Goal: Task Accomplishment & Management: Manage account settings

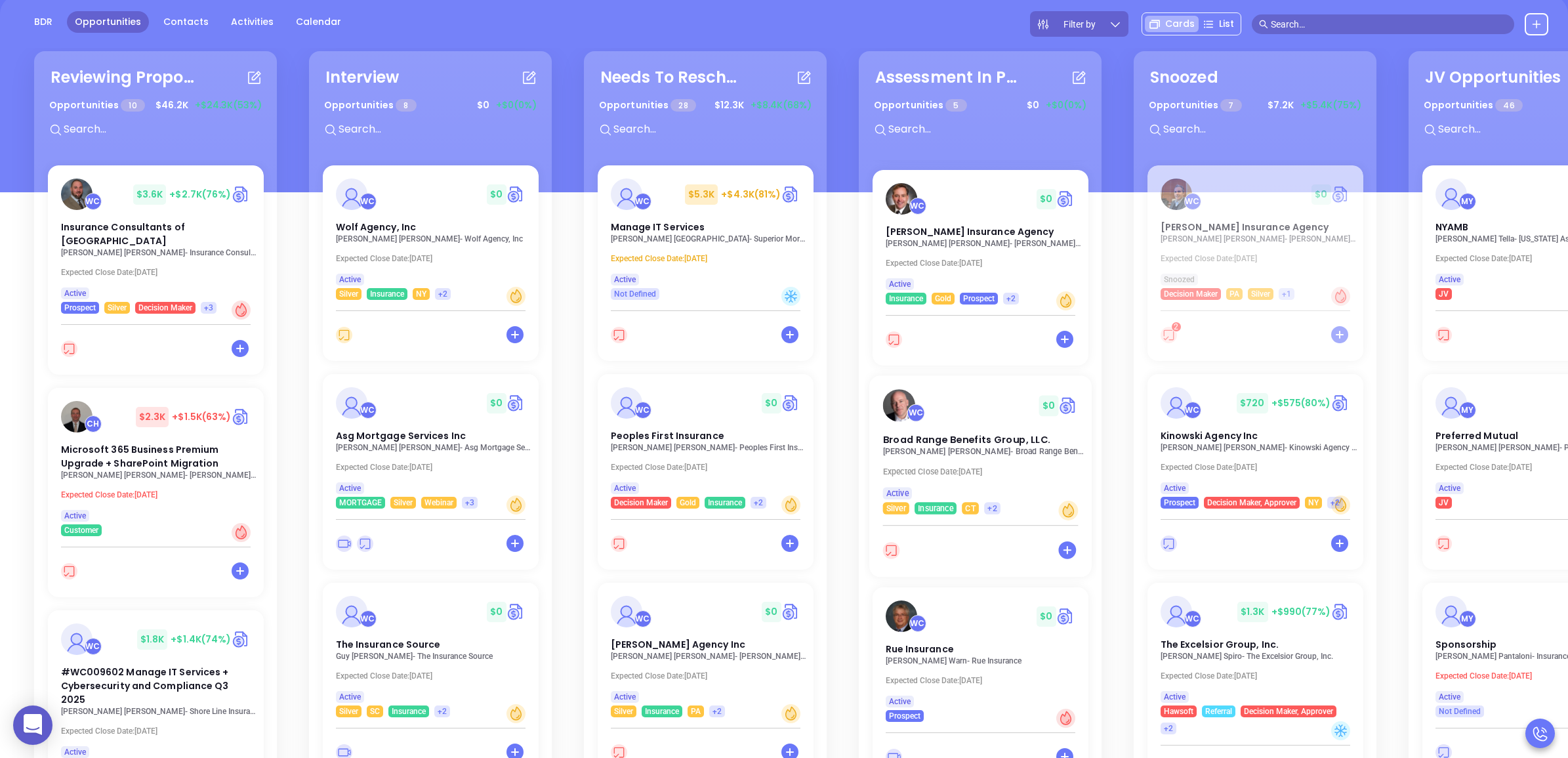
scroll to position [191, 0]
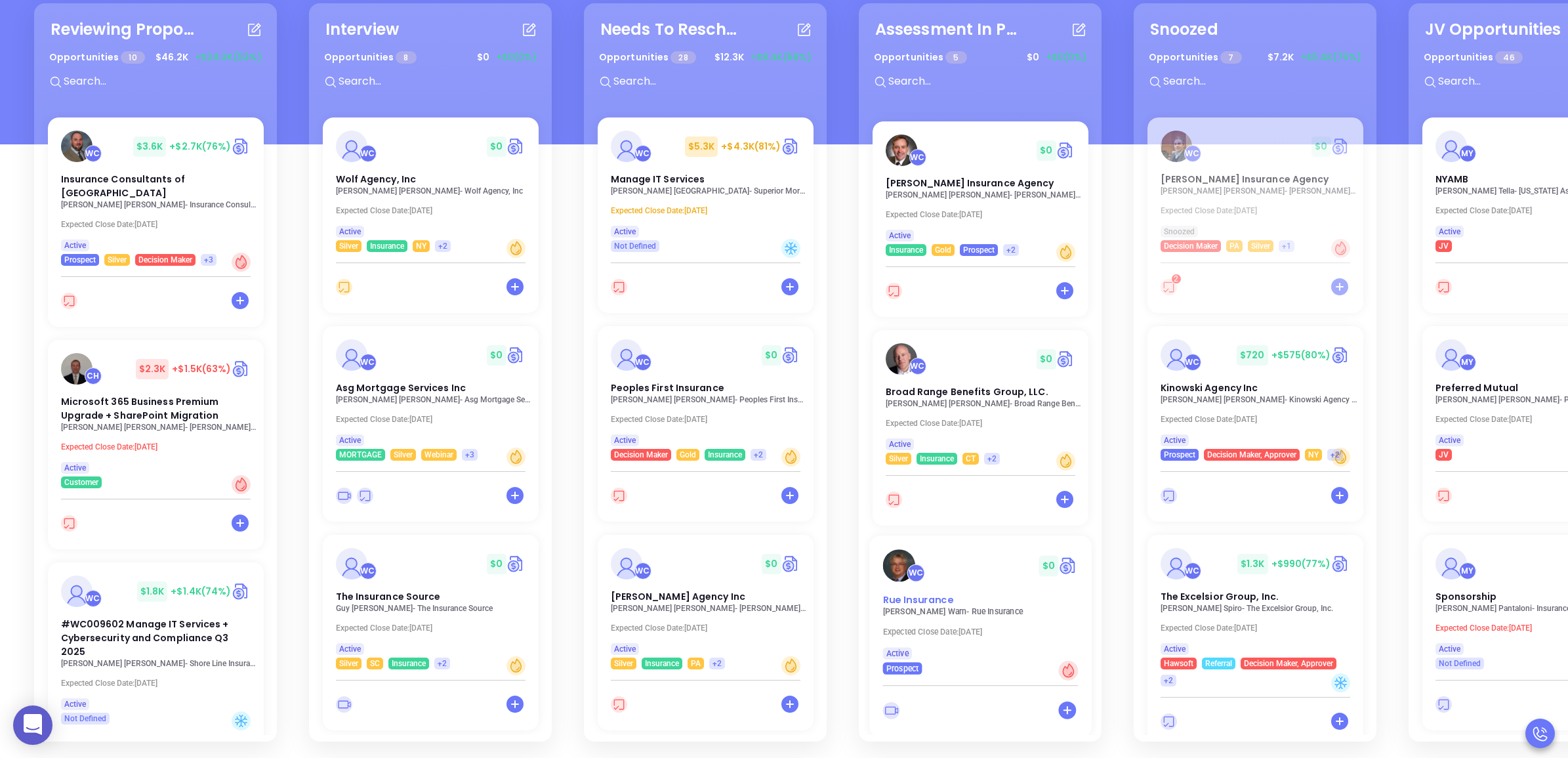
click at [946, 592] on div "Rue Insurance" at bounding box center [980, 599] width 211 height 14
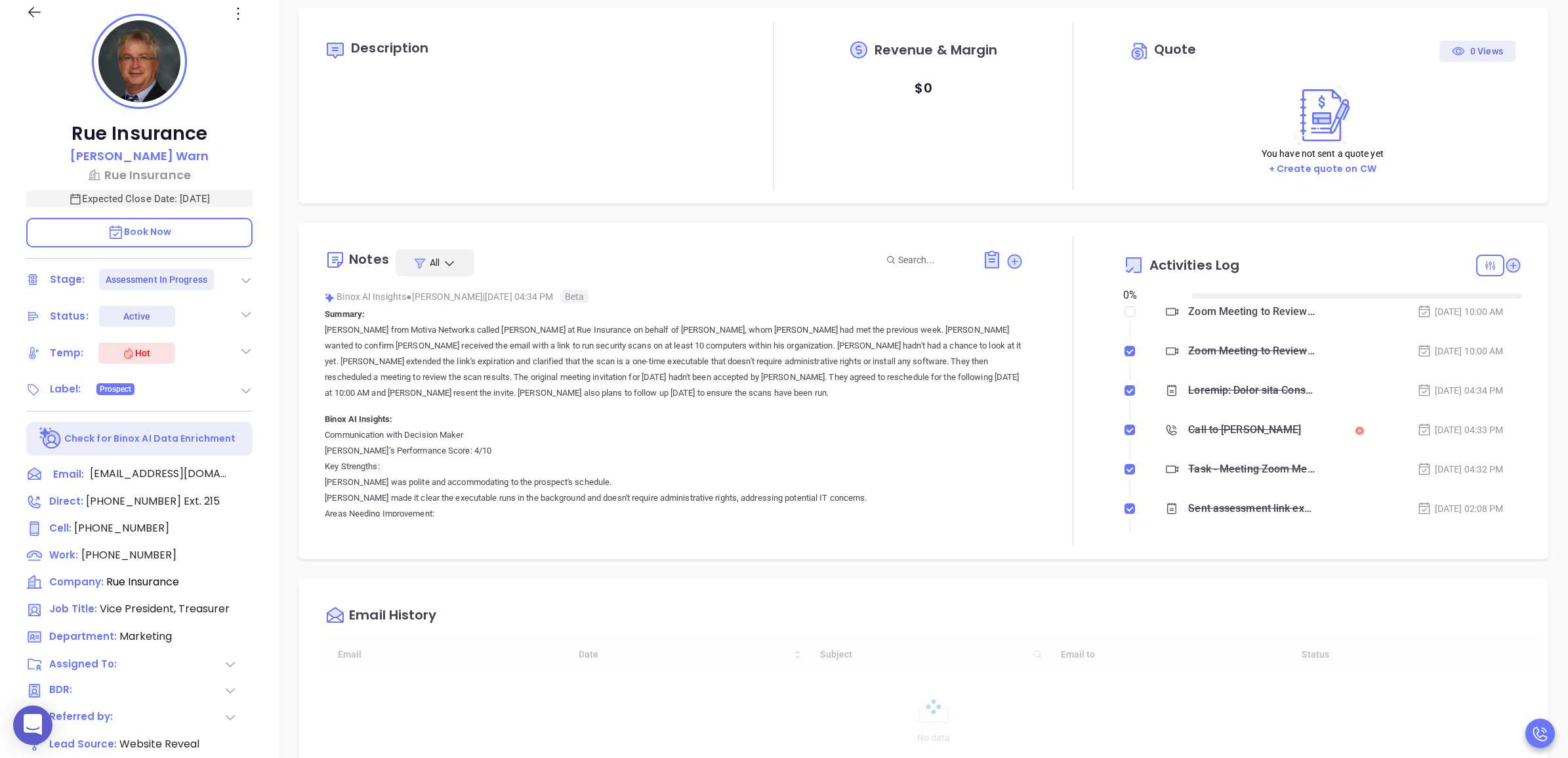
type input "[DATE]"
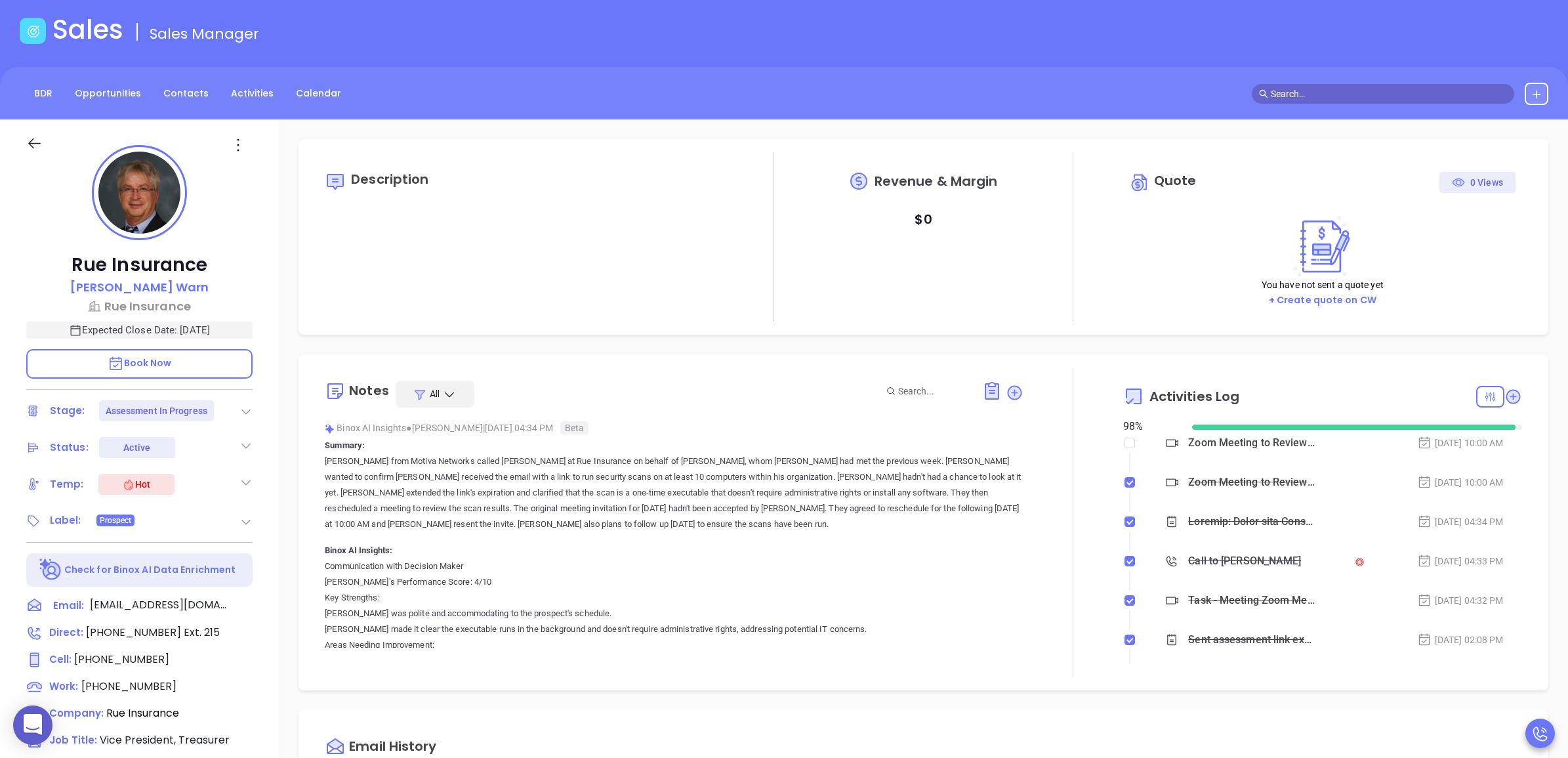
scroll to position [164, 0]
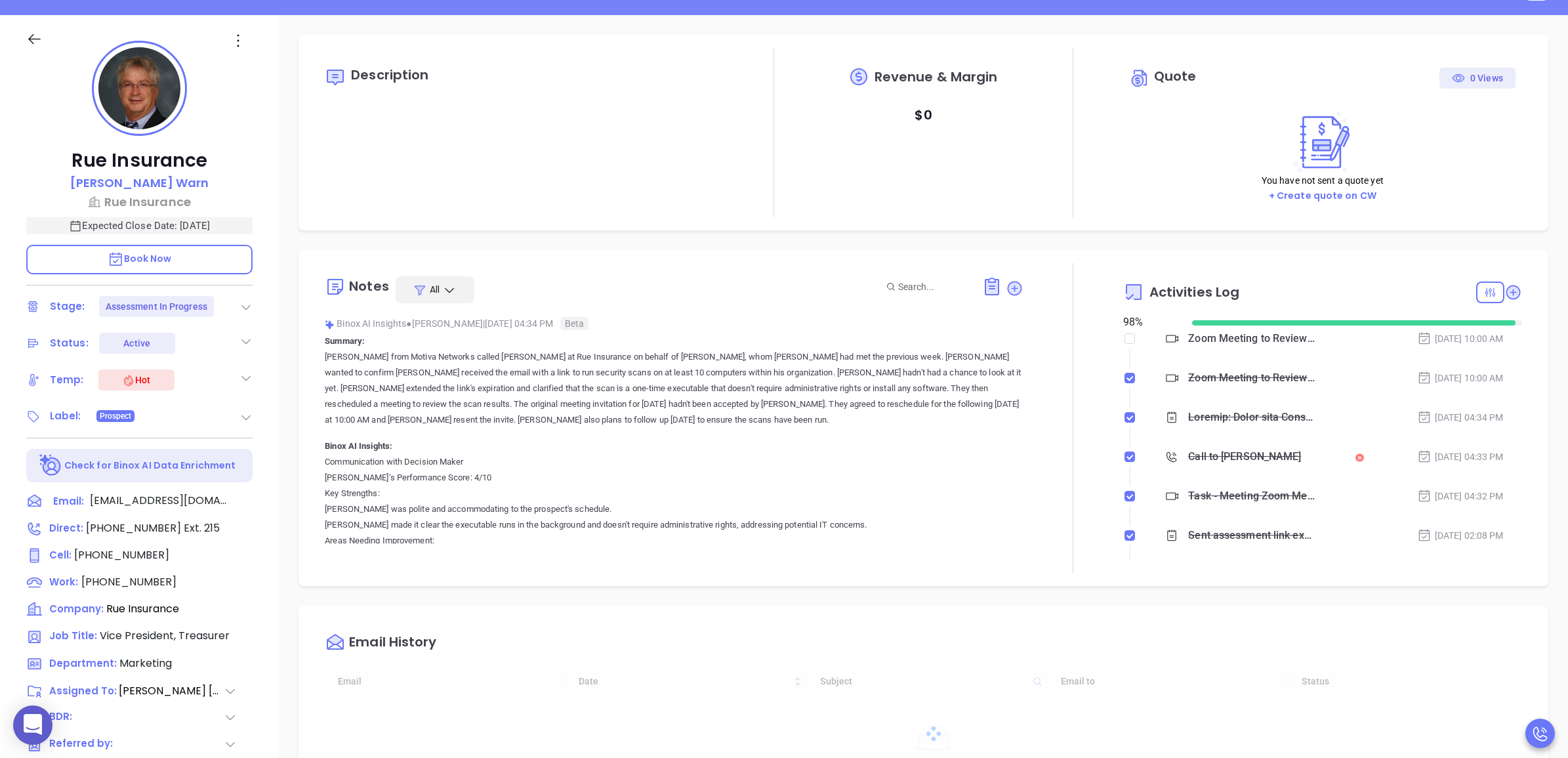
click at [241, 422] on icon at bounding box center [245, 417] width 13 height 13
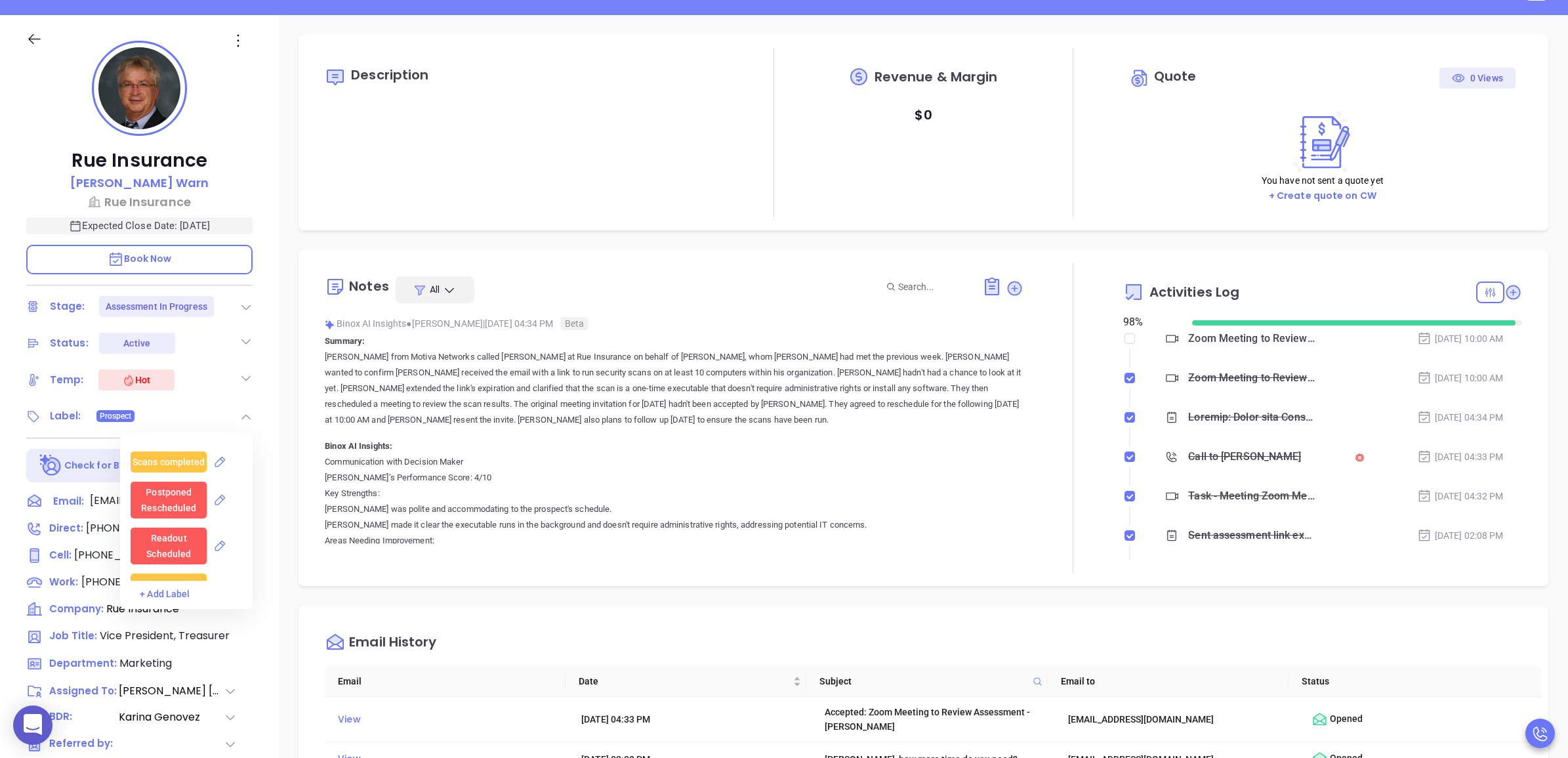
scroll to position [410, 0]
click at [189, 496] on div "Scans completed" at bounding box center [169, 498] width 73 height 21
type input "[PERSON_NAME]"
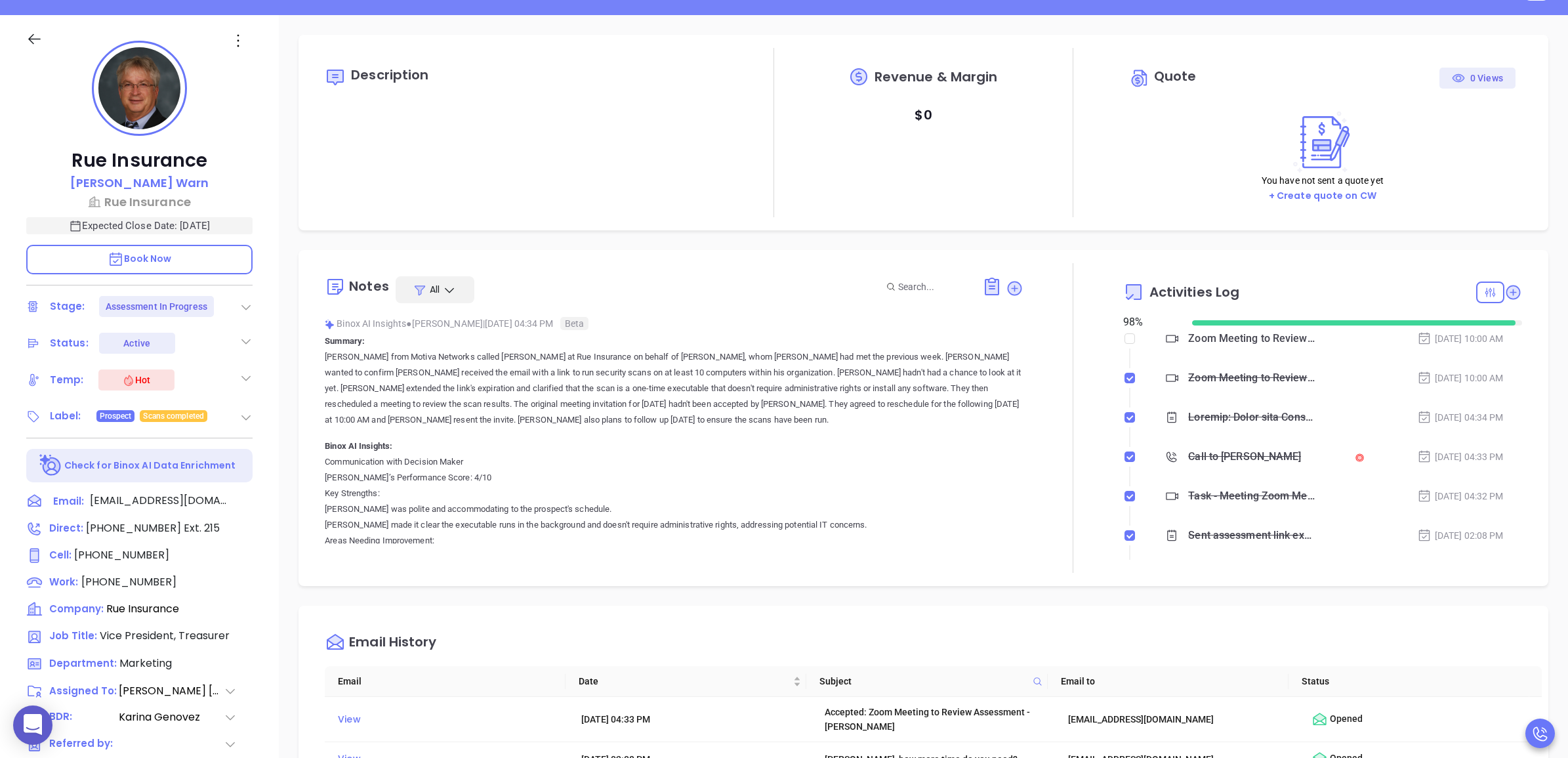
click at [786, 268] on div "Notes All Binox AI Insights ● Wendy Hernandez | Aug 19, 2025 04:34 PM Beta Summ…" at bounding box center [674, 418] width 698 height 310
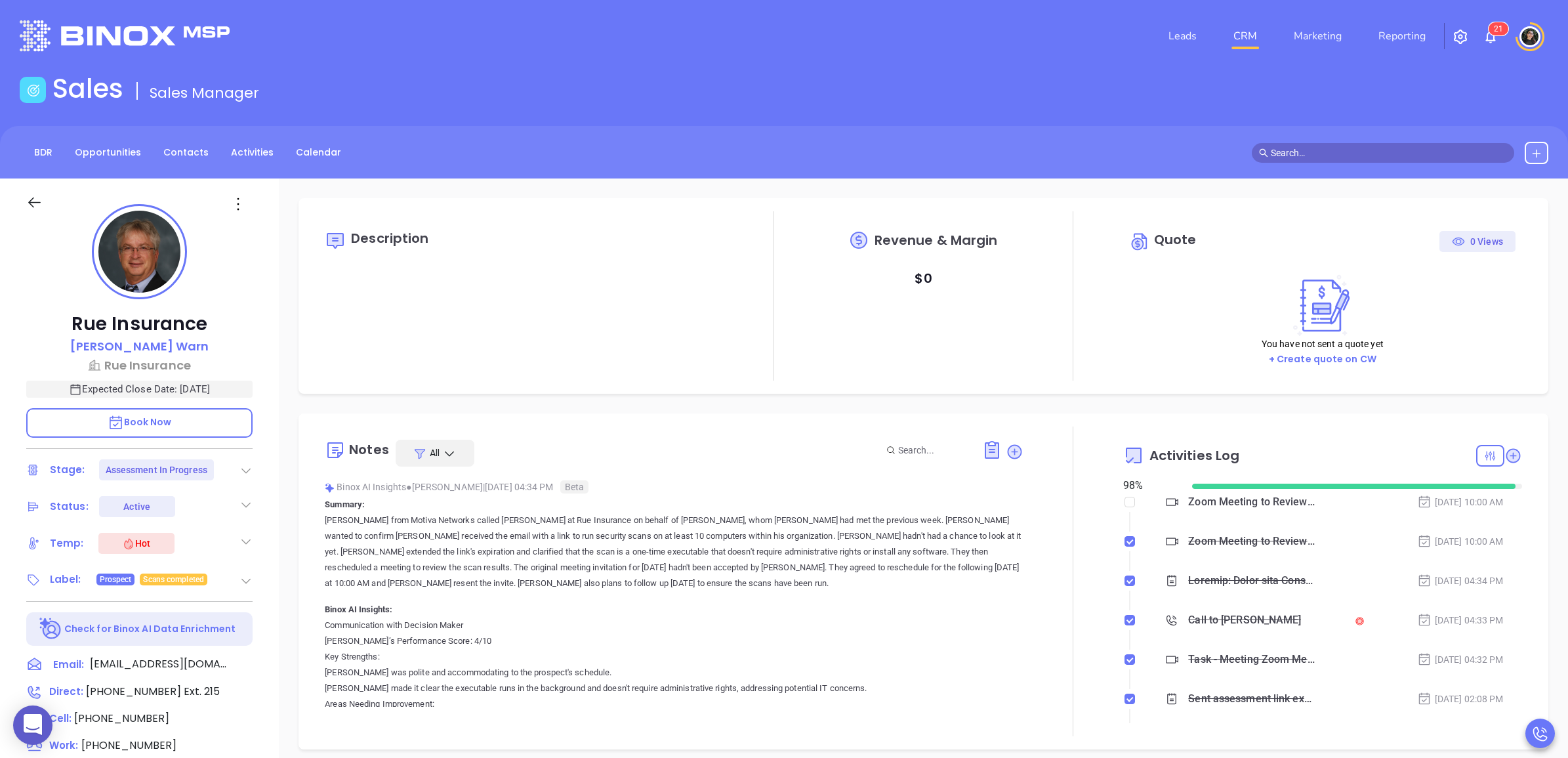
scroll to position [0, 0]
click at [1262, 42] on link "CRM" at bounding box center [1245, 36] width 34 height 26
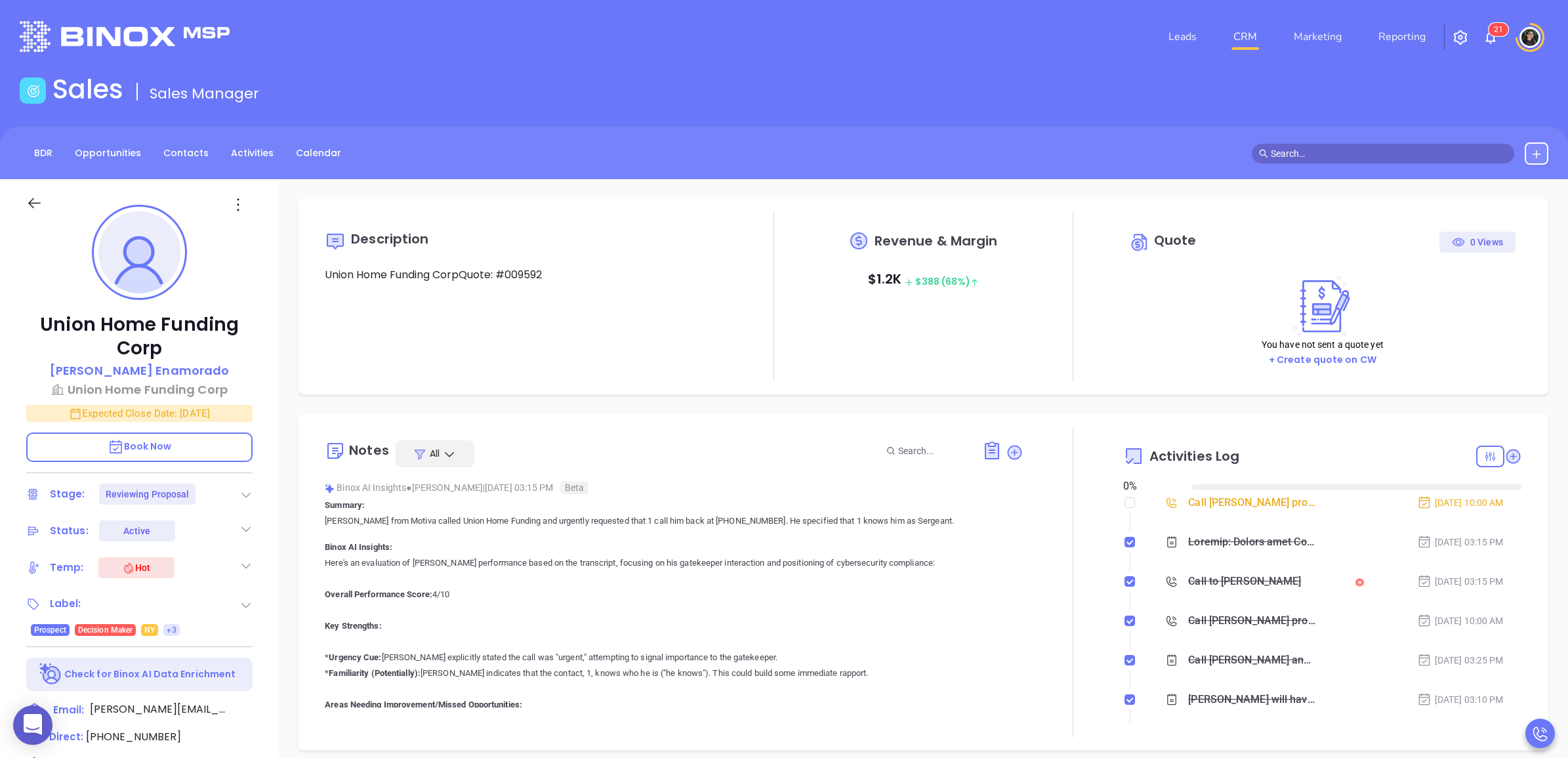
type input "[DATE]"
click at [1091, 125] on main "Sales Sales Manager BDR Opportunities Contacts Activities Calendar Call Now Cal…" at bounding box center [784, 600] width 1568 height 1053
type input "[PERSON_NAME]"
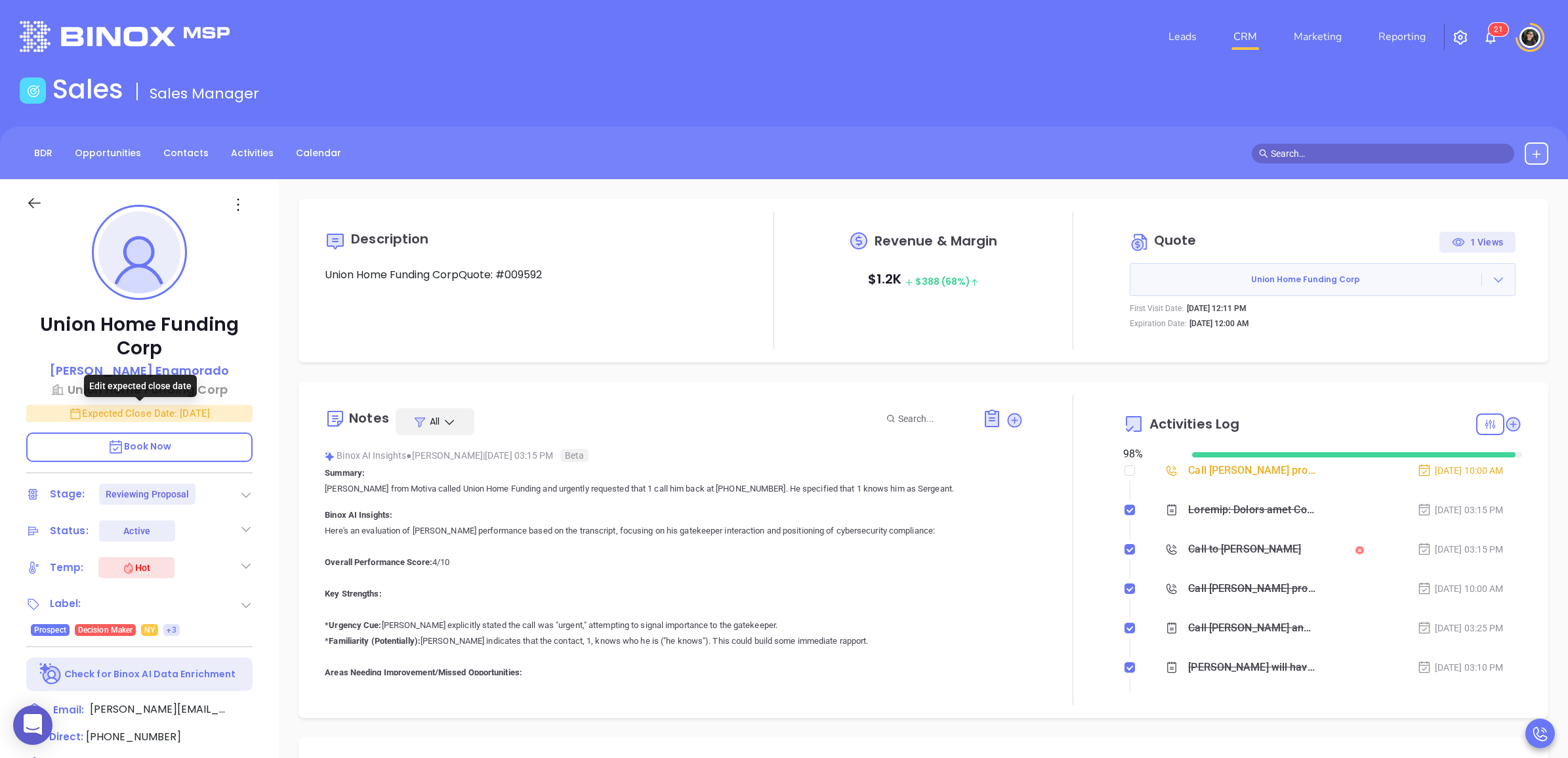
click at [214, 415] on p "Expected Close Date: Aug 21, 2025" at bounding box center [139, 413] width 226 height 17
click at [241, 417] on icon "Choose date, selected date is Aug 21, 2025" at bounding box center [238, 413] width 12 height 13
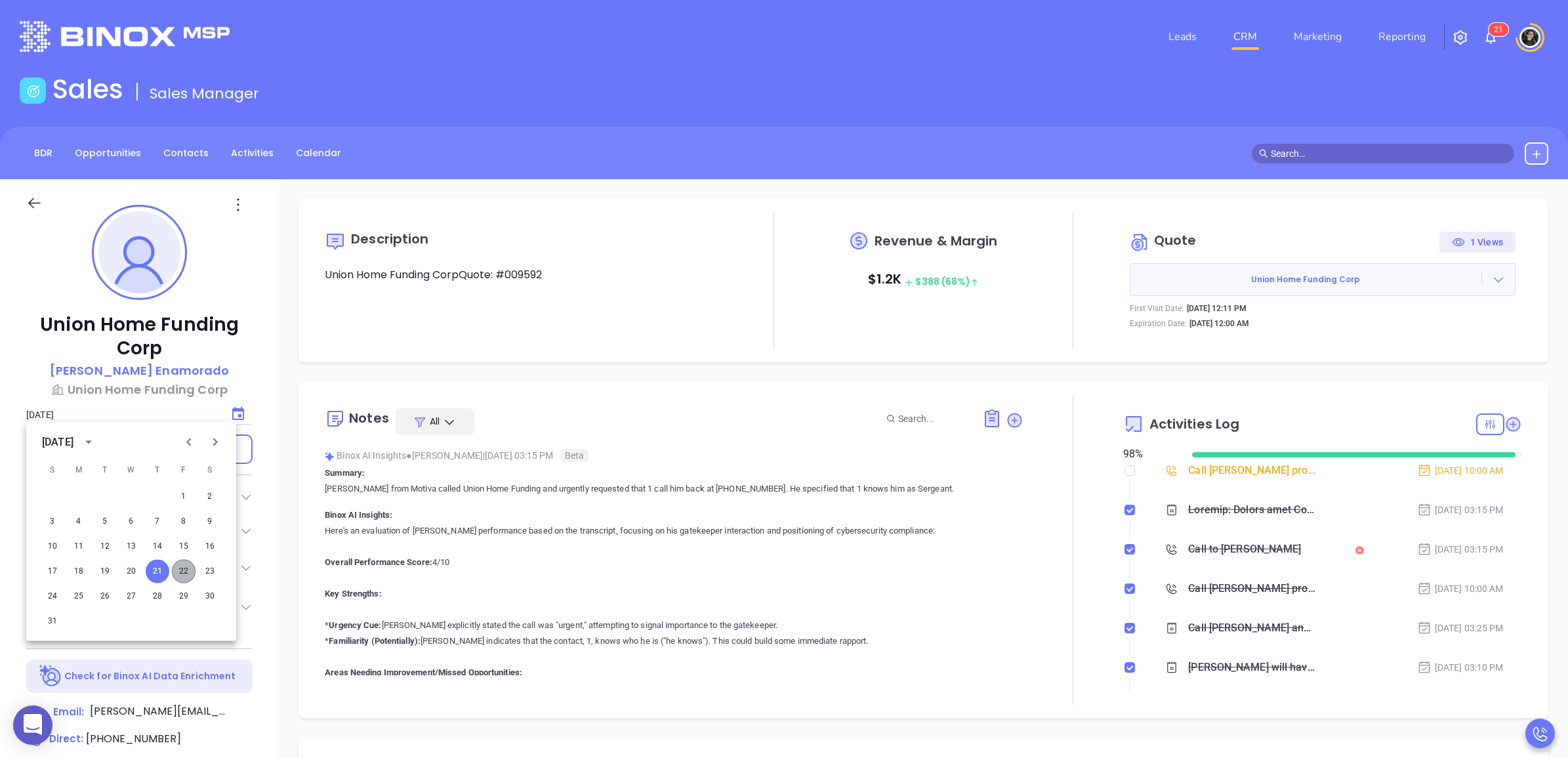
click at [180, 560] on button "22" at bounding box center [184, 572] width 23 height 23
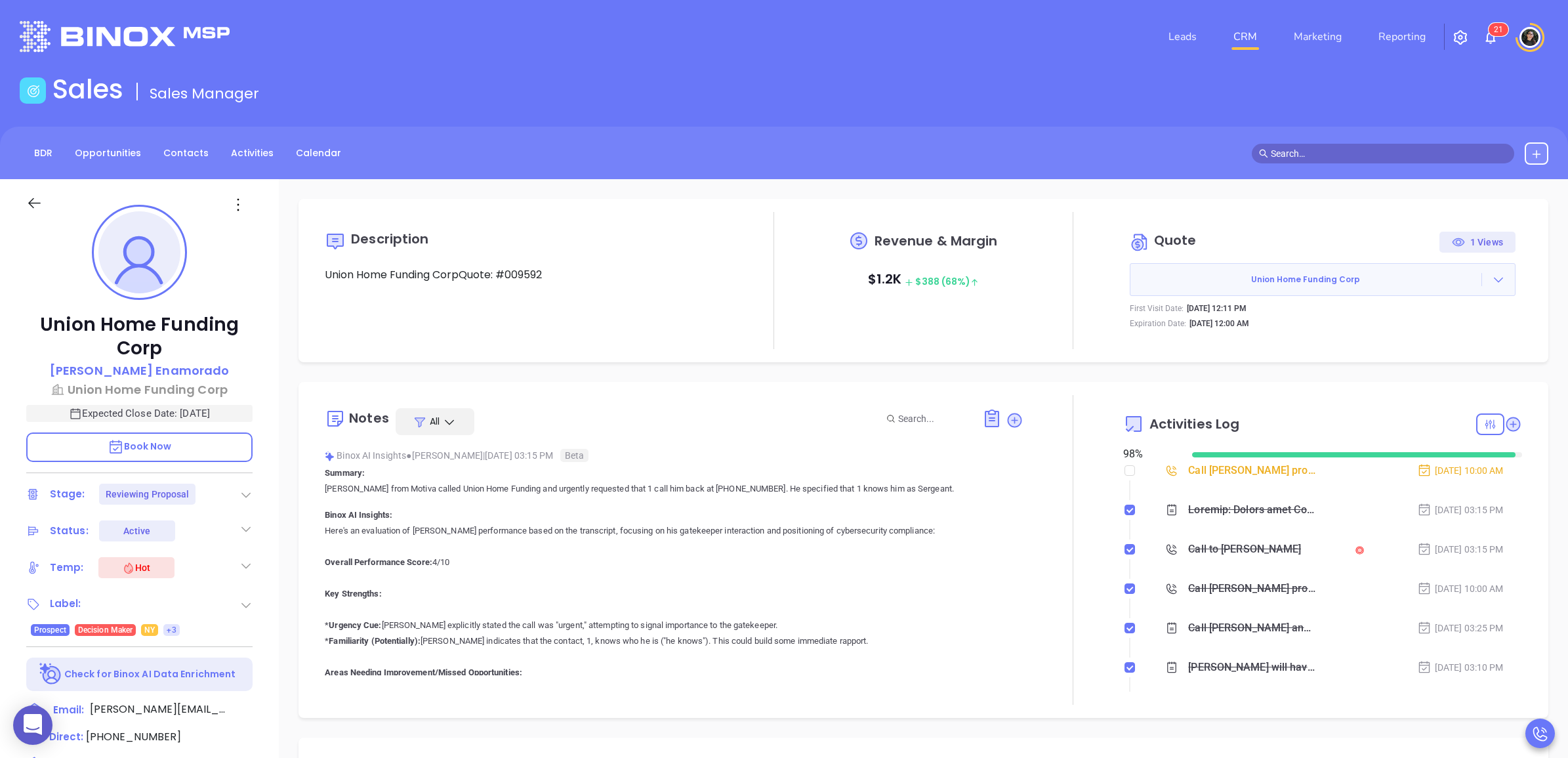
click at [1109, 136] on div "BDR Opportunities Contacts Activities Calendar" at bounding box center [784, 153] width 1568 height 53
click at [1068, 162] on div "BDR Opportunities Contacts Activities Calendar" at bounding box center [784, 154] width 1568 height 23
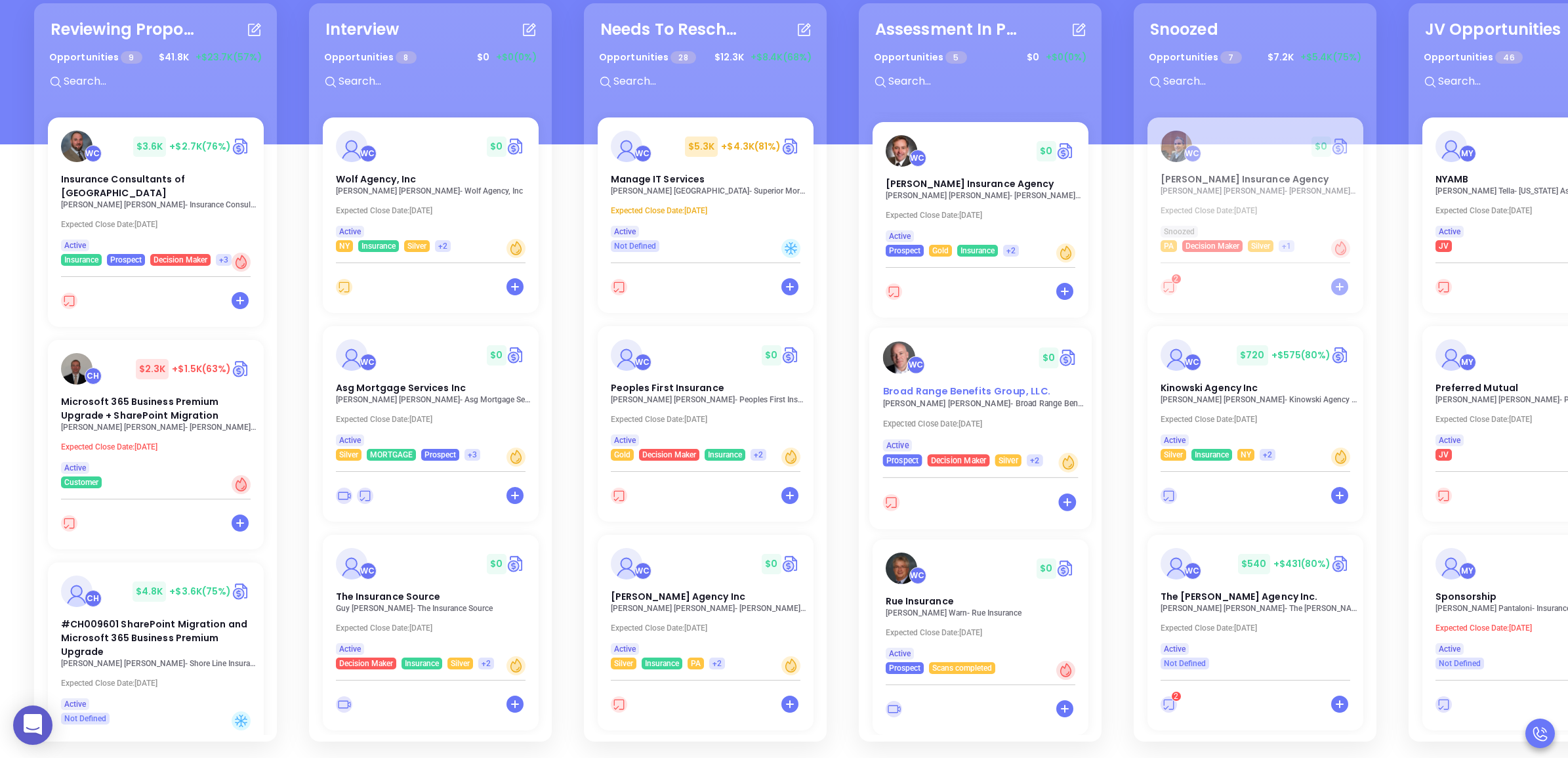
scroll to position [191, 0]
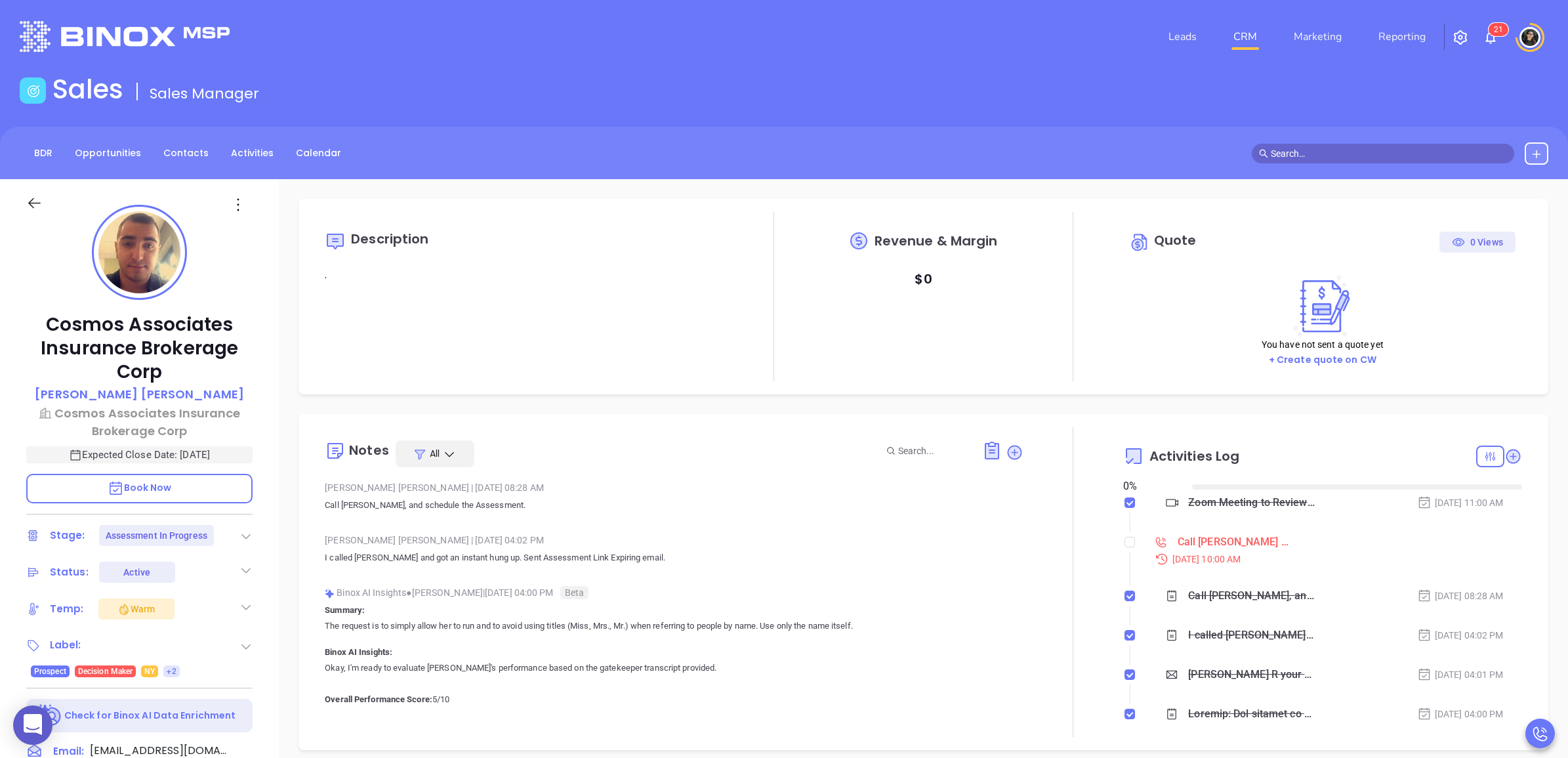
type input "[DATE]"
type input "[PERSON_NAME]"
click at [1192, 539] on div "Call [PERSON_NAME] and schedule assessment - [PERSON_NAME]" at bounding box center [1233, 541] width 112 height 20
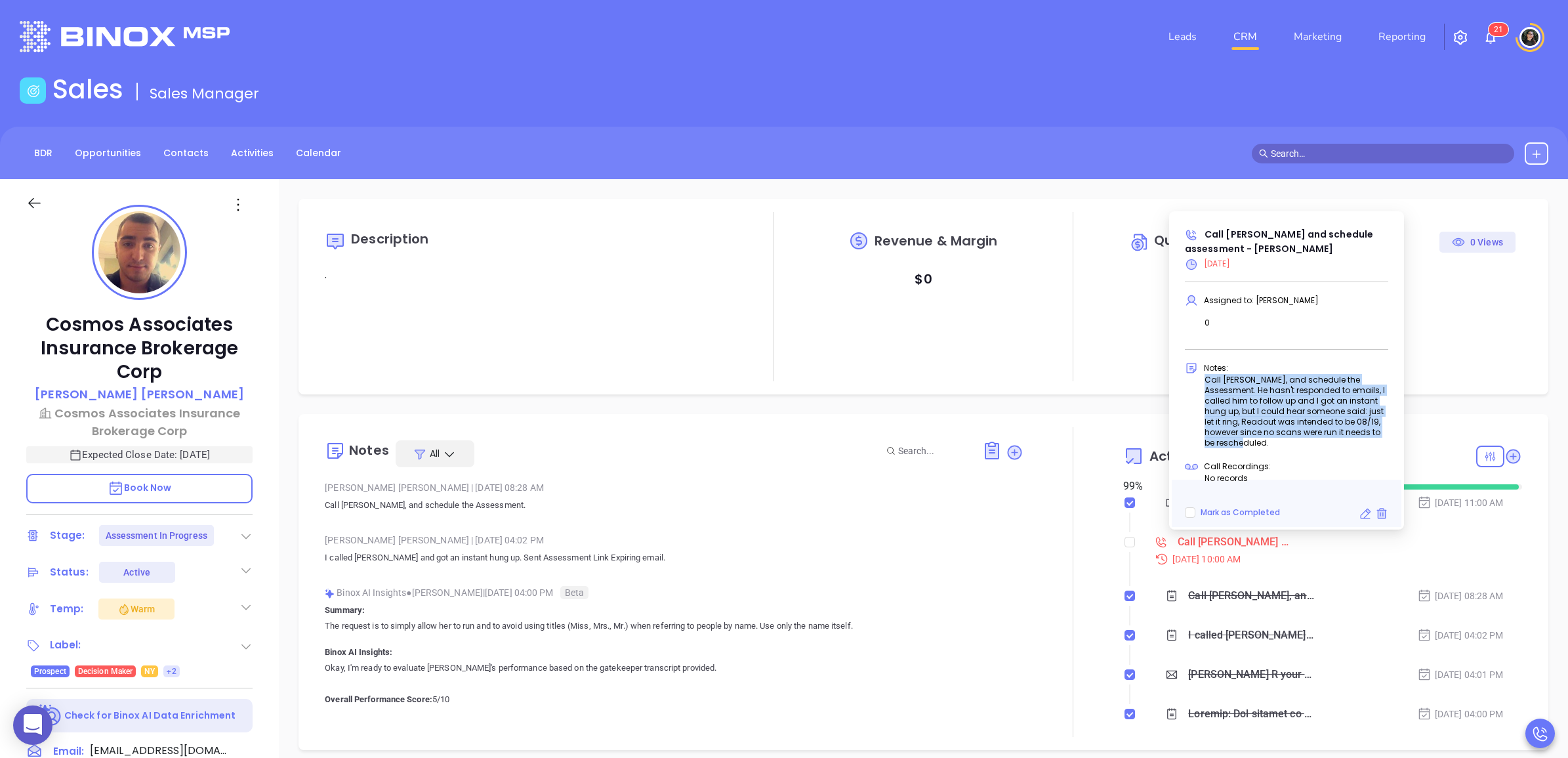
copy p "Call John R, and schedule the Assessment. He hasn't responded to emails, I call…"
drag, startPoint x: 1265, startPoint y: 444, endPoint x: 1202, endPoint y: 384, distance: 87.0
click at [1202, 384] on div "Notes: Call John R, and schedule the Assessment. He hasn't responded to emails,…" at bounding box center [1286, 410] width 219 height 99
click at [1007, 454] on icon at bounding box center [1014, 452] width 13 height 13
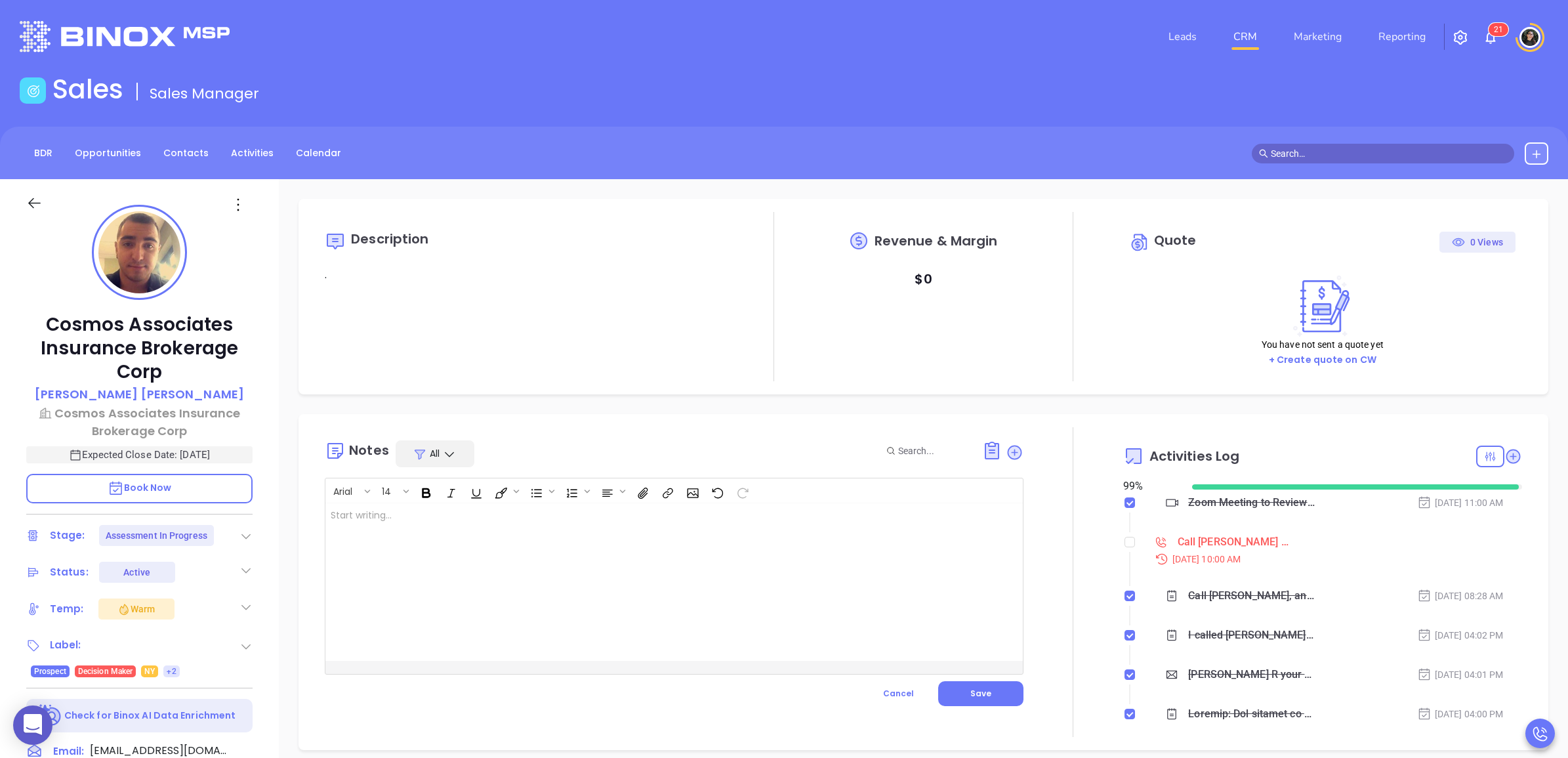
click at [552, 556] on div at bounding box center [650, 582] width 648 height 158
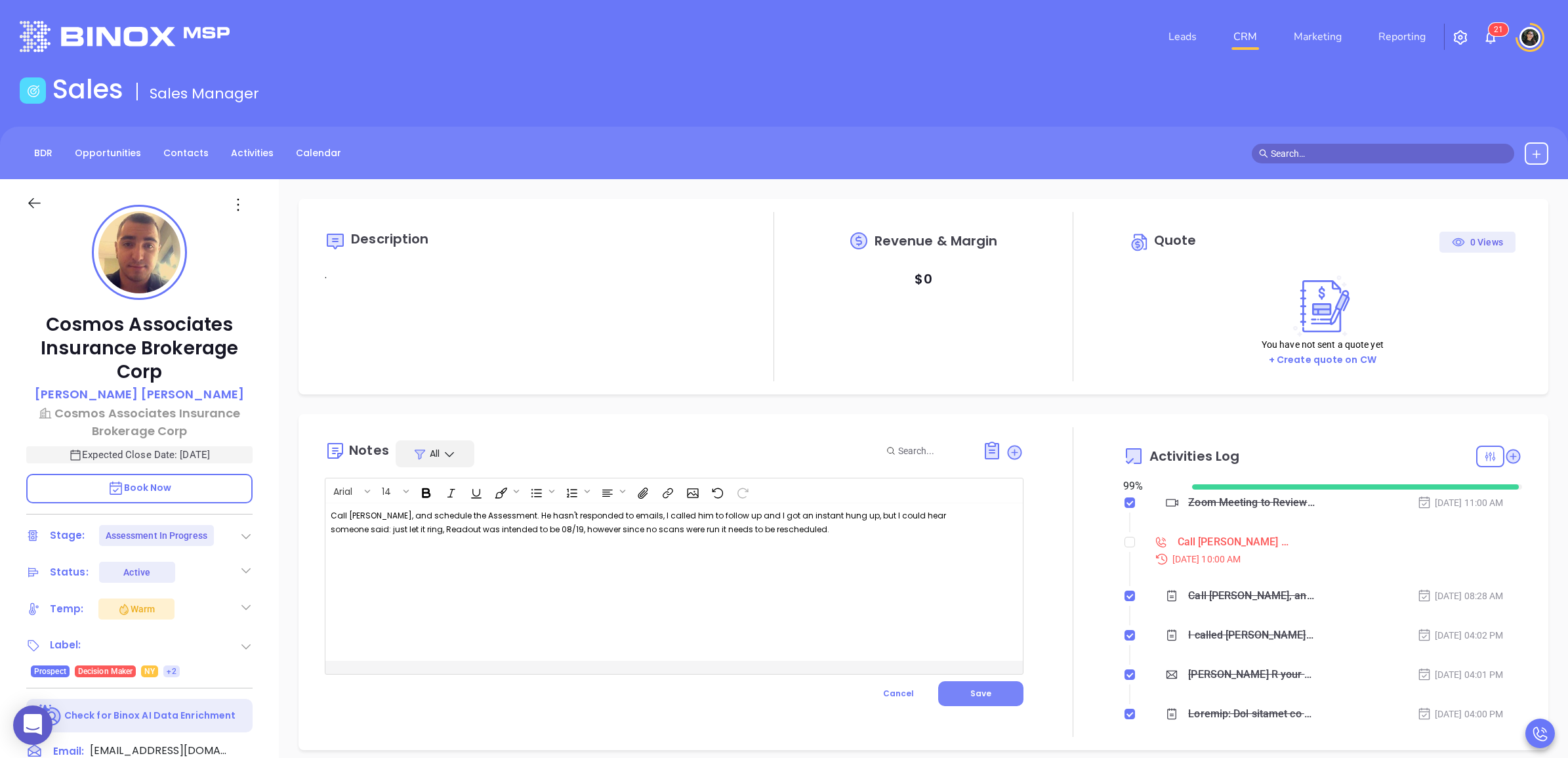
click at [969, 684] on button "Save" at bounding box center [981, 694] width 85 height 25
click at [1197, 543] on div "Call John R and schedule assessment - John R Papazoglou" at bounding box center [1233, 541] width 112 height 20
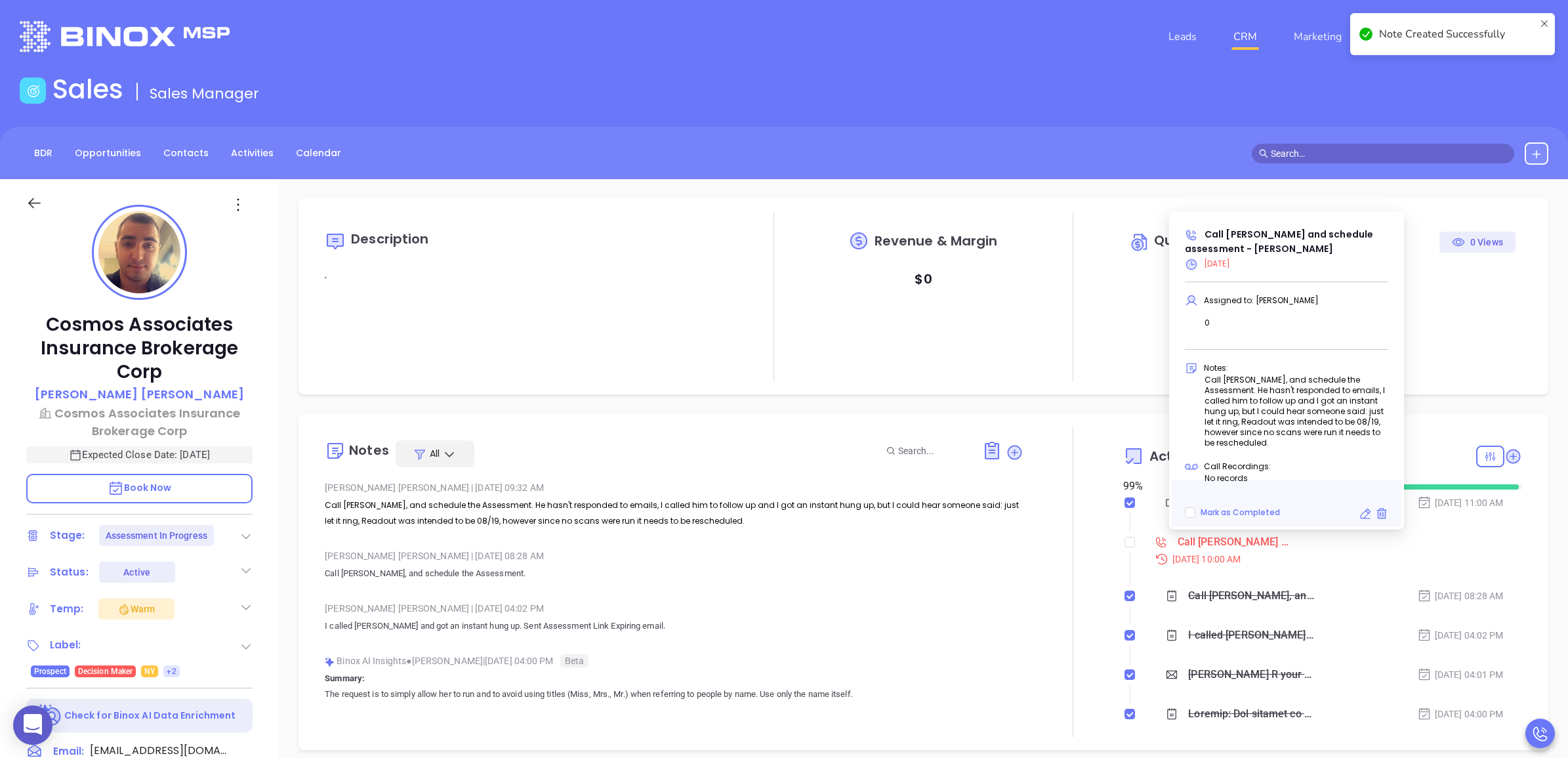
checkbox input "true"
checkbox input "false"
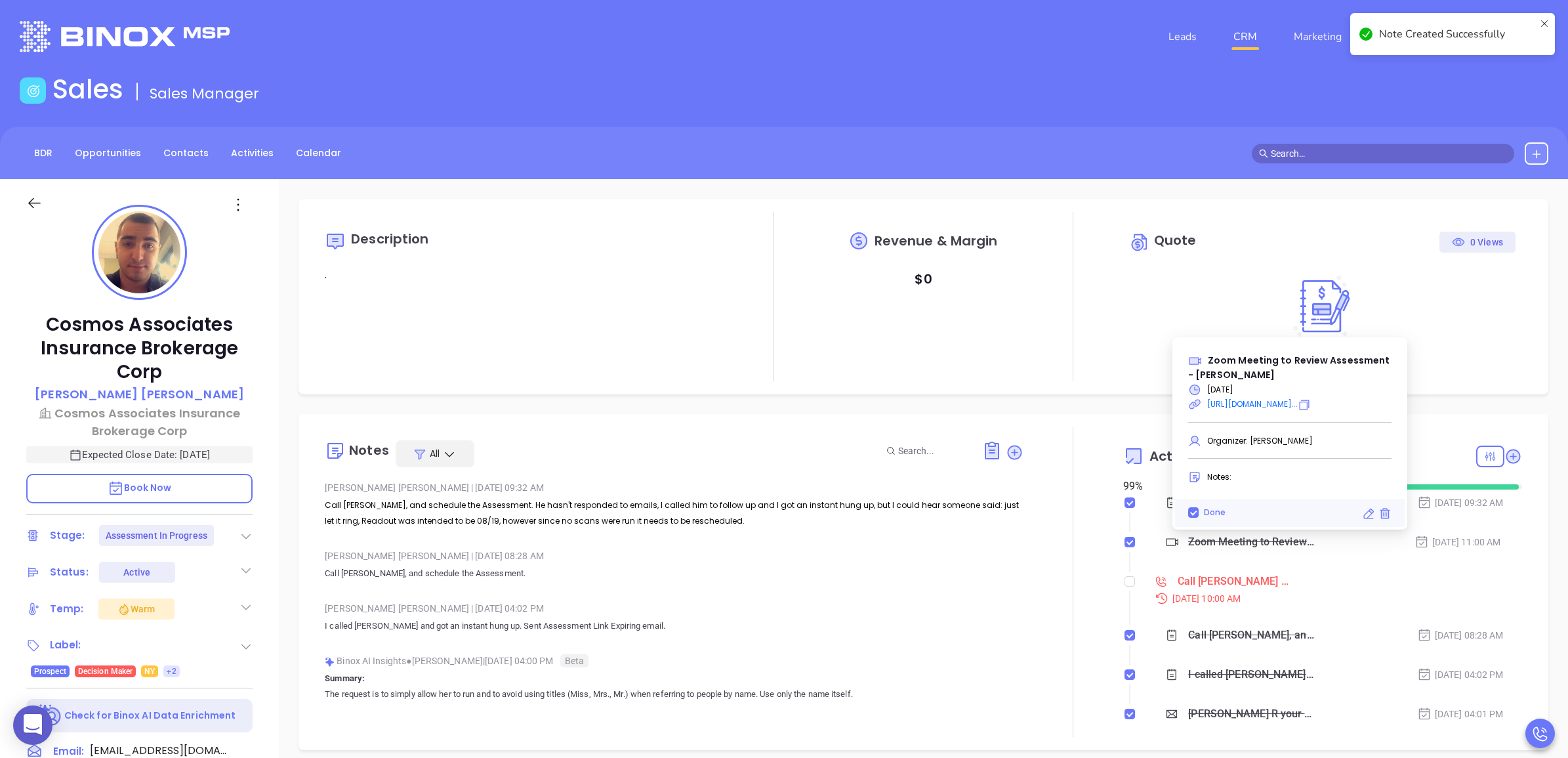
click at [1362, 509] on icon at bounding box center [1368, 513] width 13 height 13
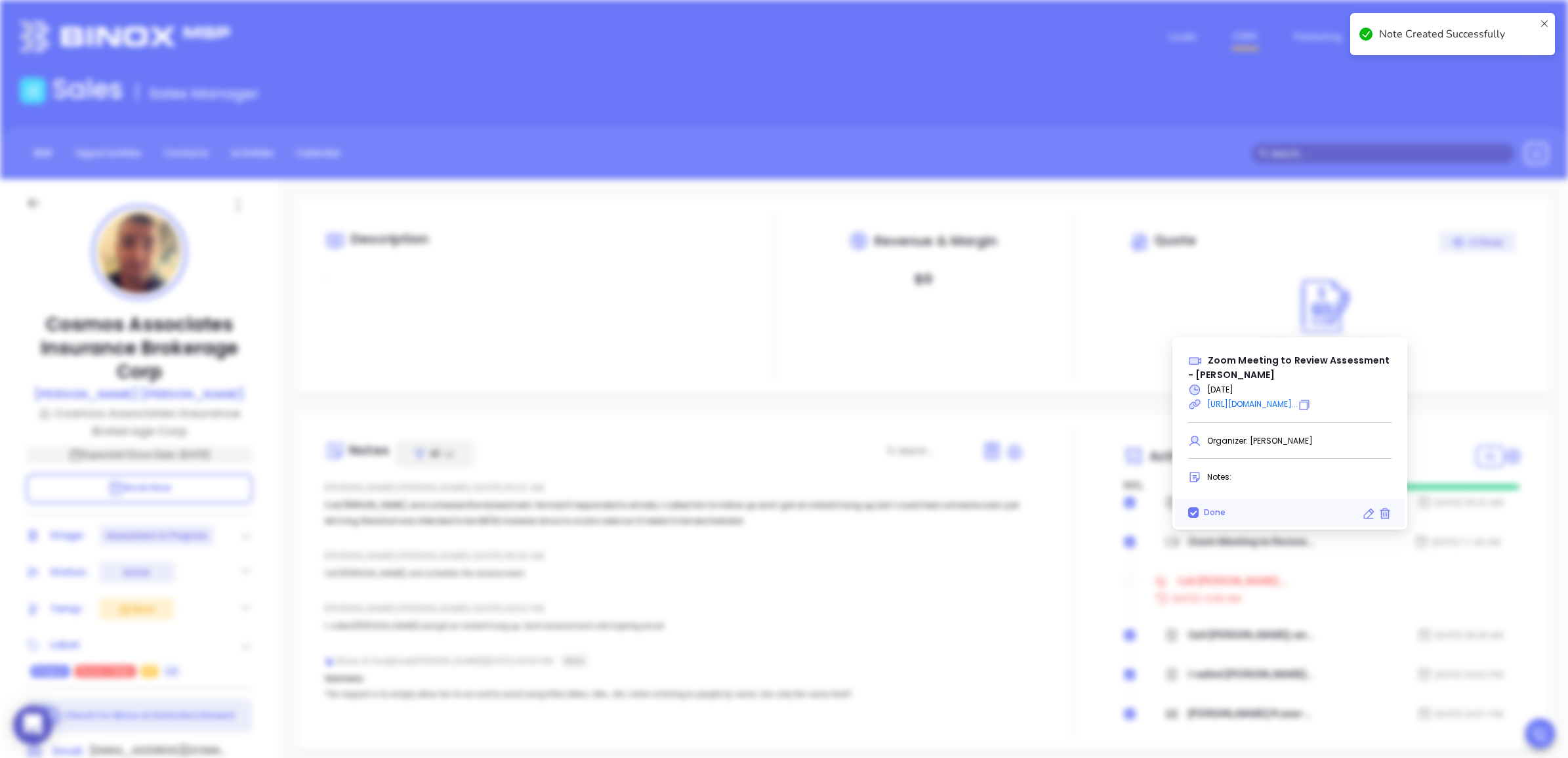
type input "15 minutes before"
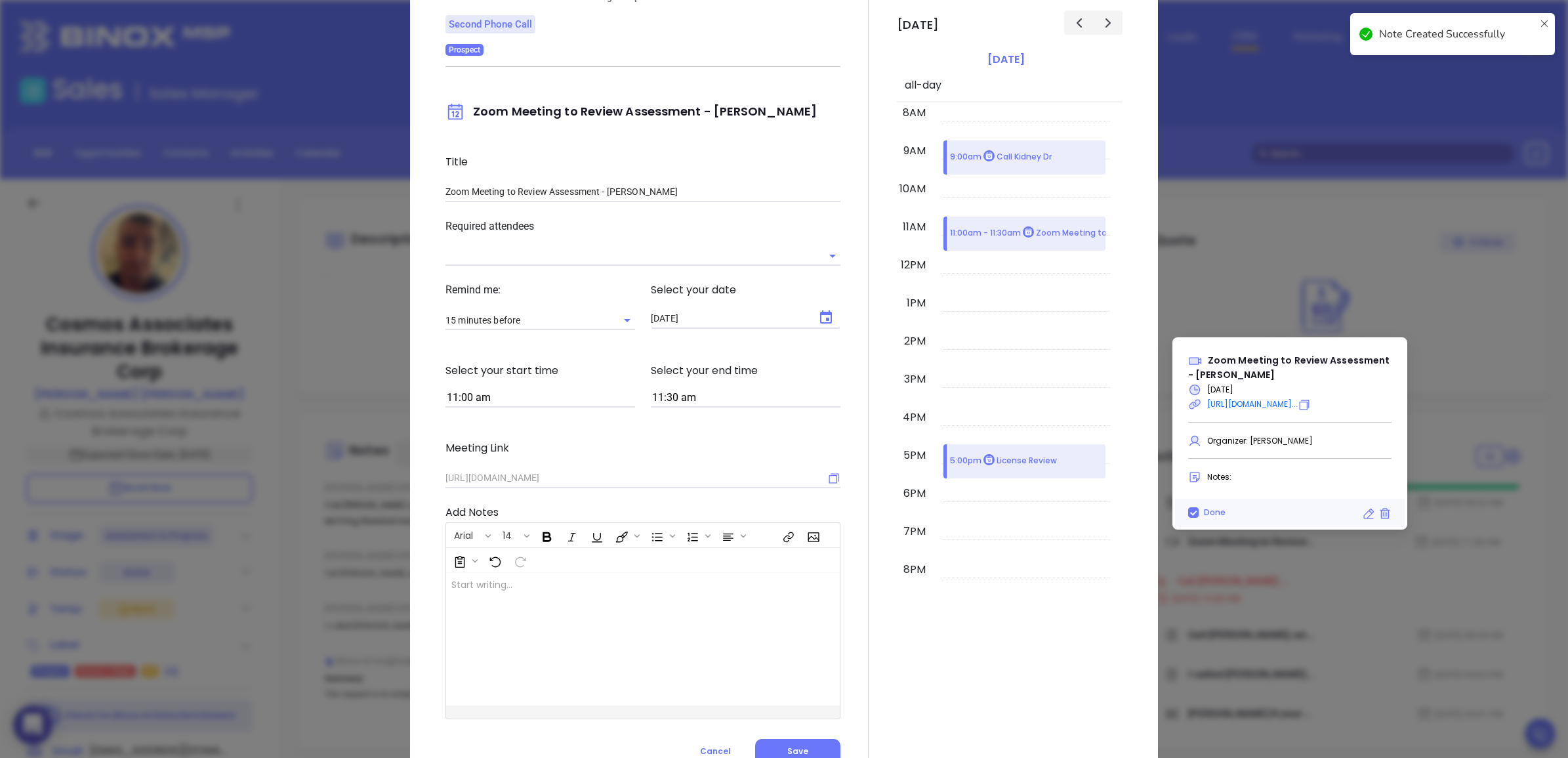
scroll to position [130, 0]
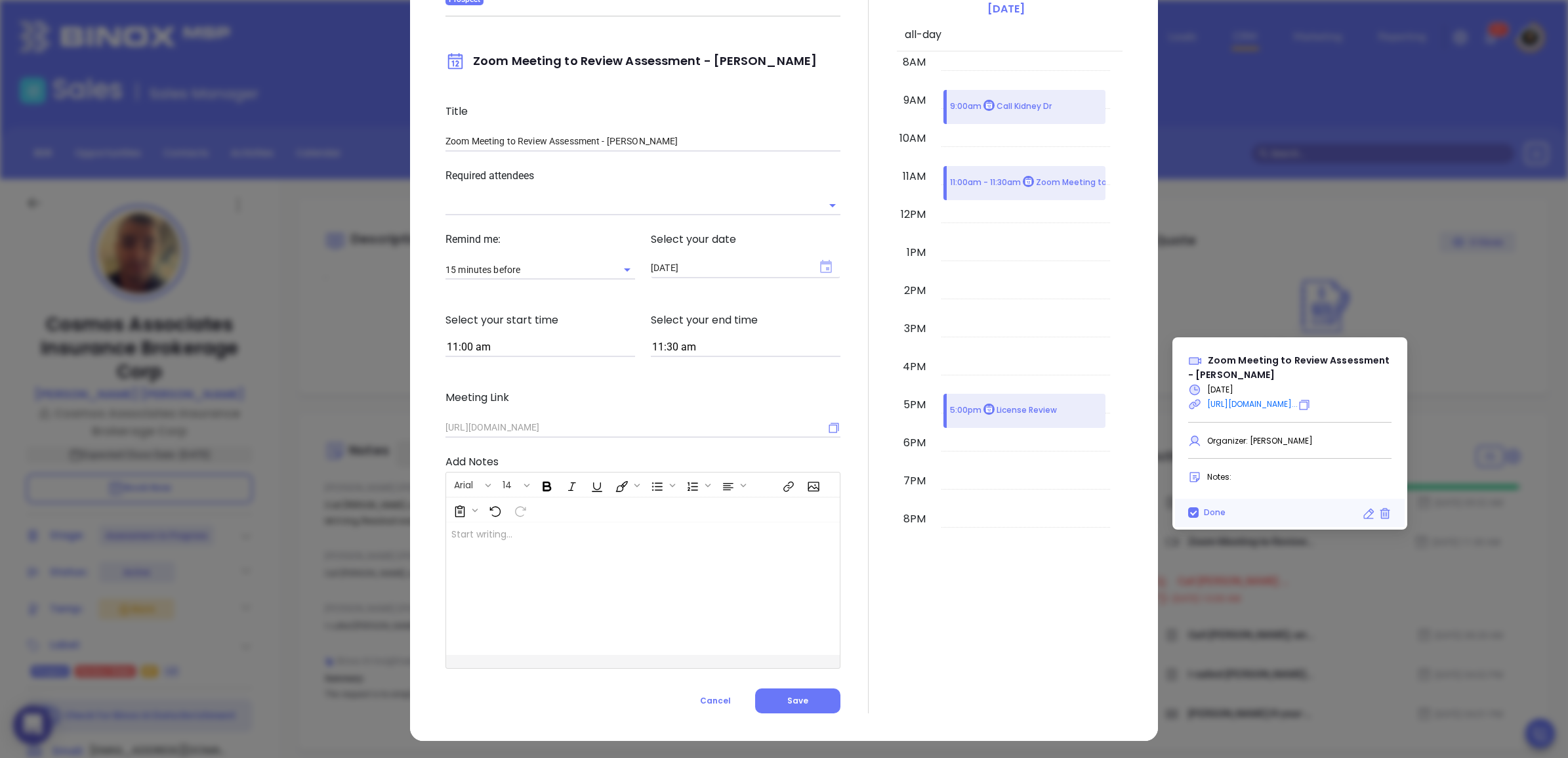
click at [820, 267] on icon "Choose date, selected date is Aug 19, 2025" at bounding box center [826, 266] width 12 height 13
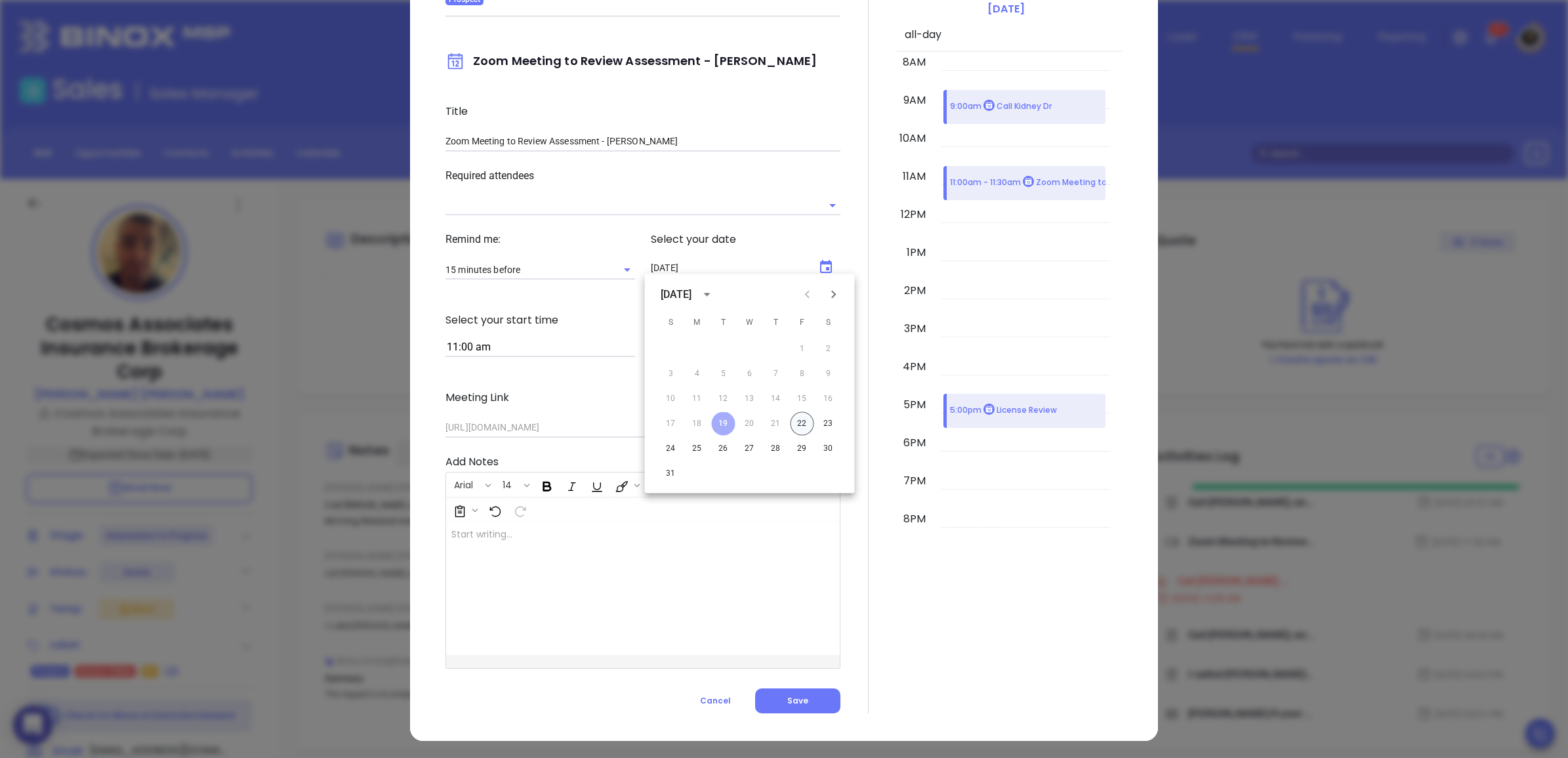
click at [801, 424] on button "22" at bounding box center [802, 424] width 23 height 23
type input "[DATE]"
click at [766, 548] on div at bounding box center [629, 588] width 366 height 132
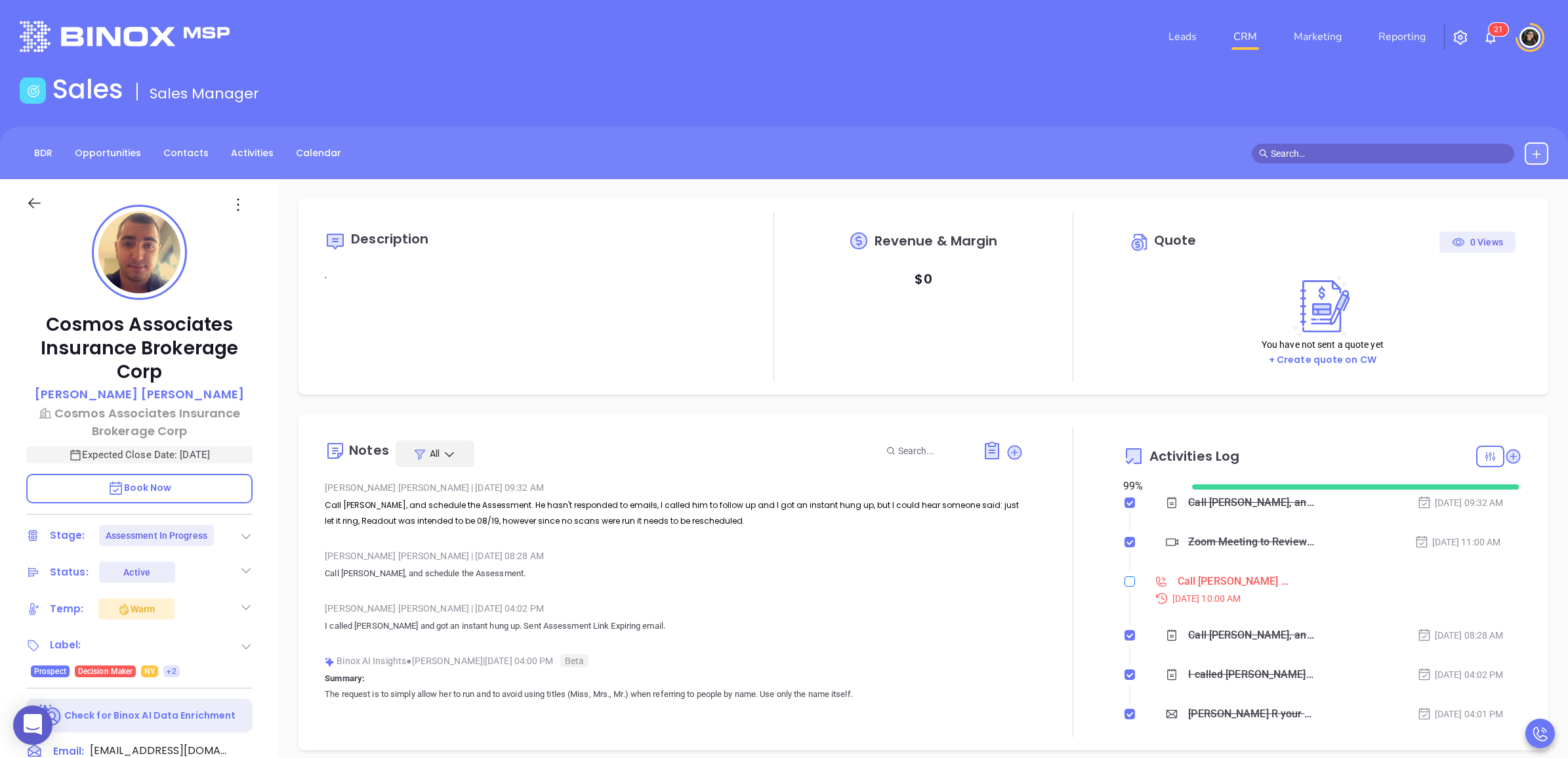
drag, startPoint x: 1123, startPoint y: 578, endPoint x: 1312, endPoint y: 537, distance: 193.4
click at [1125, 578] on input "checkbox" at bounding box center [1129, 580] width 10 height 10
checkbox input "true"
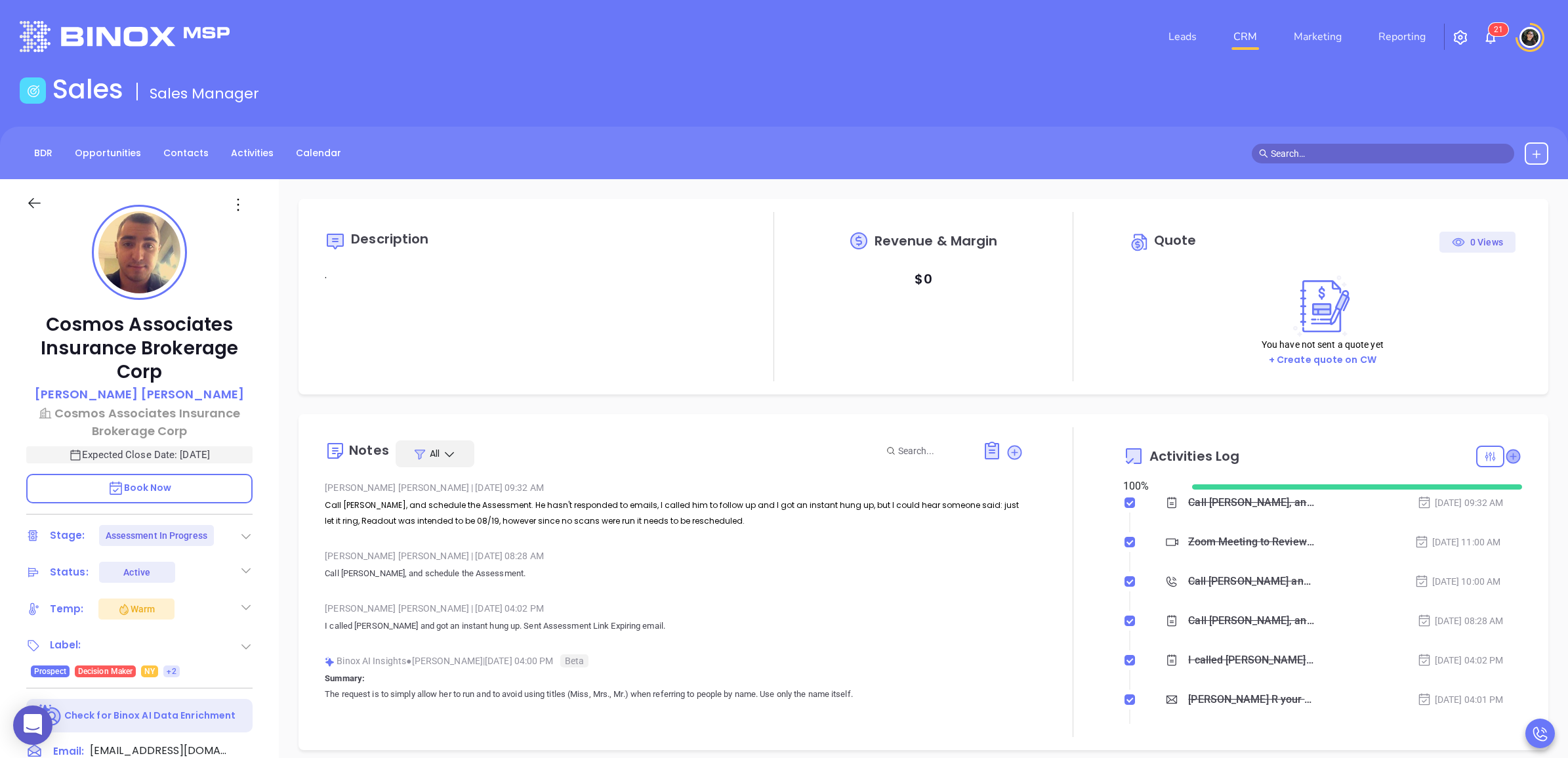
click at [1506, 451] on icon at bounding box center [1512, 456] width 13 height 13
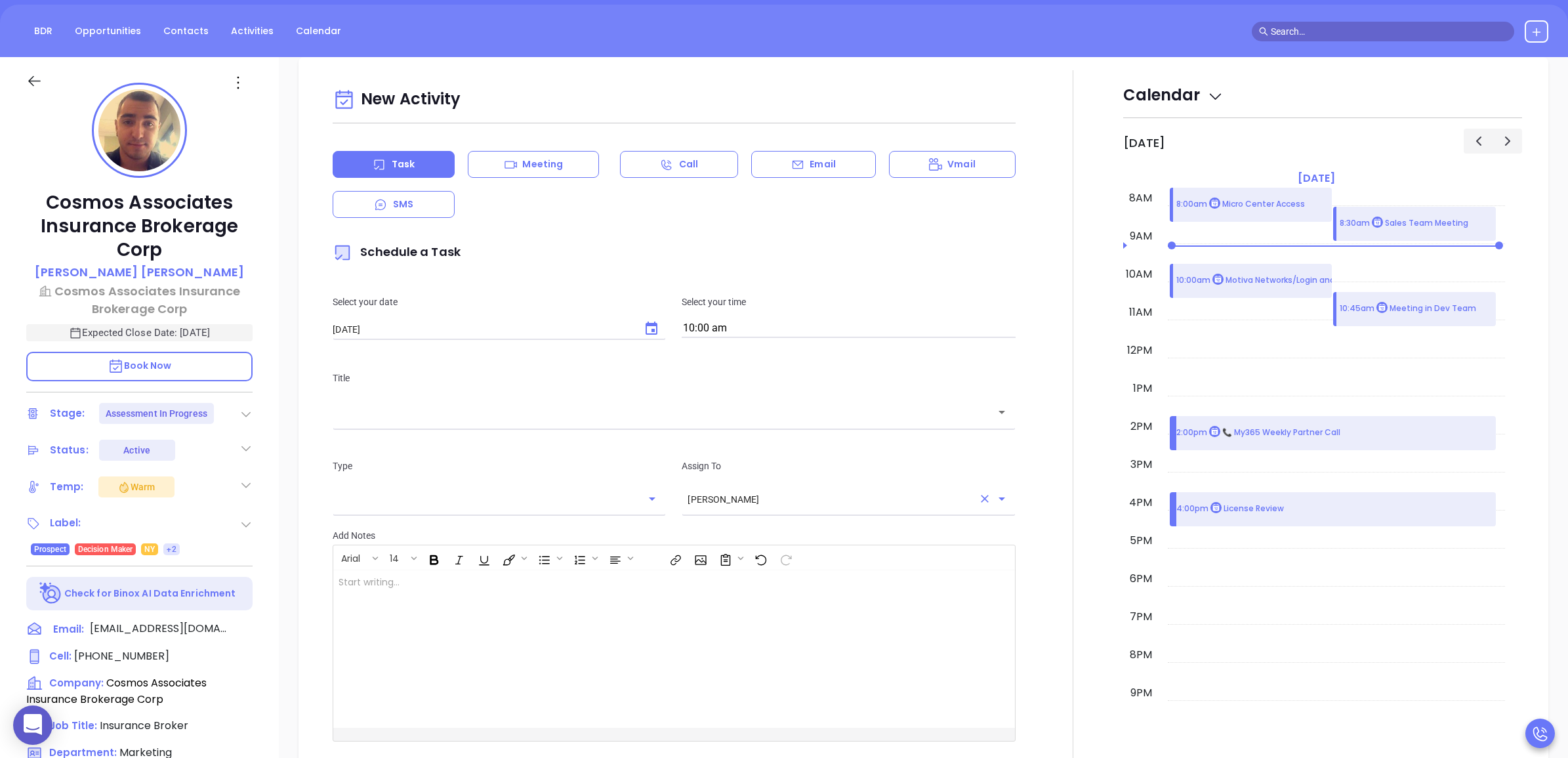
scroll to position [178, 0]
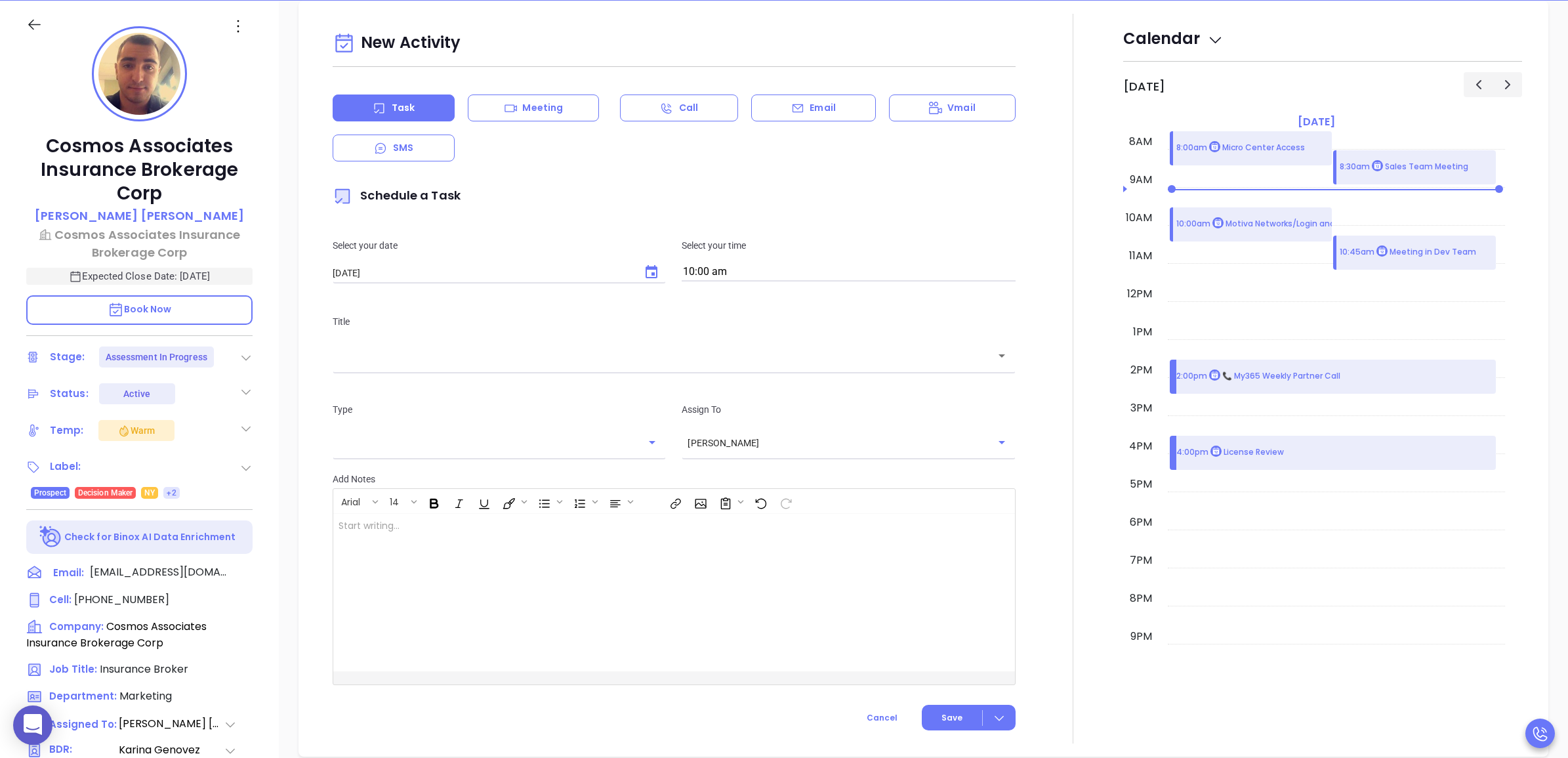
click at [644, 271] on icon "Choose date, selected date is Aug 23, 2025" at bounding box center [651, 272] width 16 height 16
click at [494, 430] on button "22" at bounding box center [491, 430] width 23 height 23
type input "[DATE]"
click at [735, 263] on input "10:00 am" at bounding box center [848, 272] width 333 height 19
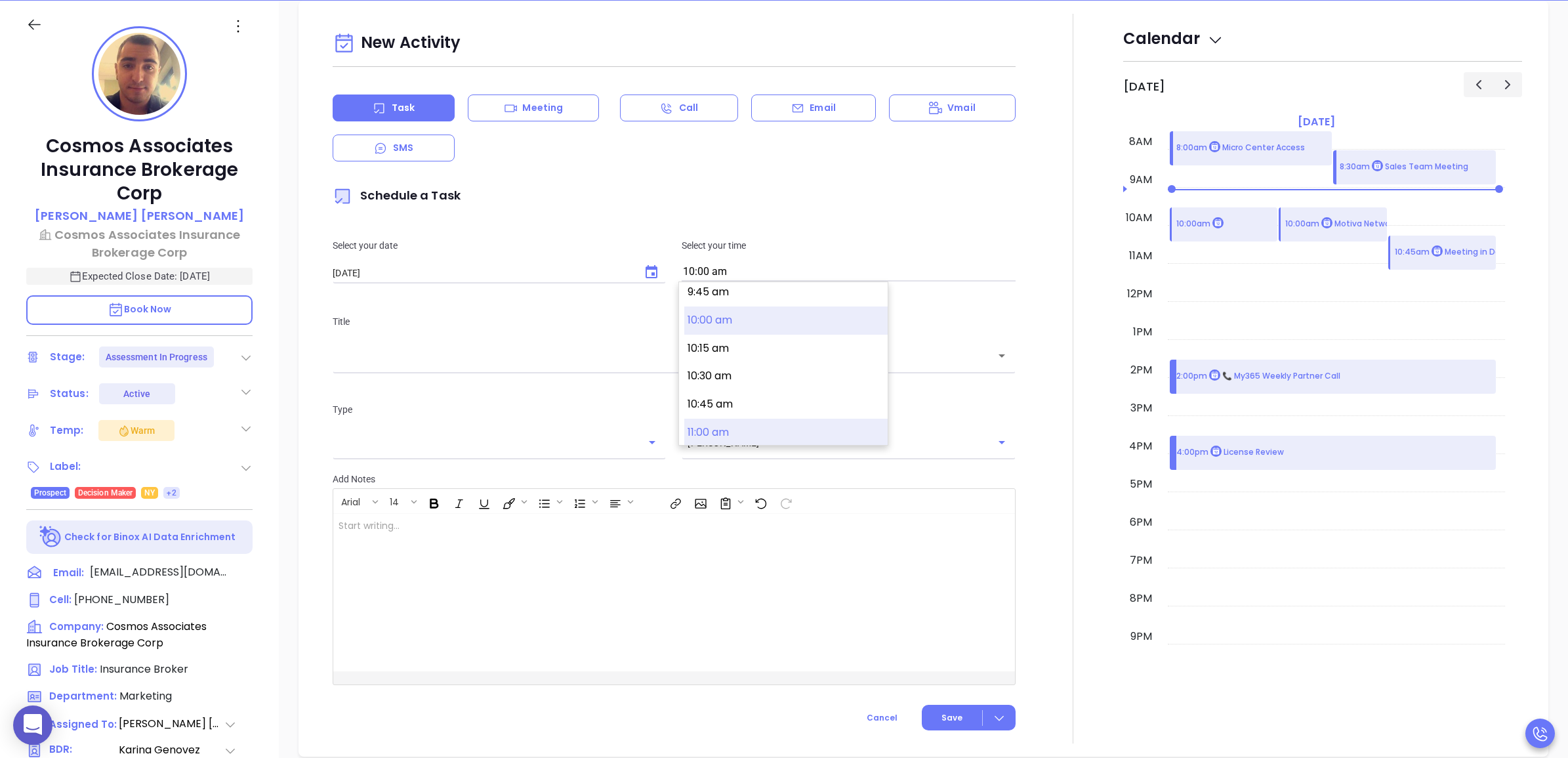
click at [751, 425] on button "11:00 am" at bounding box center [785, 432] width 204 height 28
type input "11:00 am"
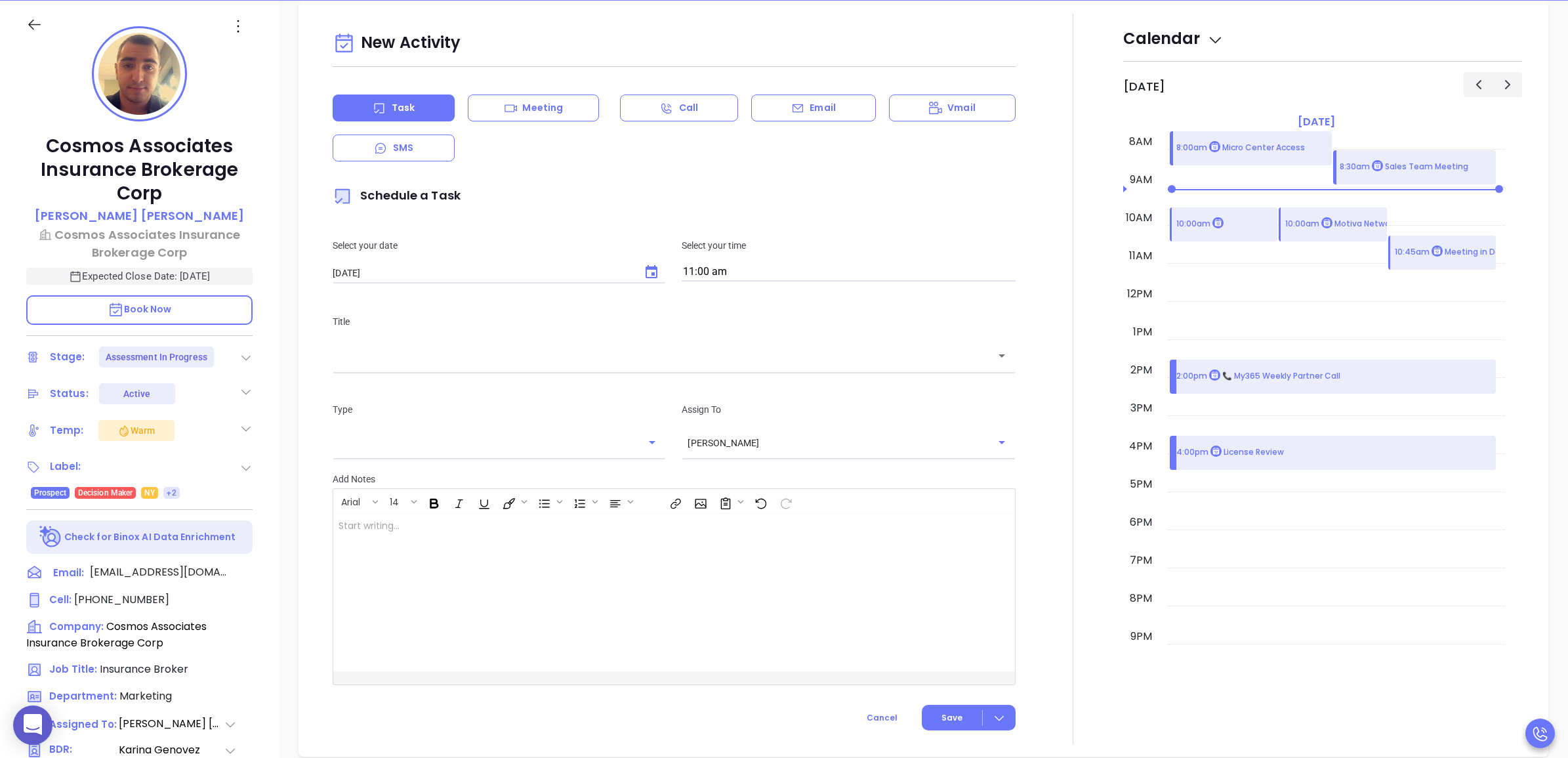
click at [489, 365] on div "​" at bounding box center [674, 355] width 683 height 28
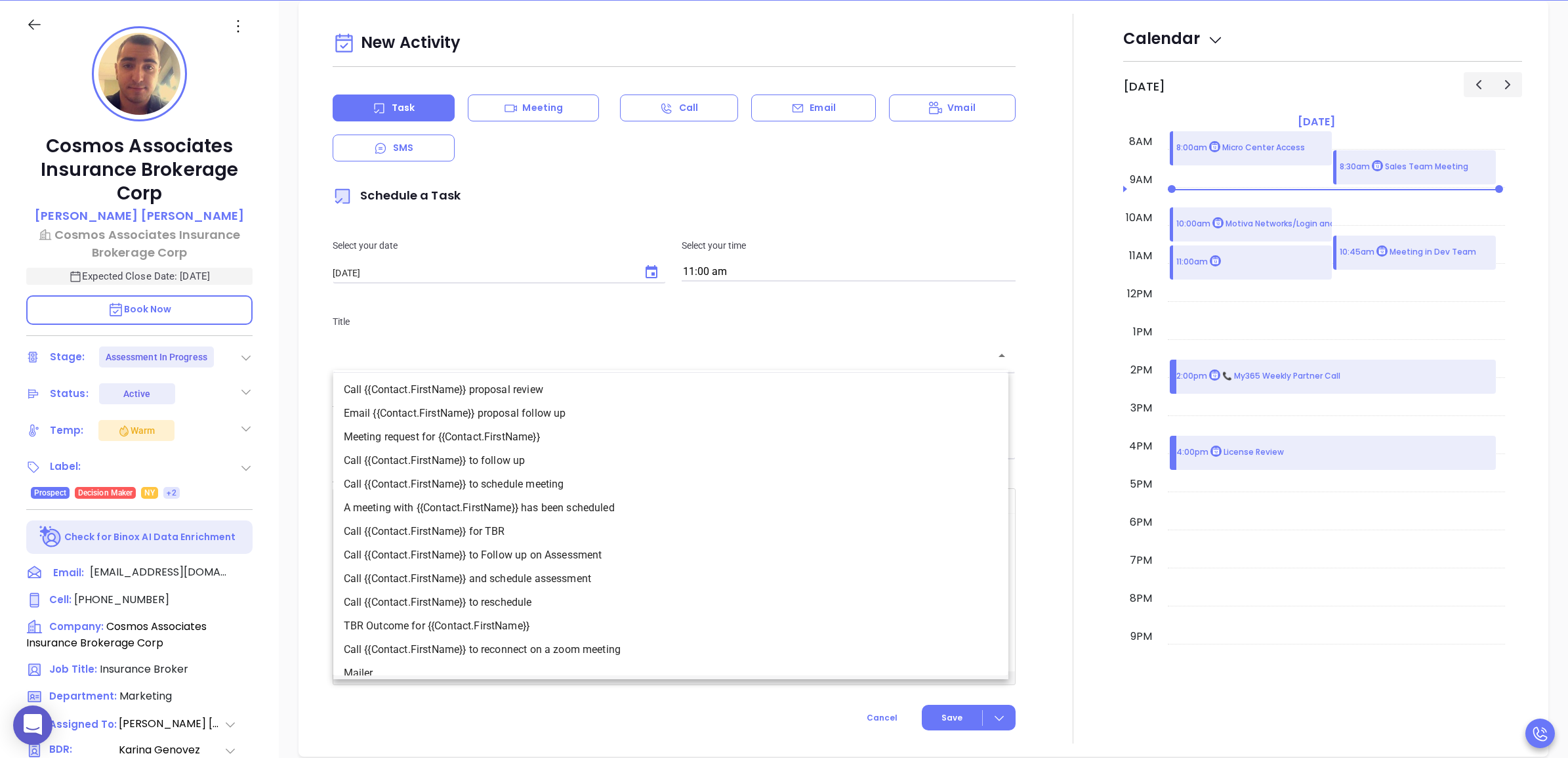
click at [529, 559] on li "Call {{Contact.FirstName}} to Follow up on Assessment" at bounding box center [670, 555] width 675 height 23
type input "Call [PERSON_NAME] to Follow up on Assessment"
type input "Call"
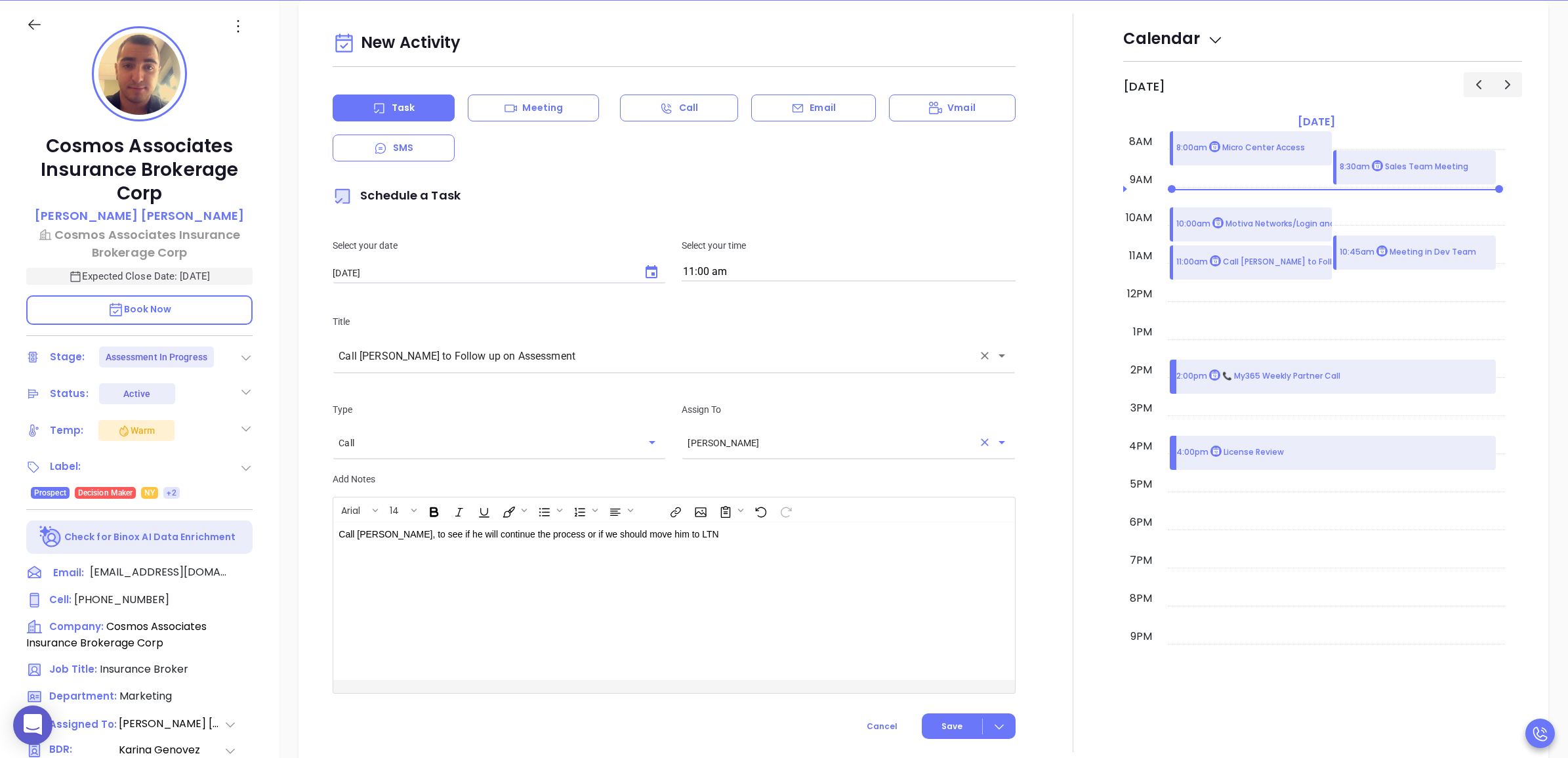
drag, startPoint x: 968, startPoint y: 435, endPoint x: 976, endPoint y: 437, distance: 8.2
click at [975, 435] on div at bounding box center [992, 442] width 34 height 19
click at [994, 437] on icon "Open" at bounding box center [1001, 442] width 16 height 16
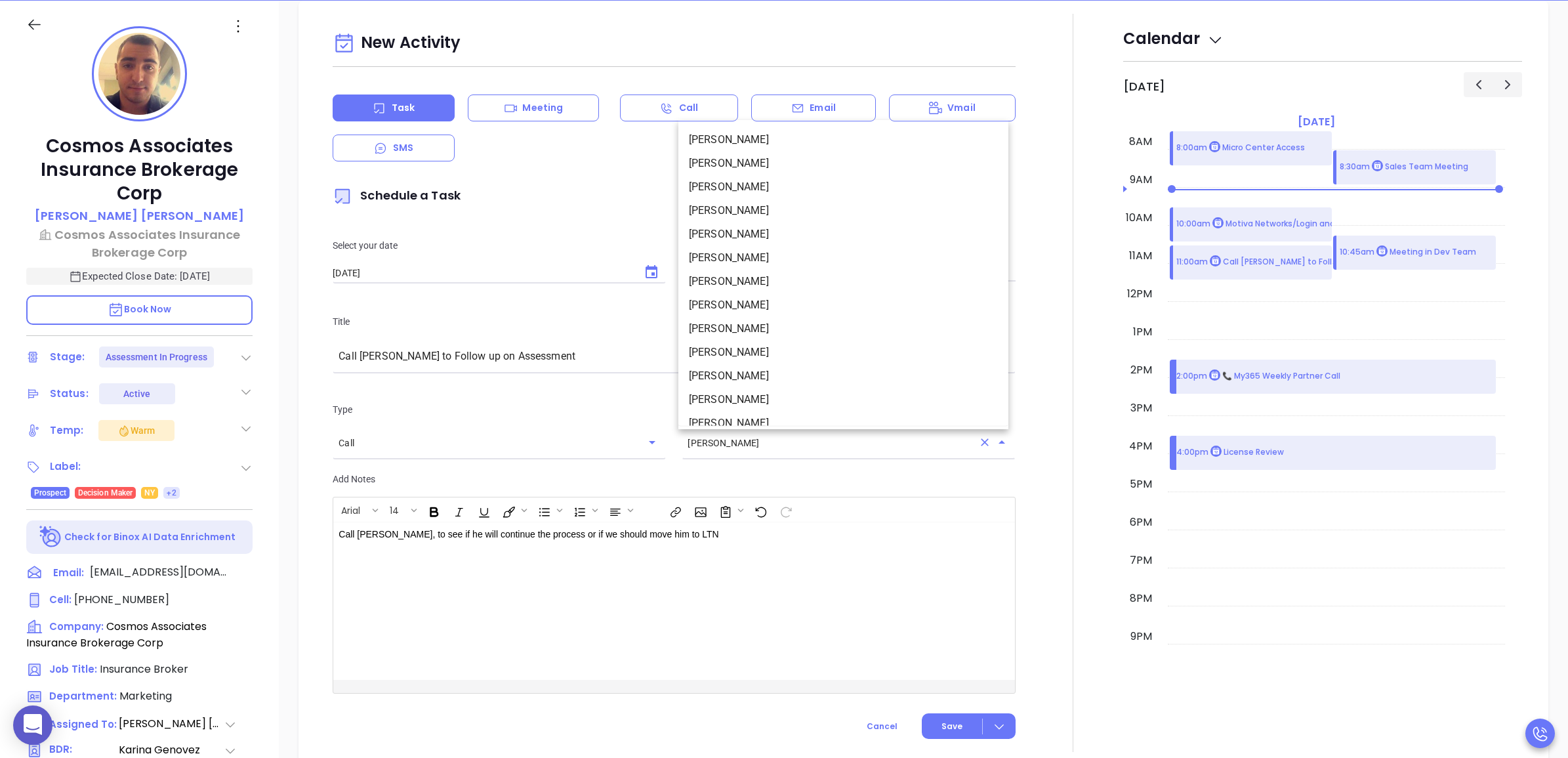
scroll to position [127, 0]
click at [788, 384] on li "[PERSON_NAME]" at bounding box center [844, 391] width 330 height 23
type input "[PERSON_NAME]"
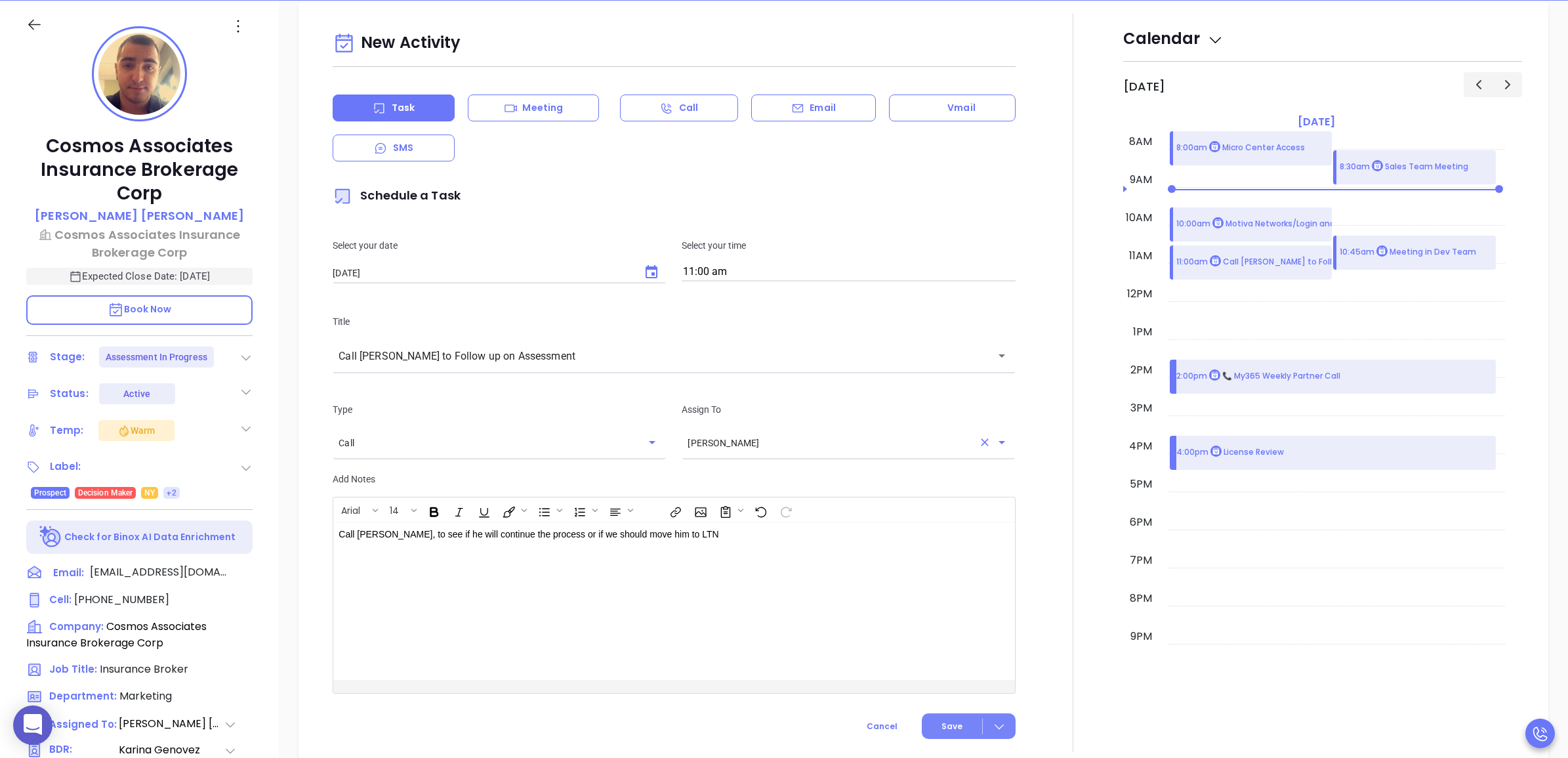
click at [992, 729] on icon at bounding box center [999, 726] width 13 height 13
click at [990, 702] on span "Save & Add to Calendar" at bounding box center [939, 702] width 117 height 14
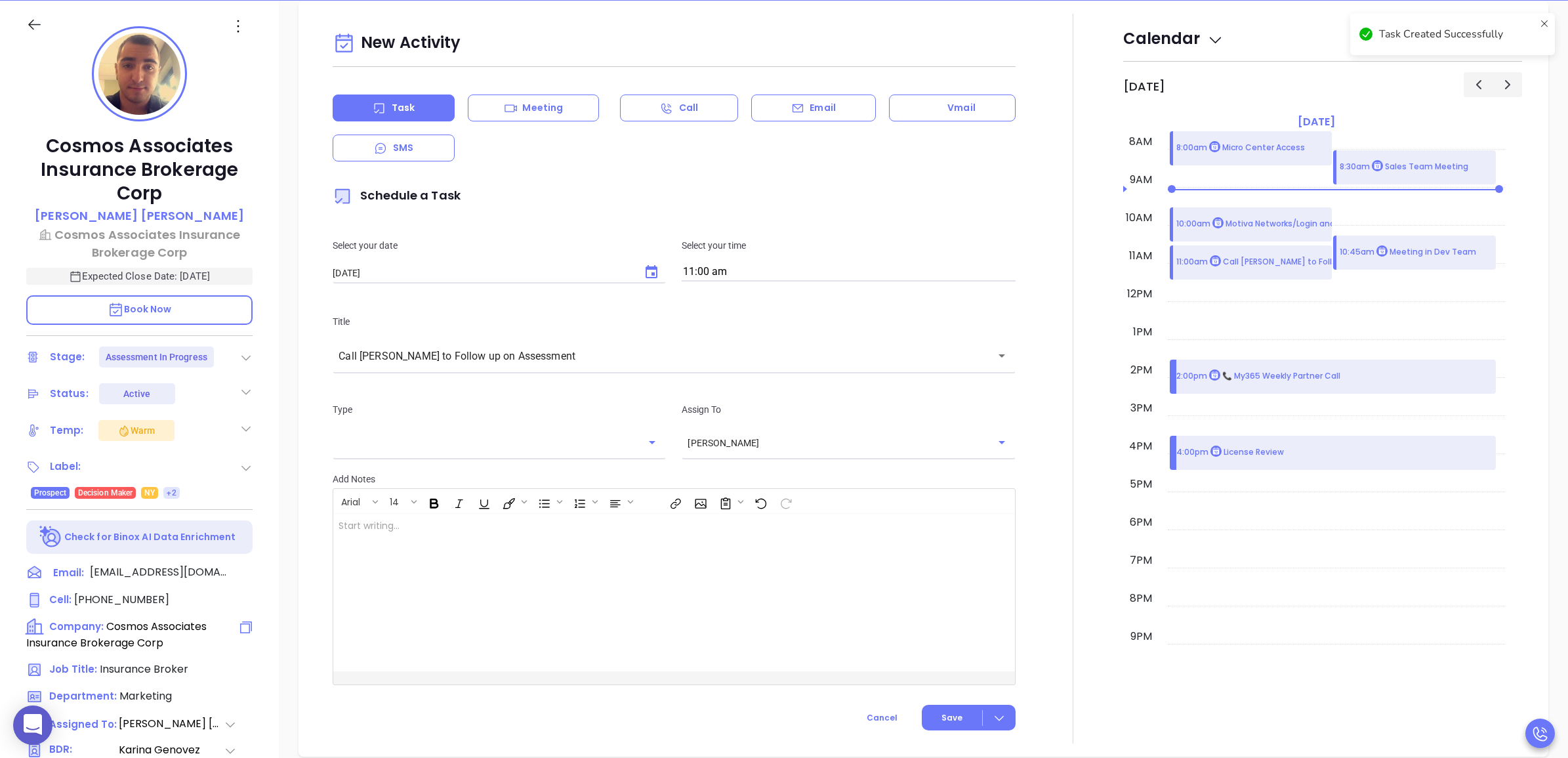
checkbox input "false"
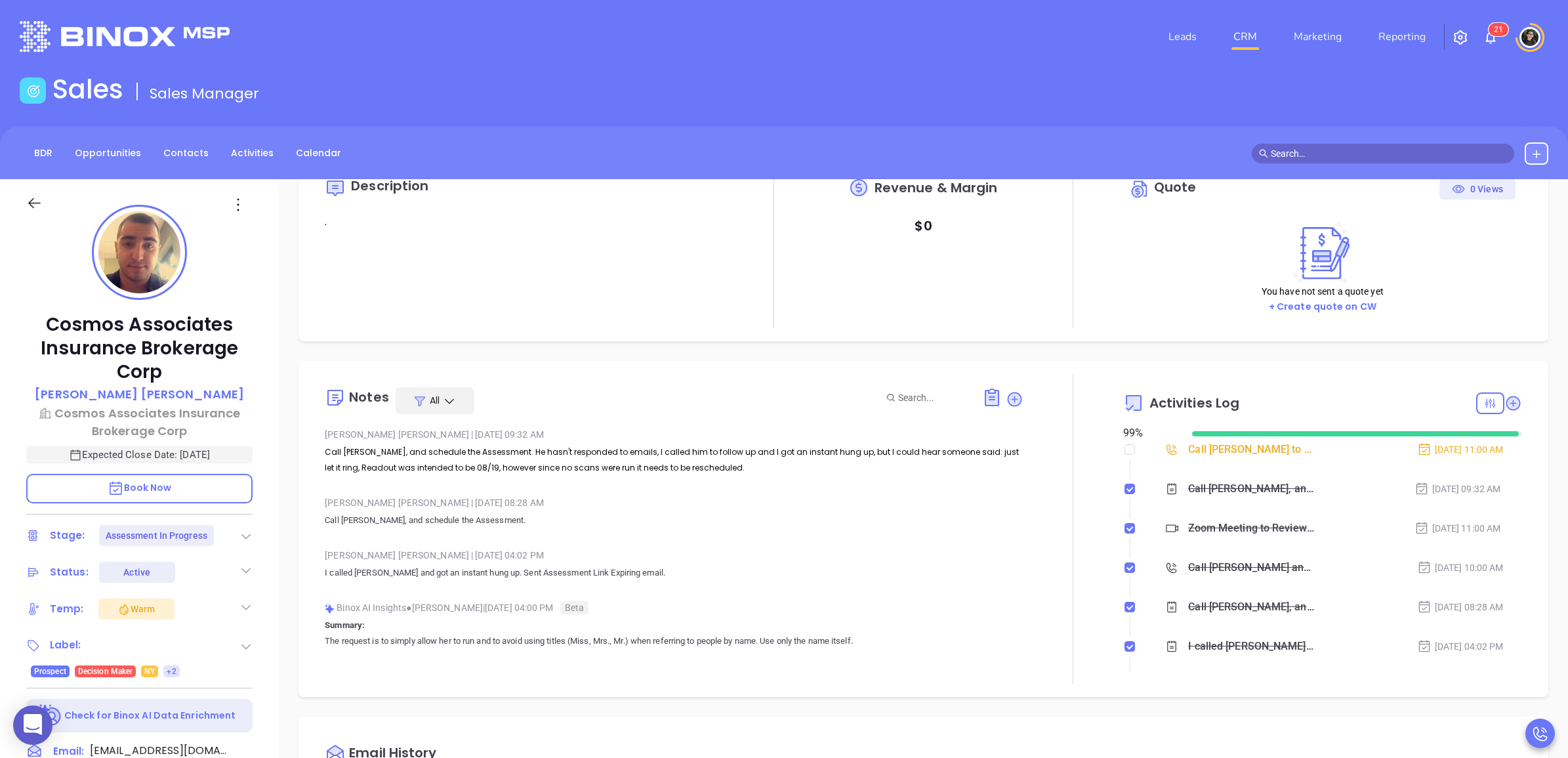
scroll to position [82, 0]
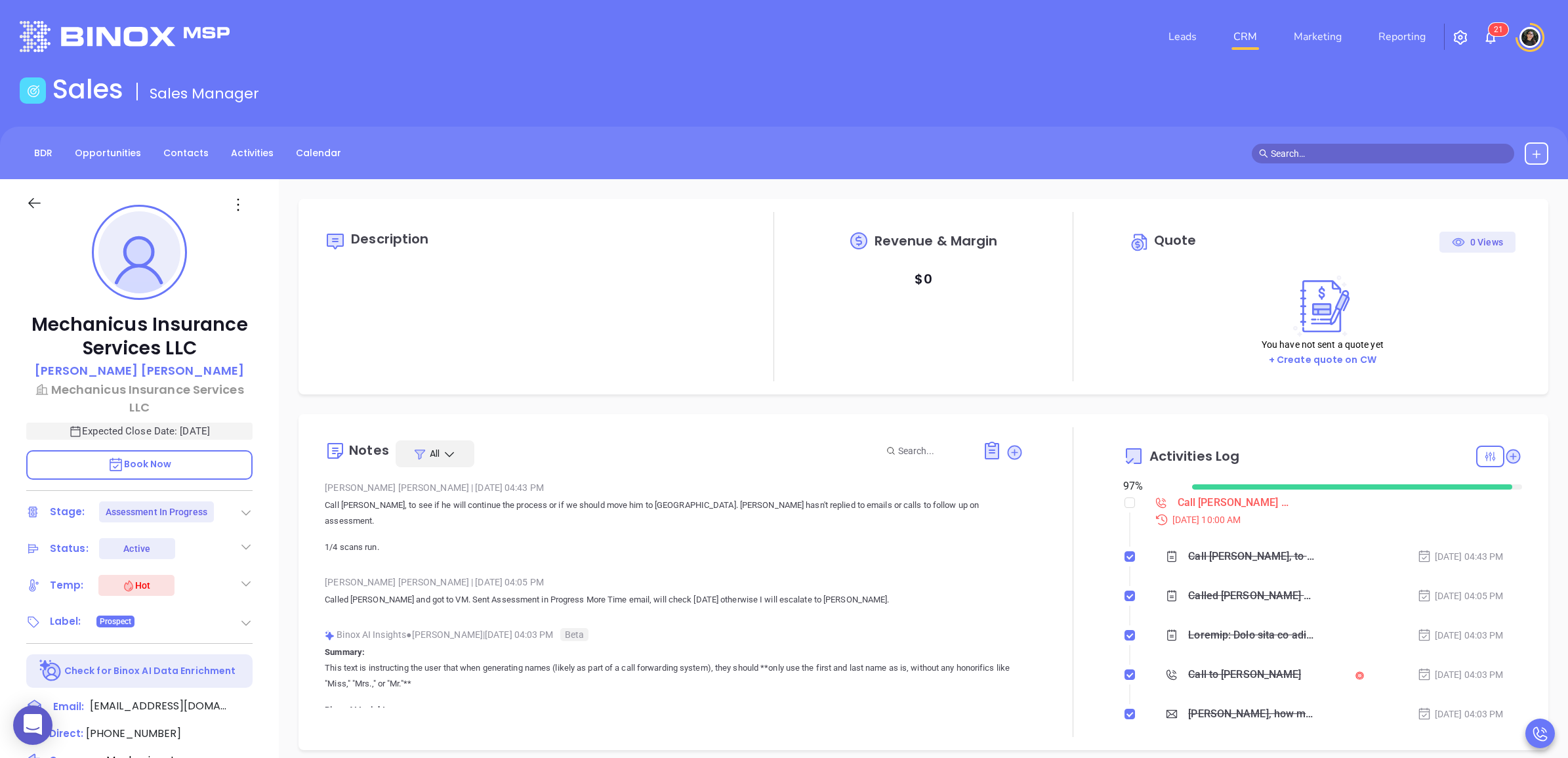
type input "[DATE]"
type input "[PERSON_NAME]"
click at [1125, 503] on input "checkbox" at bounding box center [1129, 502] width 10 height 10
checkbox input "true"
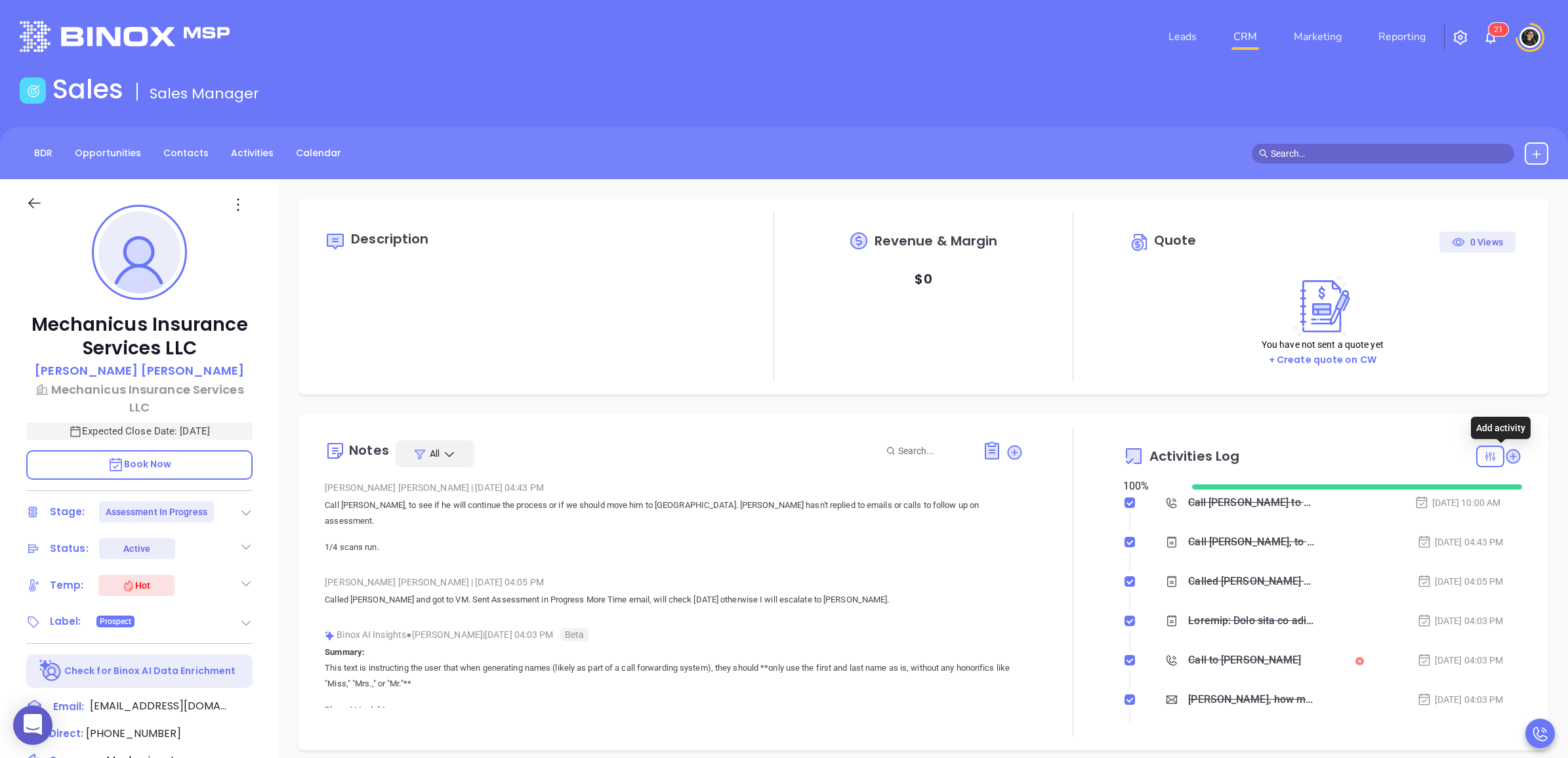
drag, startPoint x: 1508, startPoint y: 456, endPoint x: 1212, endPoint y: 467, distance: 296.2
click at [1506, 454] on icon at bounding box center [1513, 456] width 18 height 18
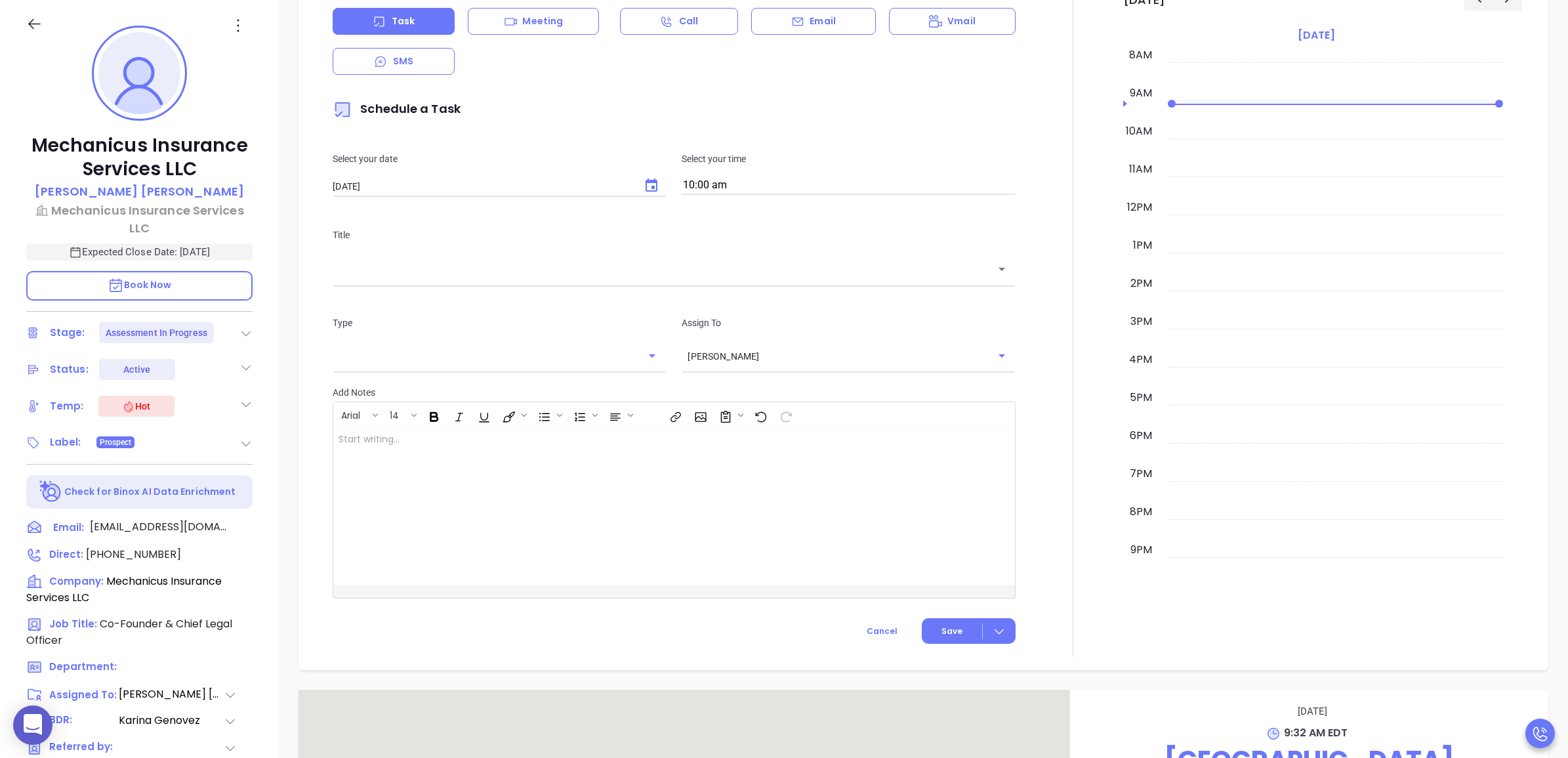
scroll to position [1112, 0]
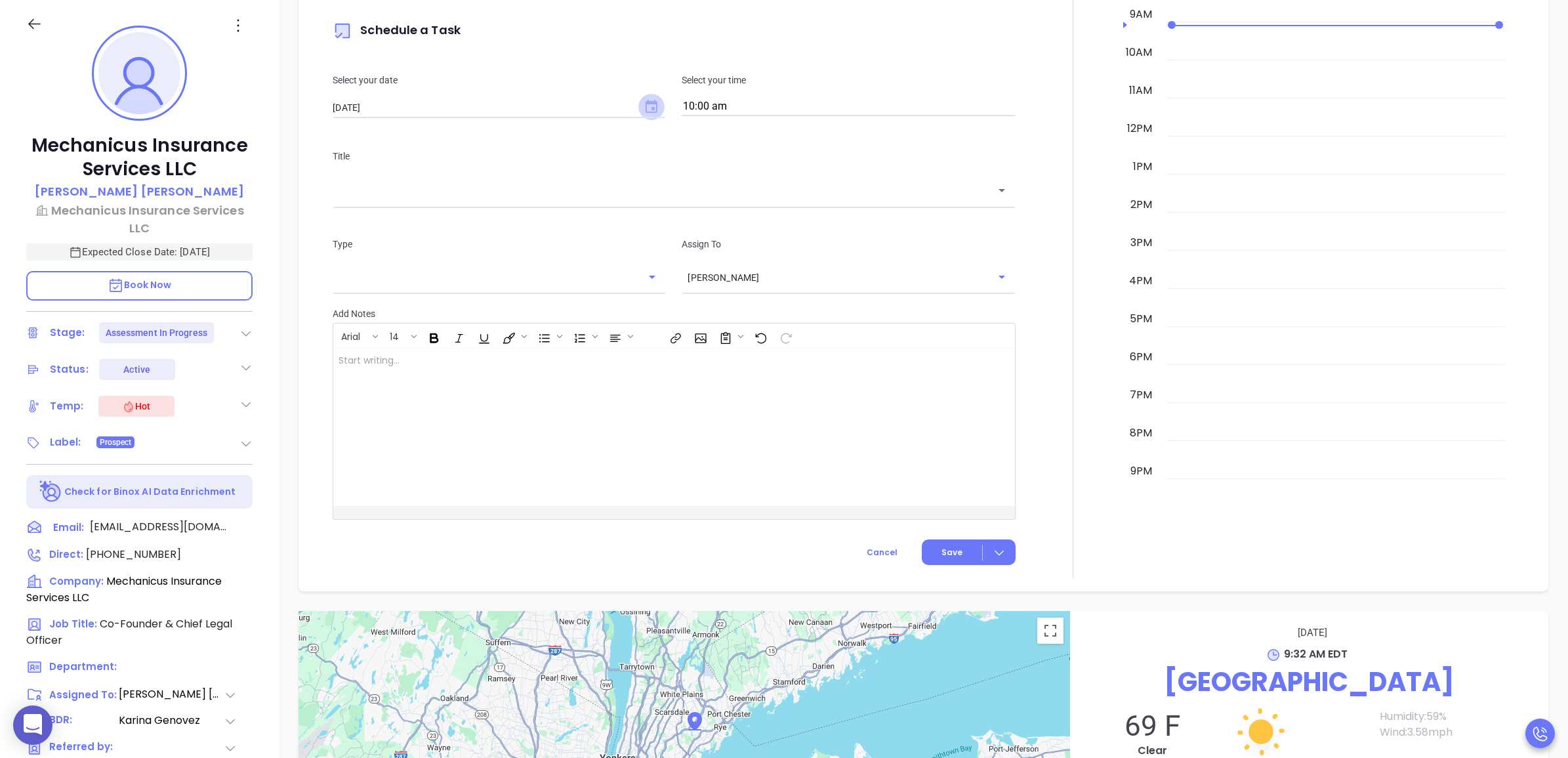
drag, startPoint x: 637, startPoint y: 105, endPoint x: 647, endPoint y: 105, distance: 10.0
click at [640, 105] on button "Choose date, selected date is Aug 23, 2025" at bounding box center [651, 107] width 26 height 26
click at [500, 264] on button "22" at bounding box center [491, 265] width 23 height 23
type input "[DATE]"
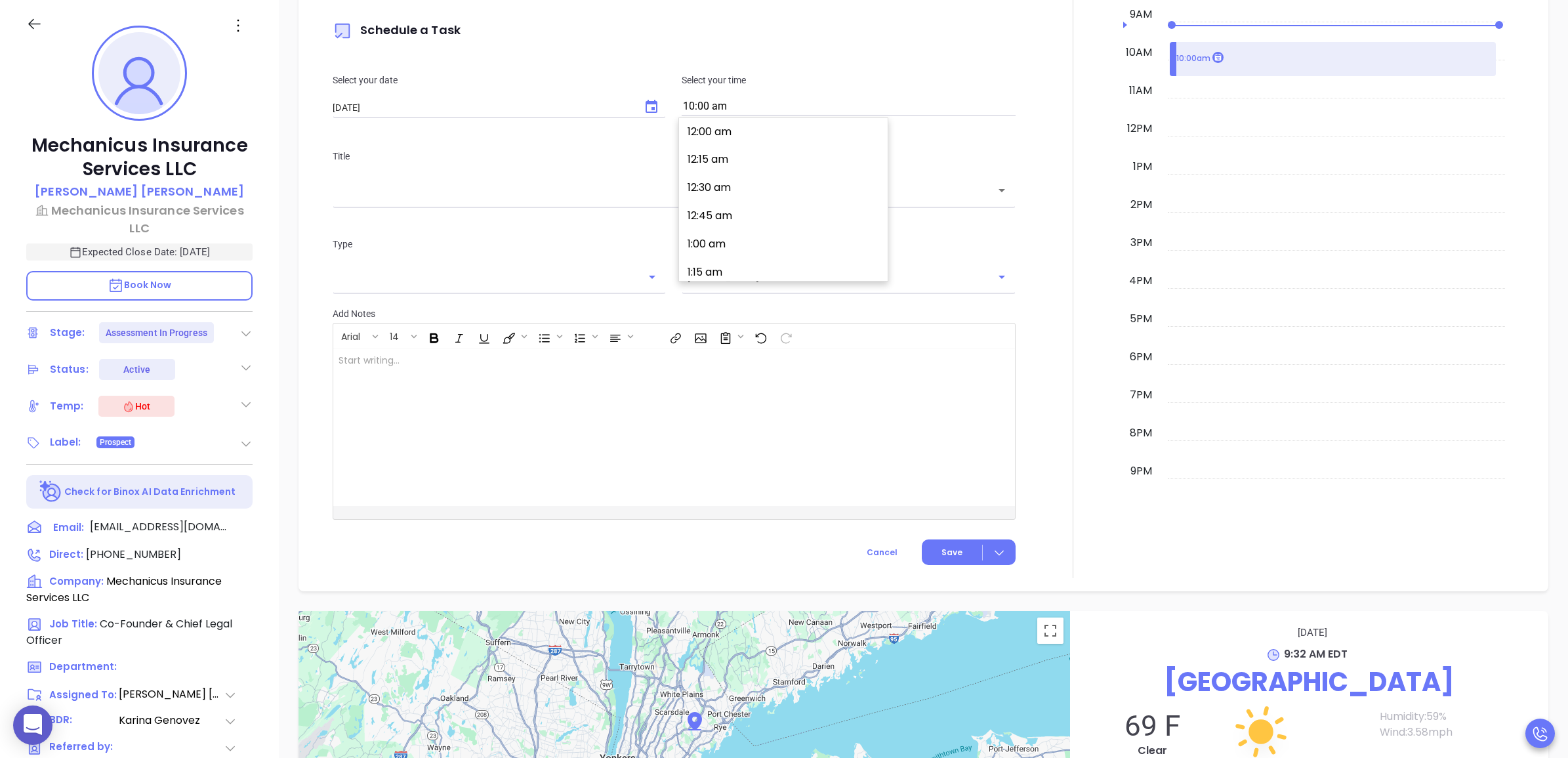
click at [787, 103] on input "10:00 am" at bounding box center [848, 107] width 333 height 19
click at [742, 191] on button "11:00 am" at bounding box center [785, 186] width 204 height 28
type input "11:00 am"
click at [661, 195] on input "text" at bounding box center [664, 191] width 651 height 15
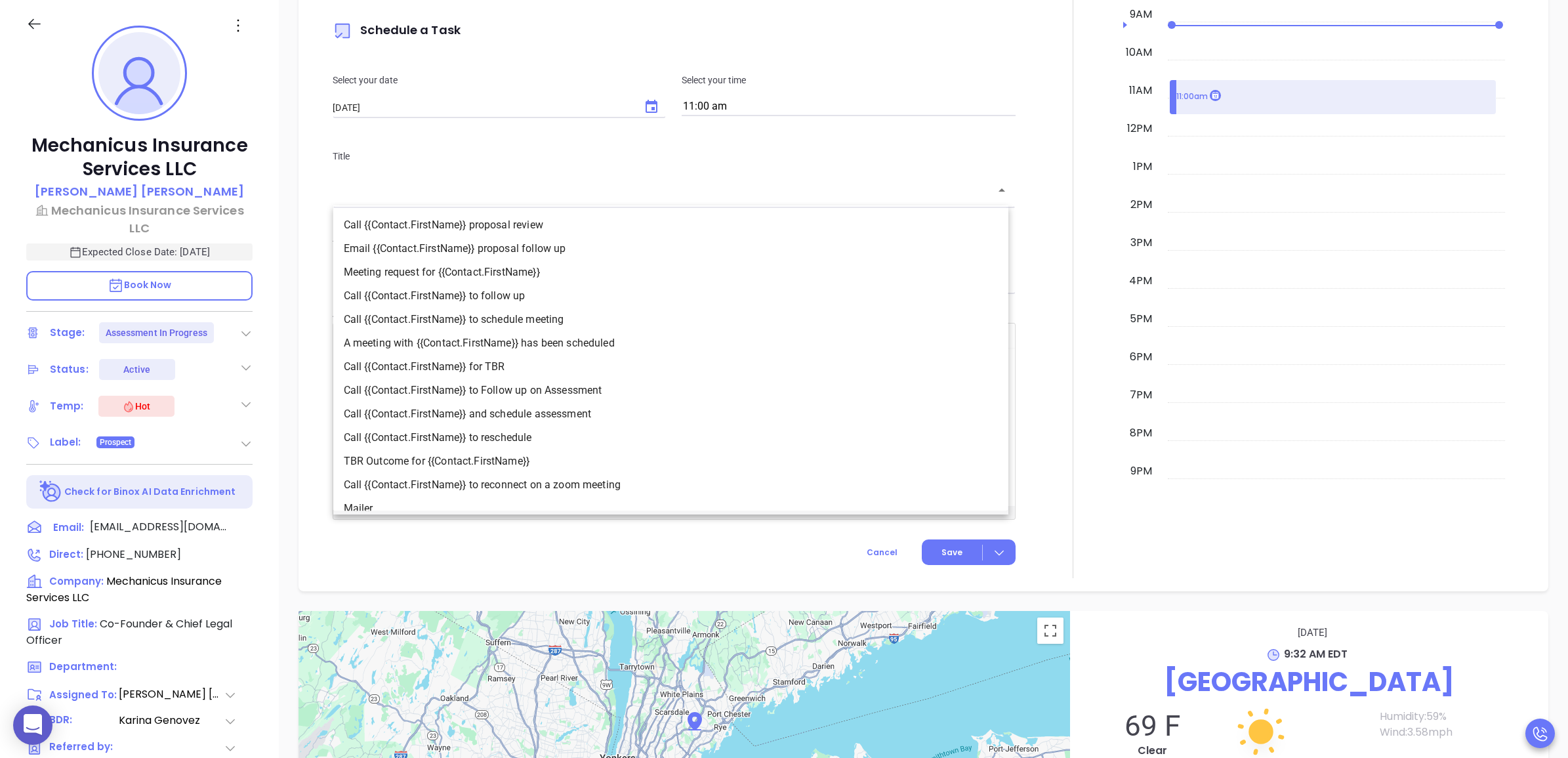
click at [596, 386] on li "Call {{Contact.FirstName}} to Follow up on Assessment" at bounding box center [670, 390] width 675 height 23
type input "Call David to Follow up on Assessment"
type input "Call"
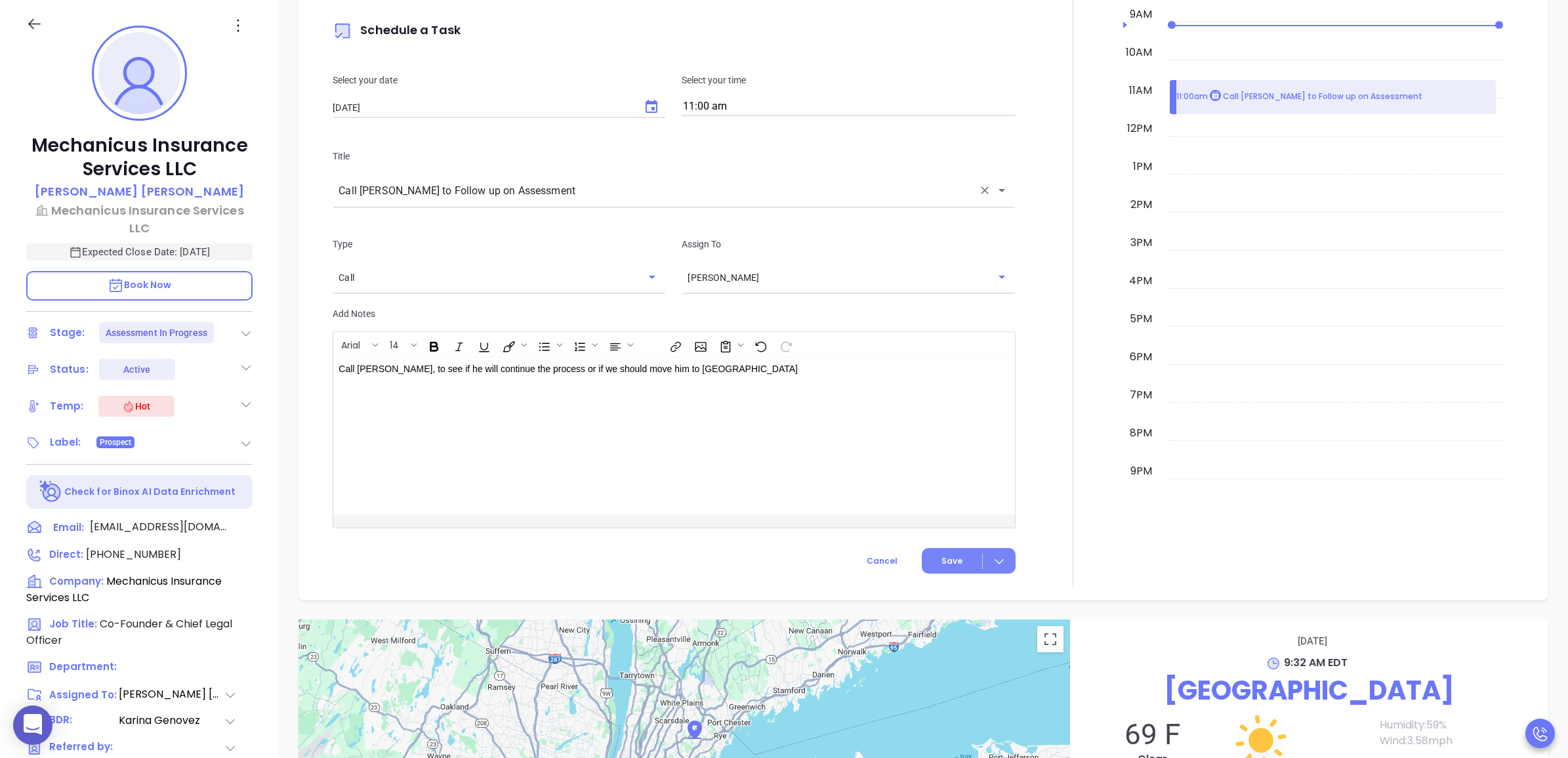
click at [1002, 558] on div at bounding box center [999, 561] width 33 height 15
click at [933, 621] on li "Save & Add to Calendar" at bounding box center [939, 613] width 133 height 27
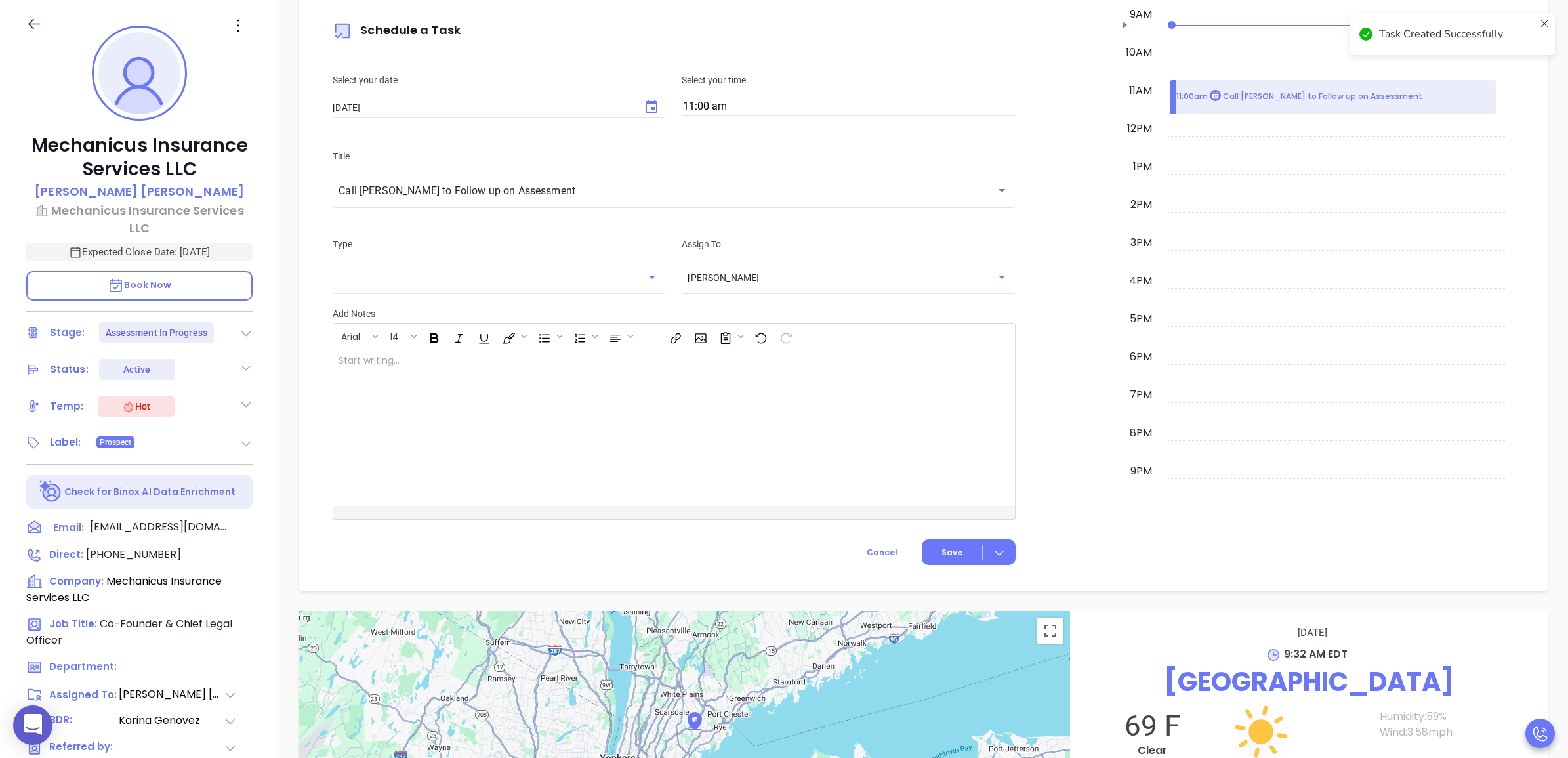
checkbox input "false"
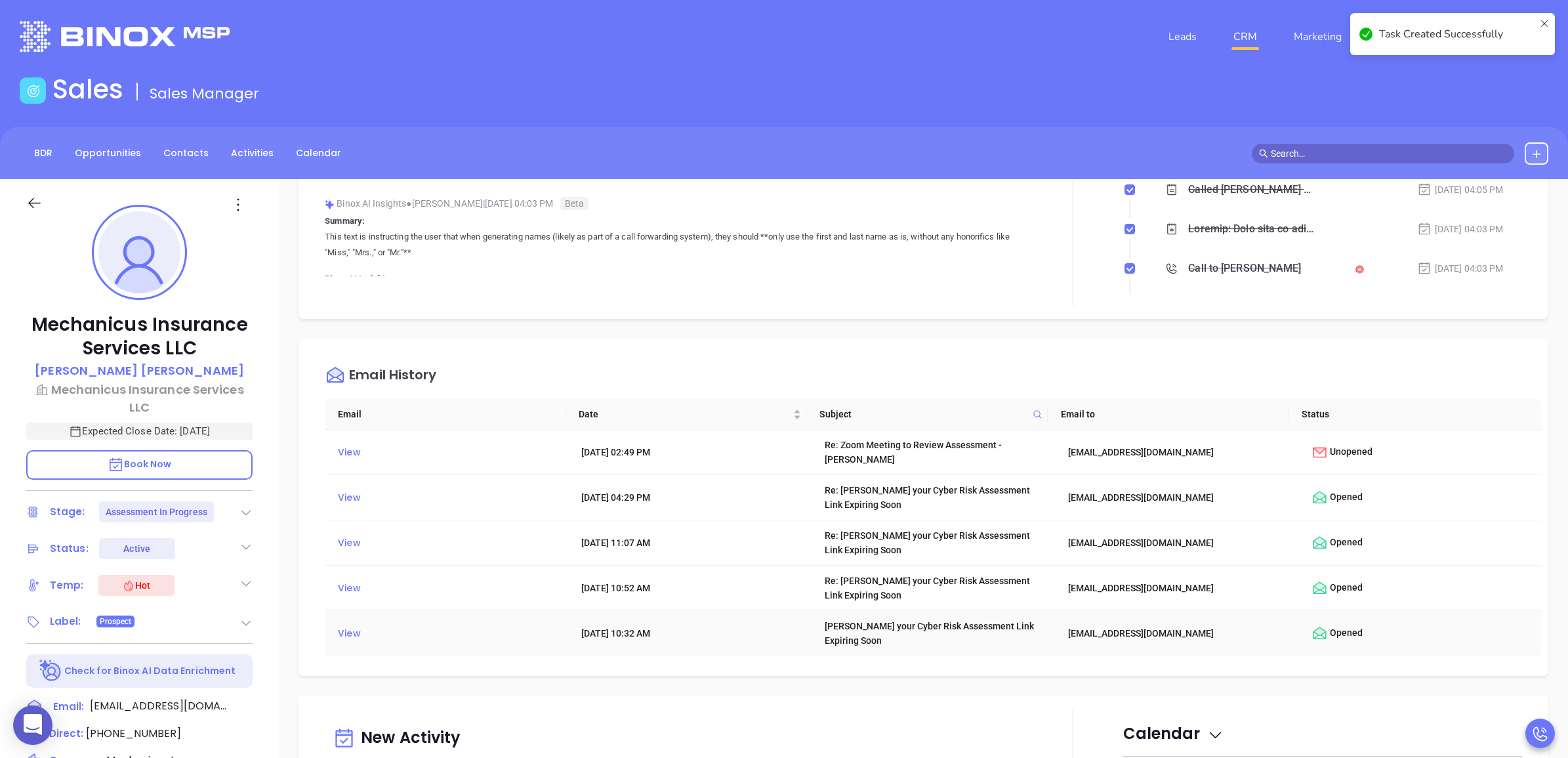
scroll to position [128, 0]
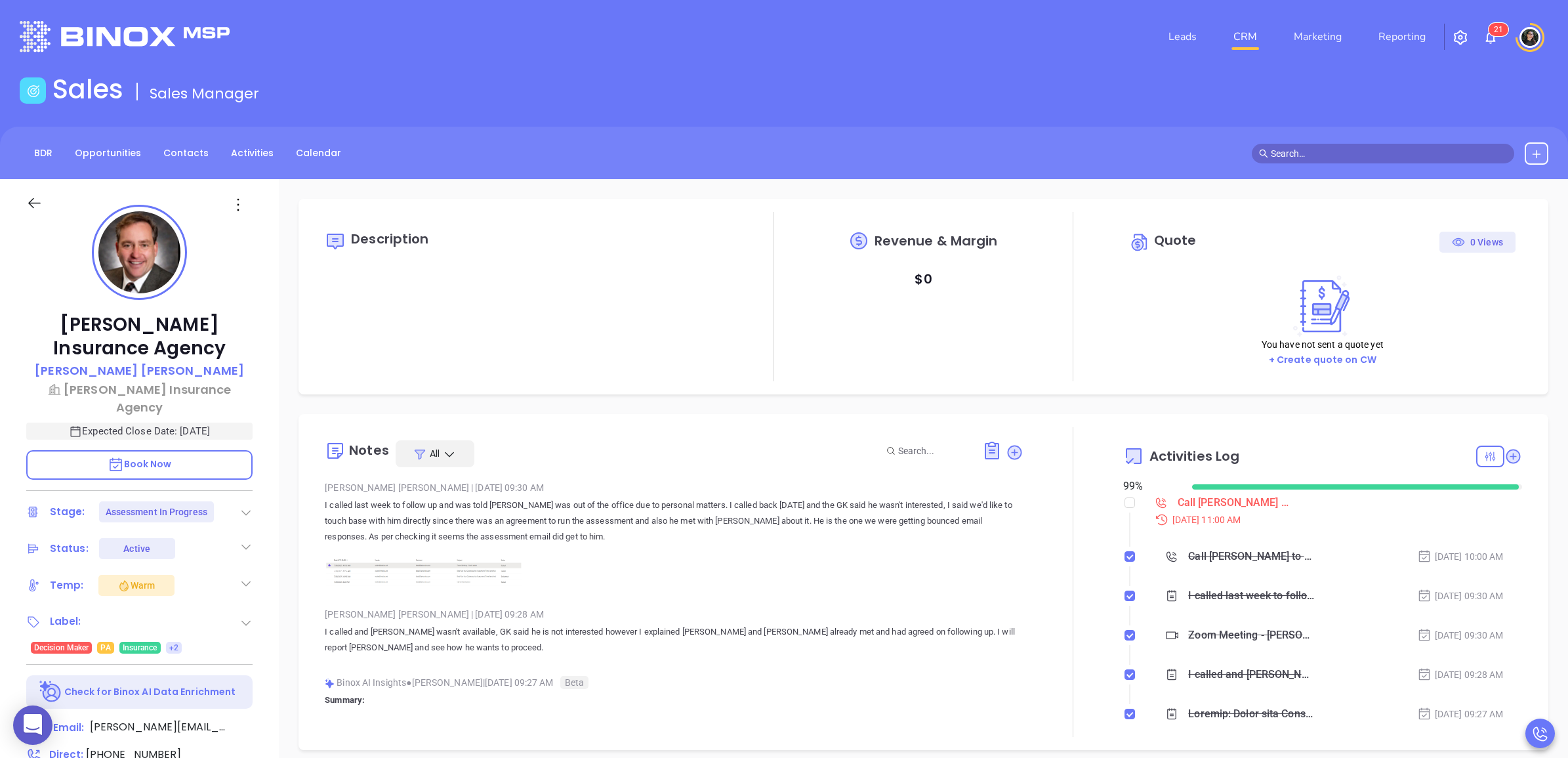
type input "[PERSON_NAME]"
click at [1177, 496] on div "Call [PERSON_NAME] to Follow up on Assessment - [PERSON_NAME]" at bounding box center [1233, 502] width 112 height 20
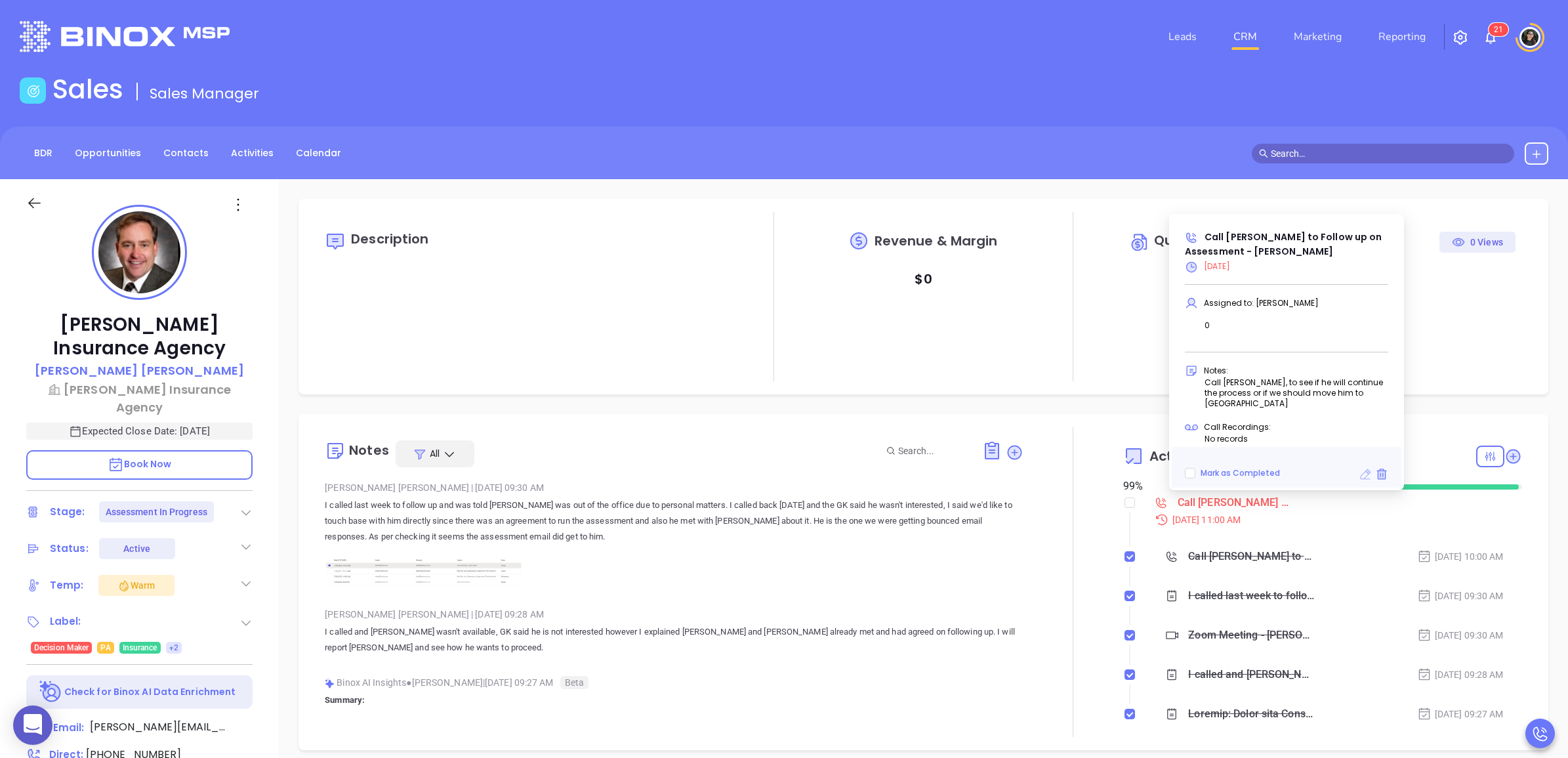
click at [1362, 474] on icon at bounding box center [1365, 474] width 10 height 10
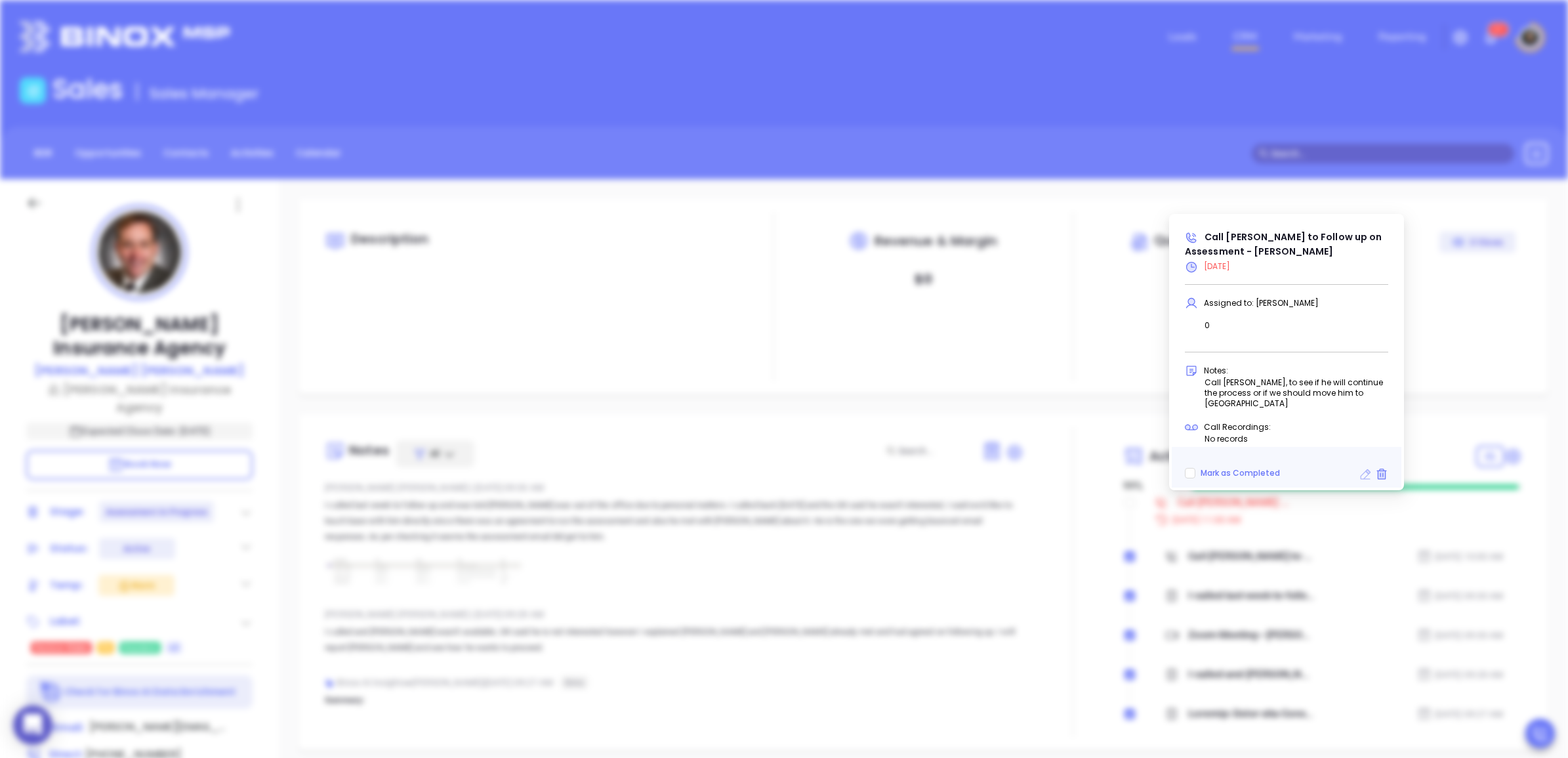
type input "08/20/2025"
type input "Call Brad to Follow up on Assessment - Brad Lawton"
type input "Call"
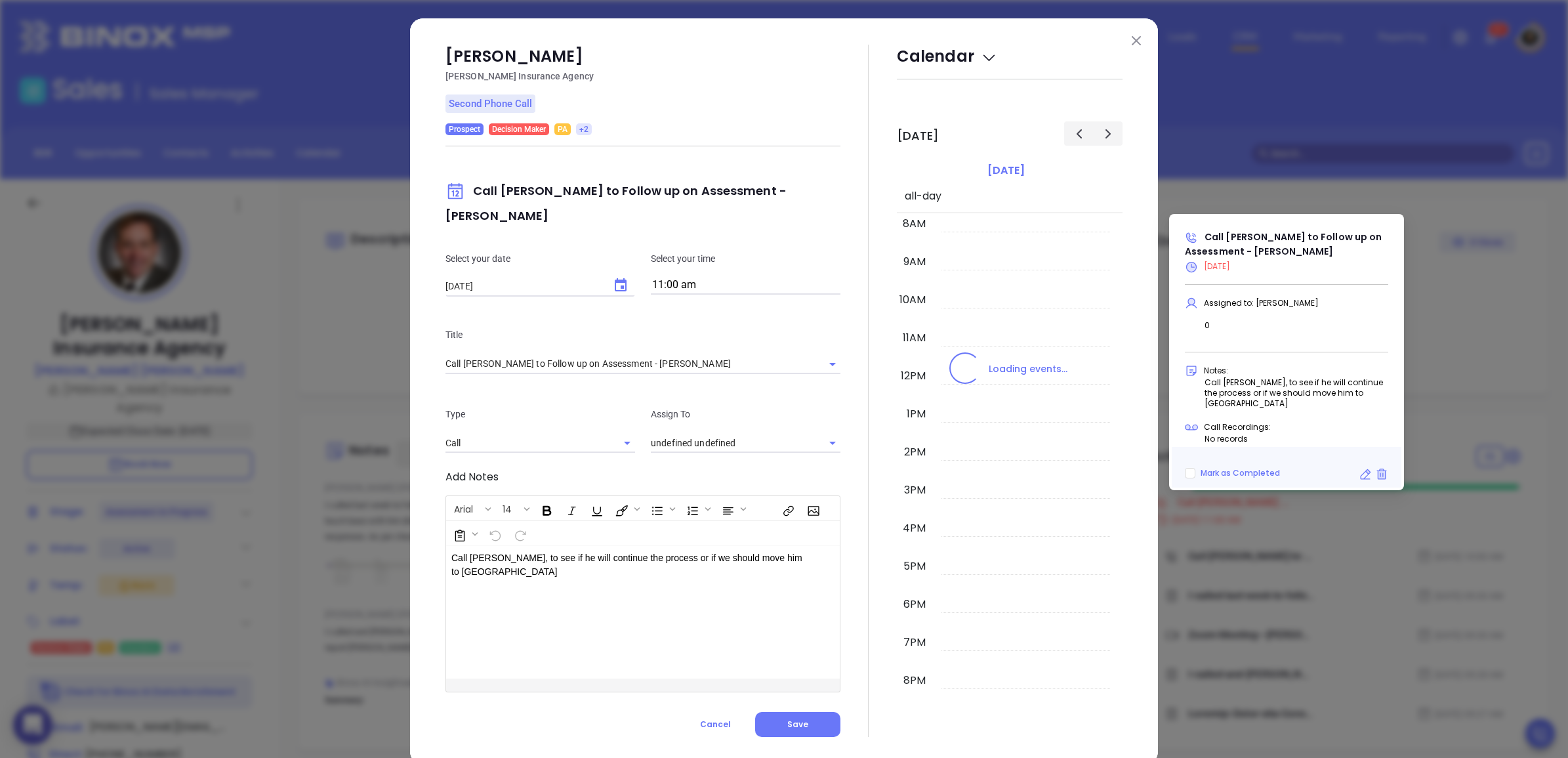
type input "[PERSON_NAME]"
click at [613, 278] on icon "Choose date, selected date is Aug 20, 2025" at bounding box center [620, 285] width 16 height 16
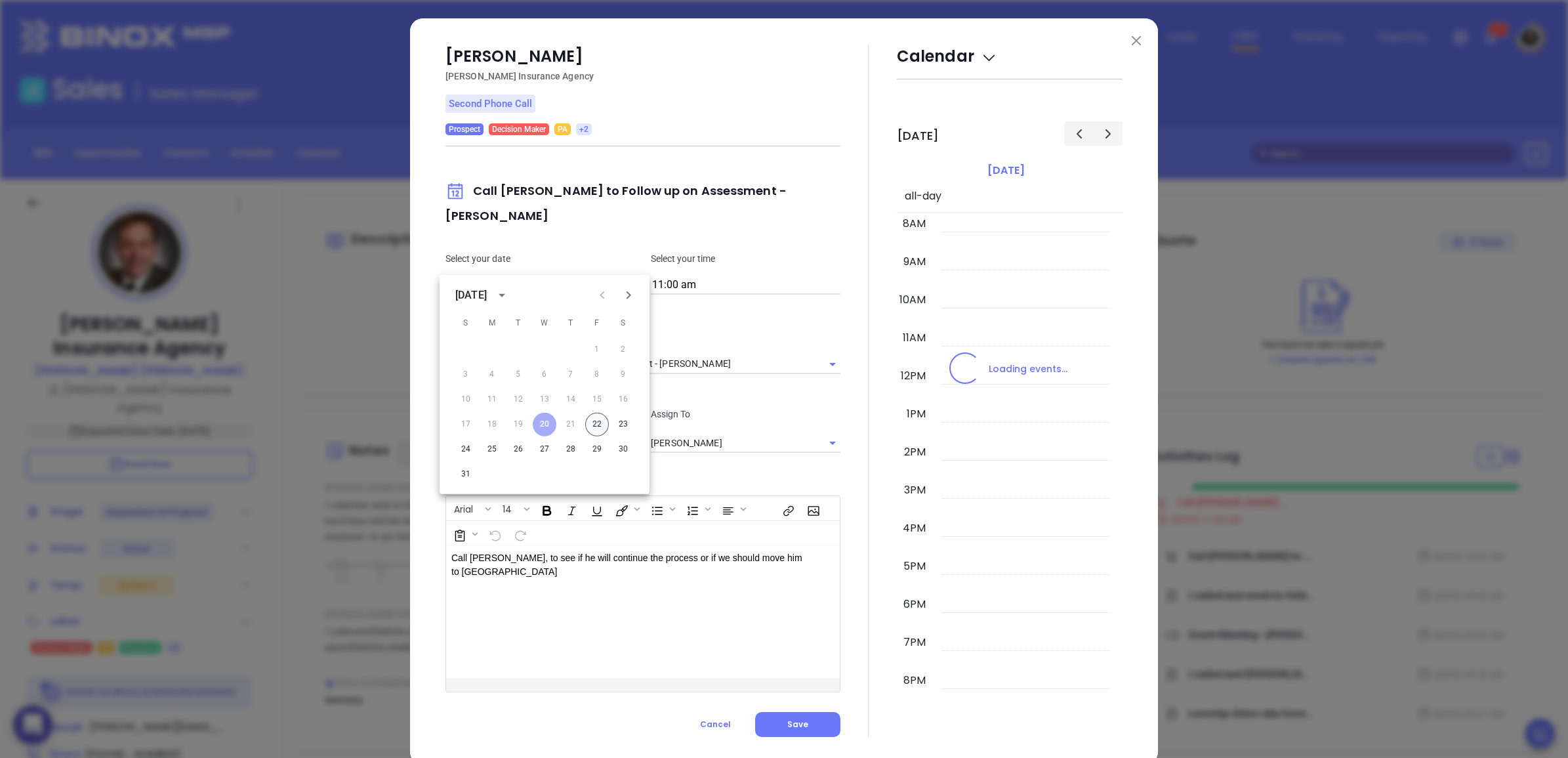
click at [595, 424] on button "22" at bounding box center [597, 424] width 23 height 23
type input "[DATE]"
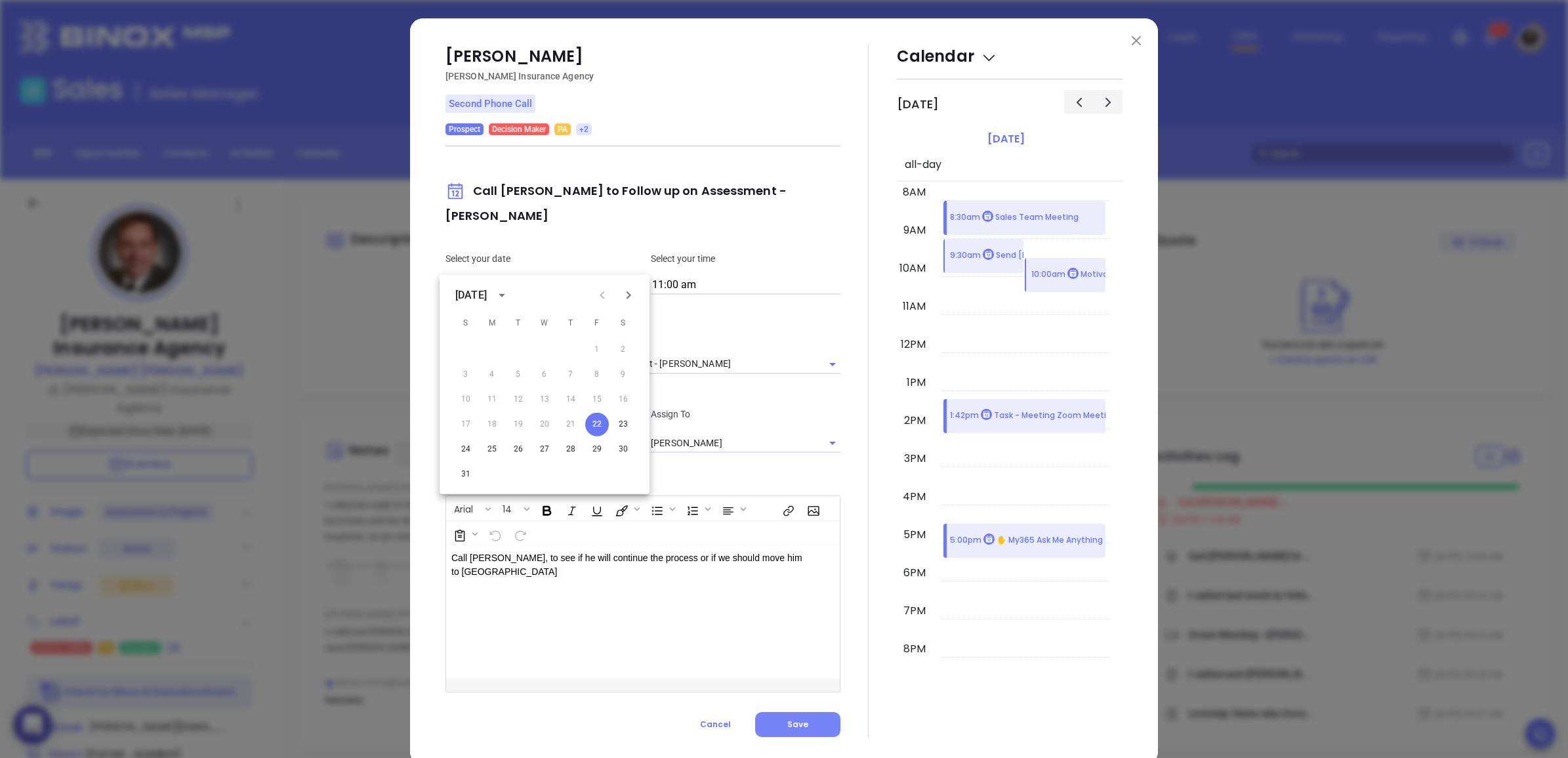
drag, startPoint x: 811, startPoint y: 717, endPoint x: 807, endPoint y: 711, distance: 7.2
click at [807, 713] on button "Save" at bounding box center [798, 724] width 85 height 25
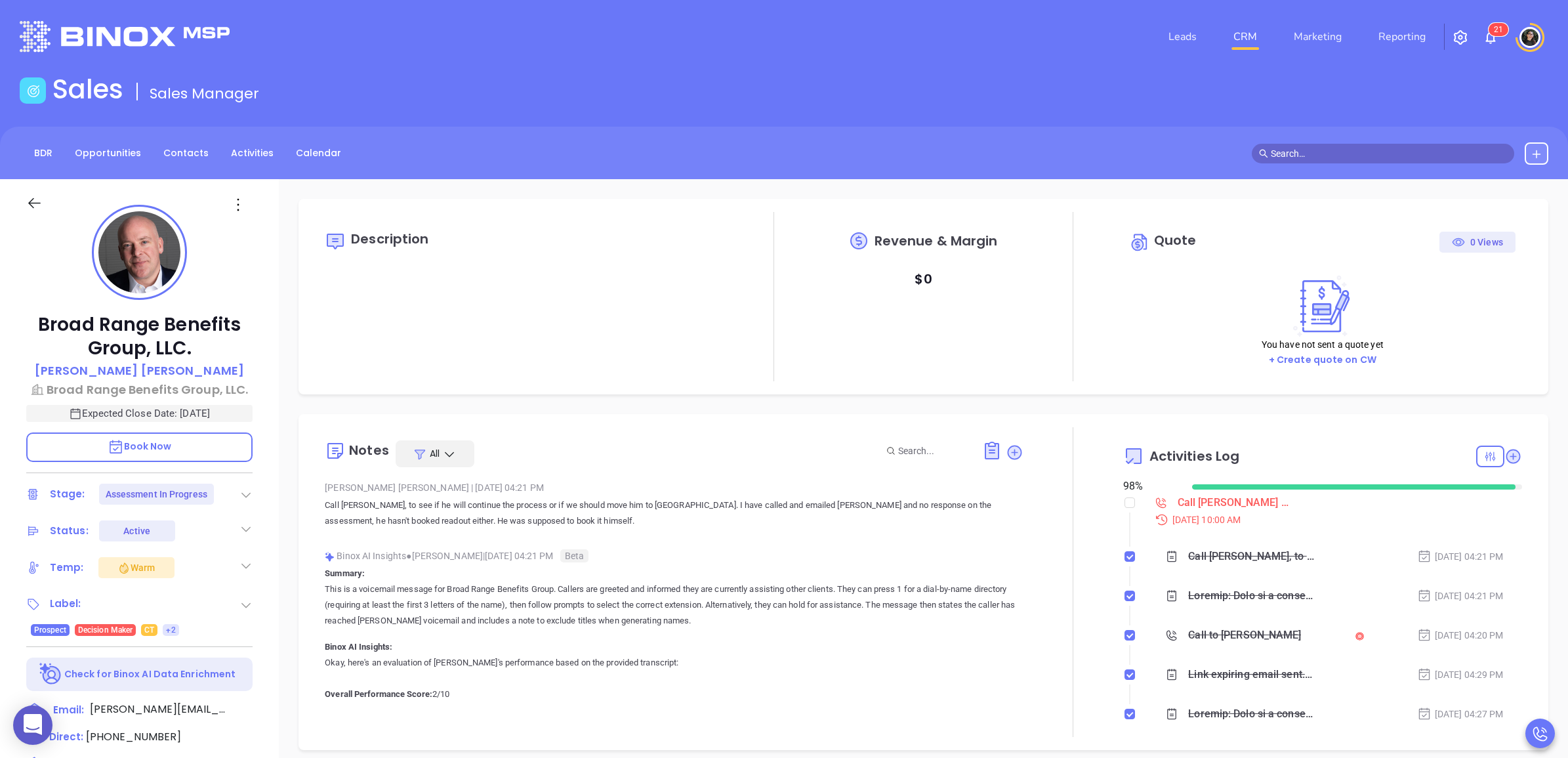
type input "[PERSON_NAME]"
click at [1191, 496] on div "Call [PERSON_NAME] to Follow up on Assessment - [PERSON_NAME]" at bounding box center [1233, 502] width 112 height 20
click at [1295, 509] on div "Call [PERSON_NAME] to Follow up on Assessment - [PERSON_NAME] [DATE] 10:00 AM" at bounding box center [1334, 510] width 376 height 34
click at [1129, 502] on li "Call [PERSON_NAME] to Follow up on Assessment - [PERSON_NAME] [DATE] 10:00 AM" at bounding box center [1324, 523] width 395 height 51
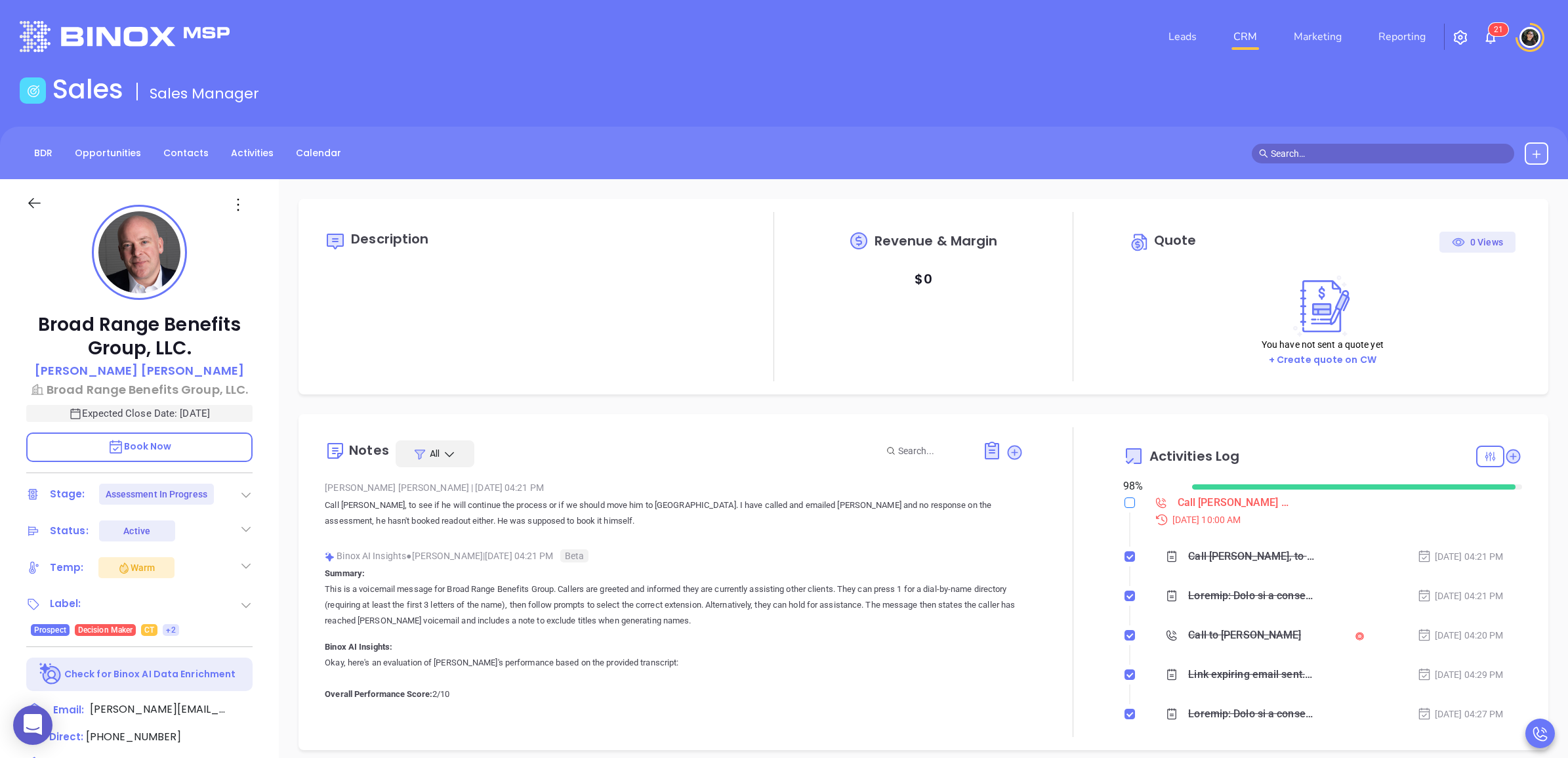
click at [1127, 502] on li "Call [PERSON_NAME] to Follow up on Assessment - [PERSON_NAME] [DATE] 10:00 AM" at bounding box center [1324, 523] width 395 height 51
click at [1125, 502] on input "checkbox" at bounding box center [1129, 502] width 10 height 10
checkbox input "true"
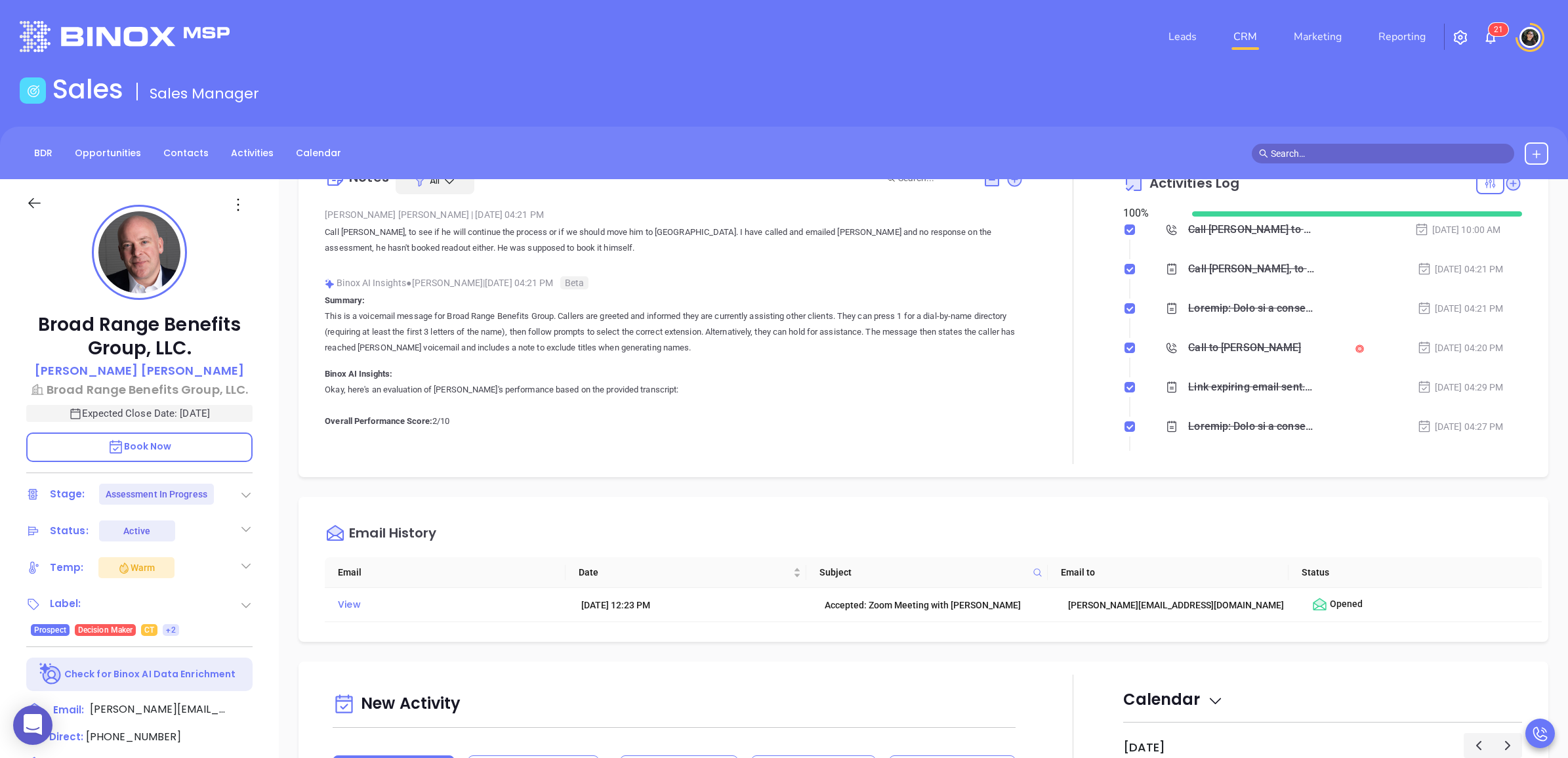
scroll to position [0, 0]
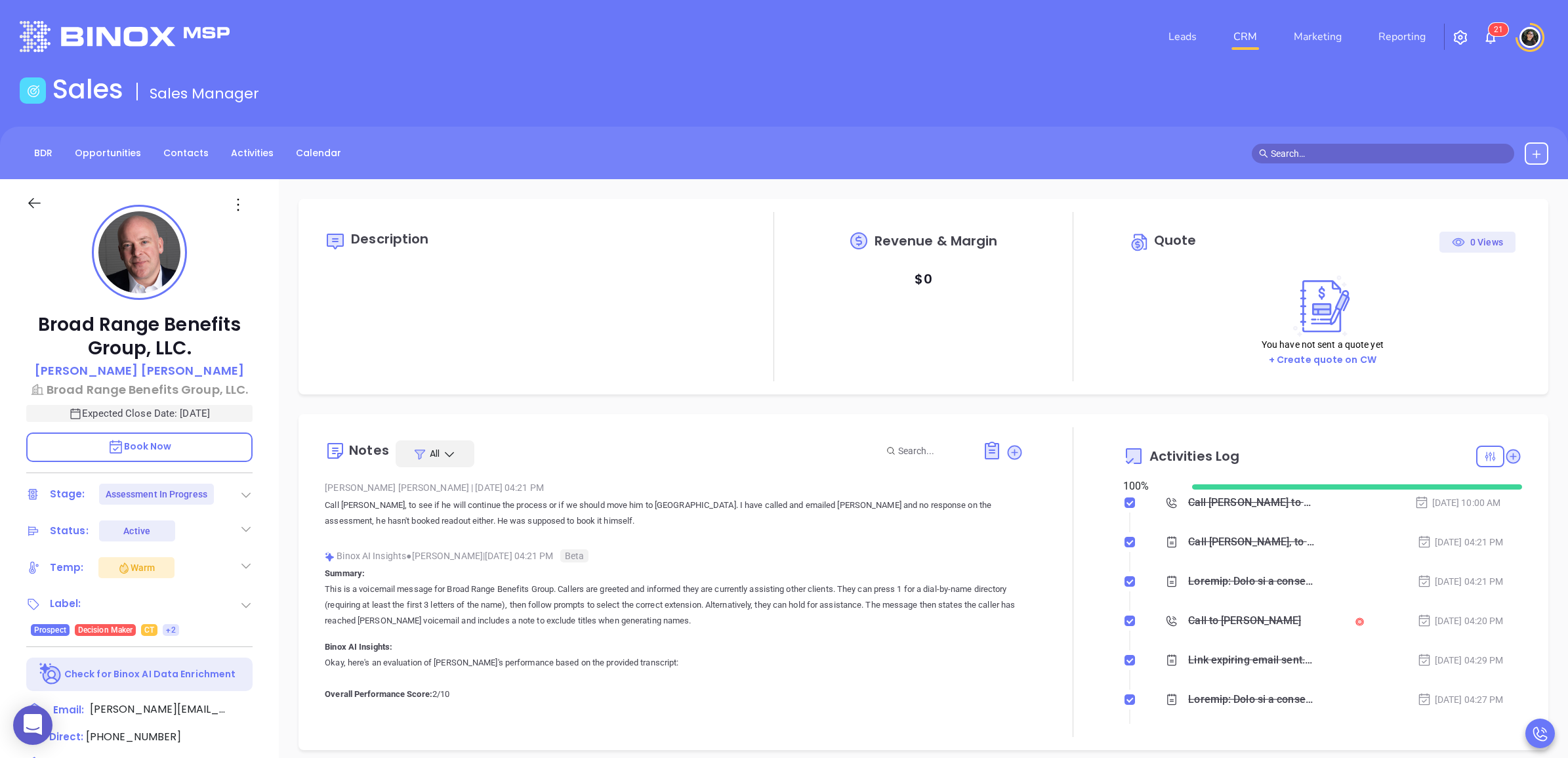
click at [1504, 451] on icon at bounding box center [1513, 456] width 18 height 18
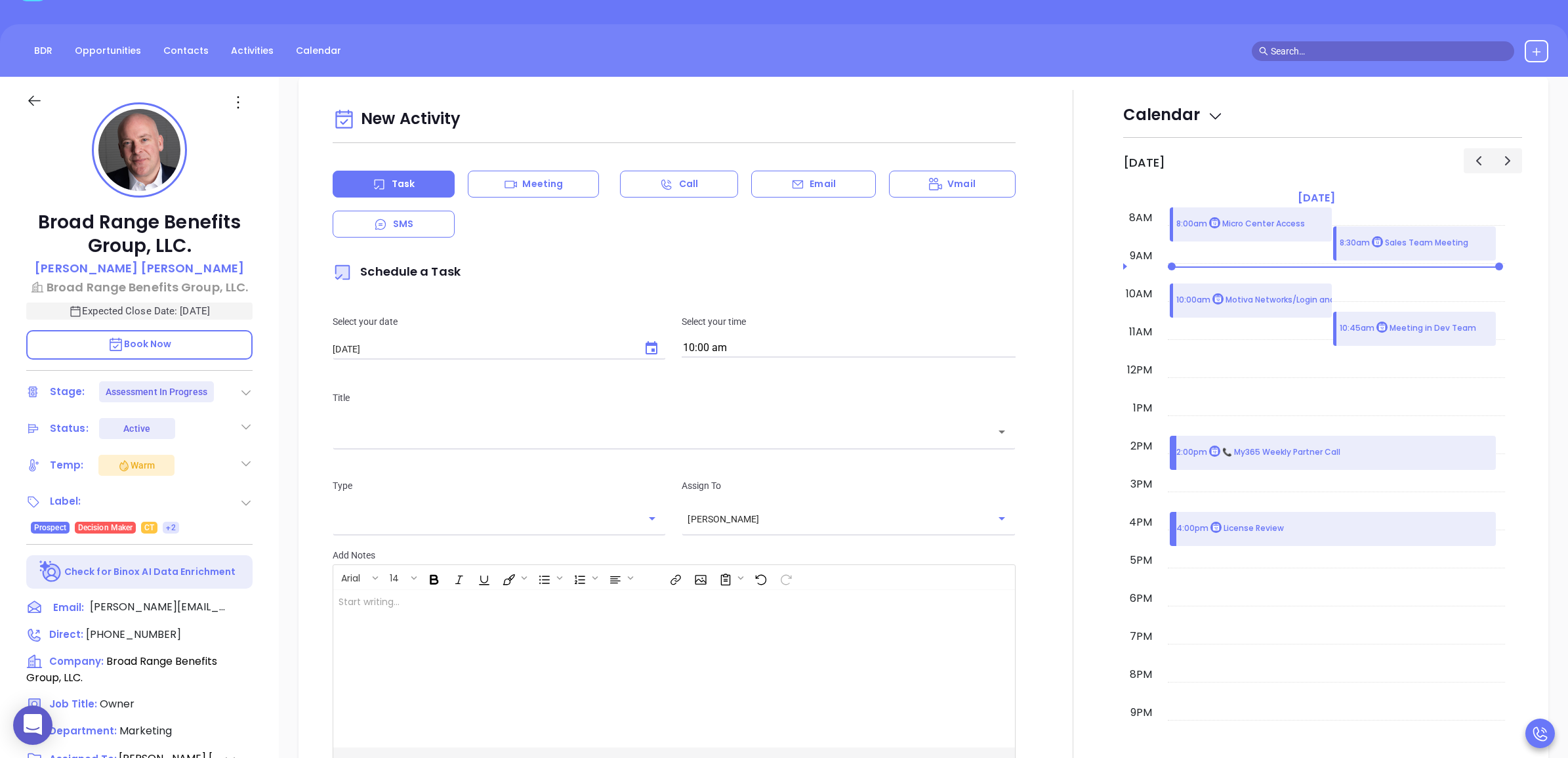
scroll to position [178, 0]
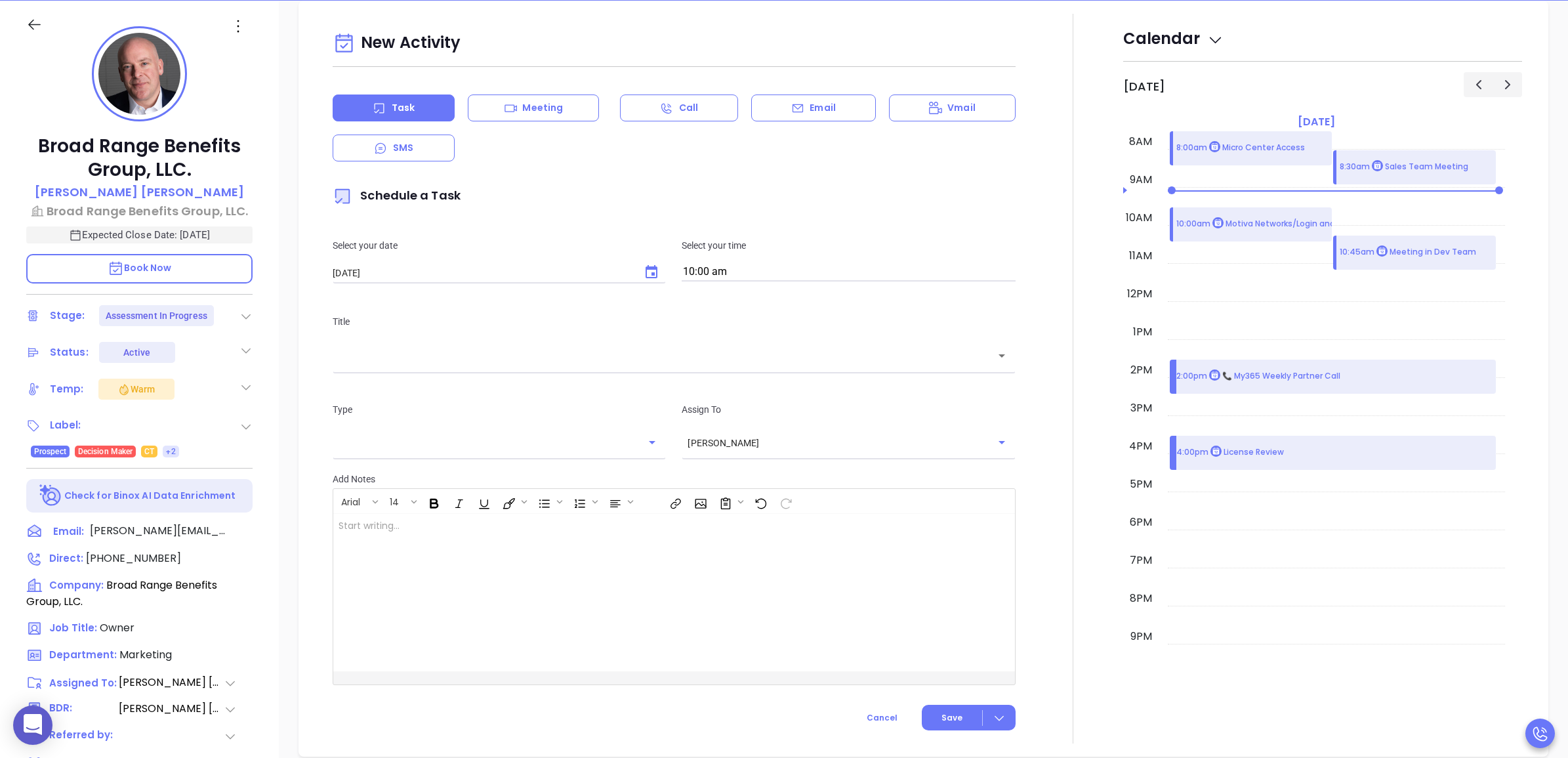
click at [647, 266] on icon "Choose date, selected date is Aug 23, 2025" at bounding box center [651, 272] width 16 height 16
drag, startPoint x: 495, startPoint y: 432, endPoint x: 504, endPoint y: 417, distance: 17.5
click at [494, 431] on button "22" at bounding box center [491, 430] width 23 height 23
type input "[DATE]"
click at [732, 273] on input "10:00 am" at bounding box center [848, 272] width 333 height 19
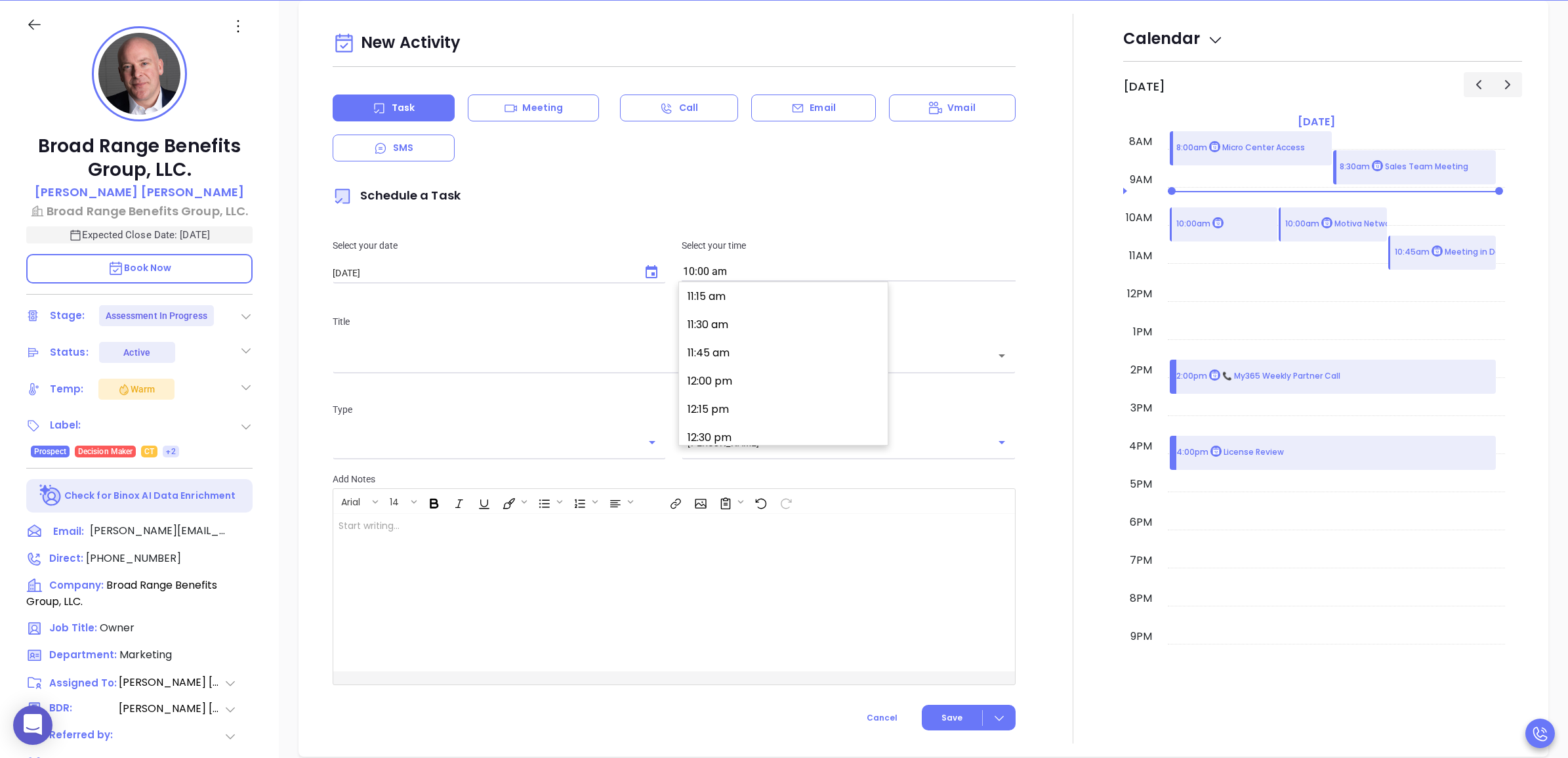
scroll to position [1182, 0]
click at [740, 347] on button "11:00 am" at bounding box center [785, 351] width 204 height 28
type input "11:00 am"
click at [635, 365] on div "​" at bounding box center [674, 355] width 683 height 28
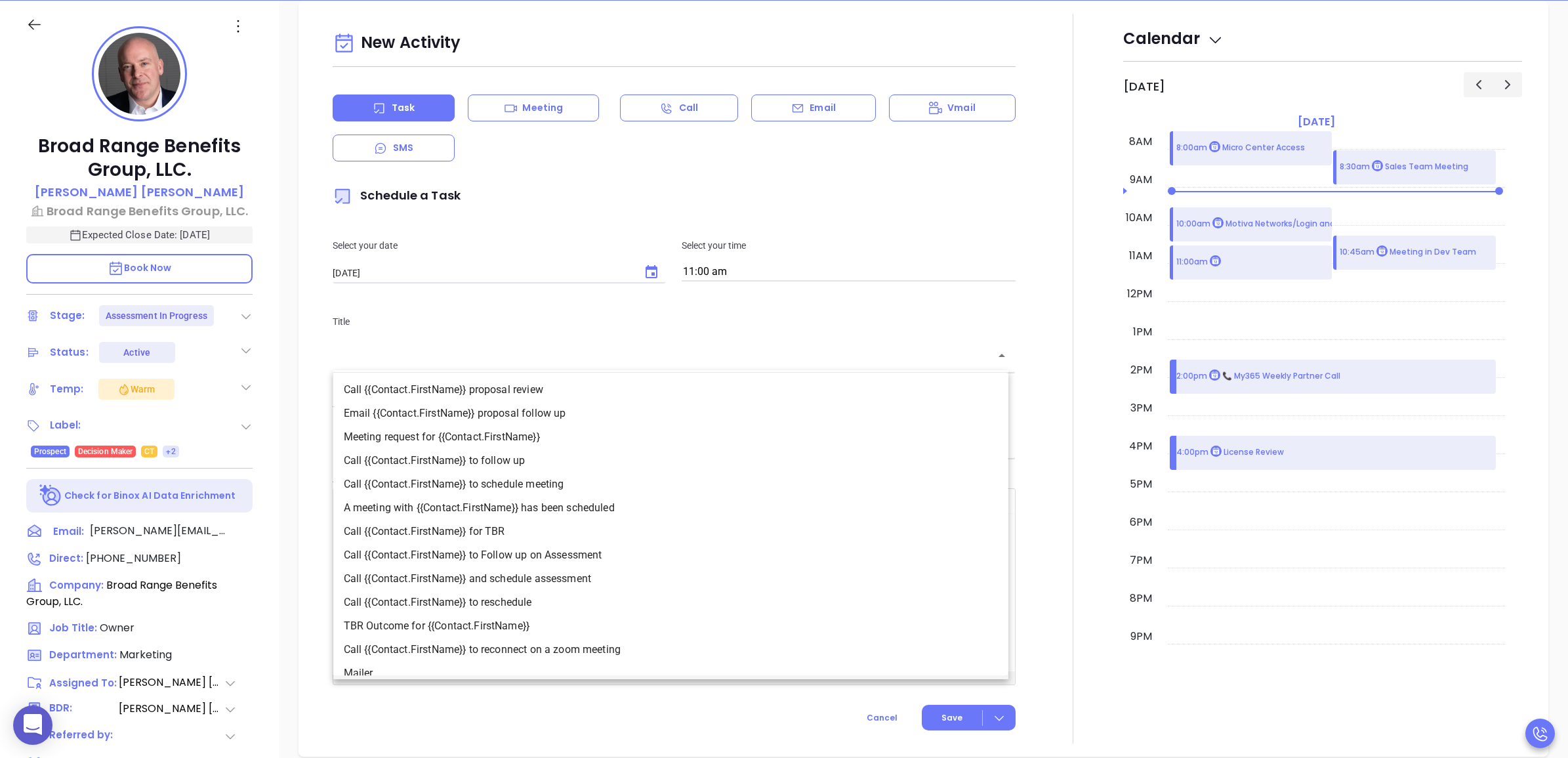
click at [567, 555] on li "Call {{Contact.FirstName}} to Follow up on Assessment" at bounding box center [670, 555] width 675 height 23
type input "Call Alex to Follow up on Assessment"
type input "Call"
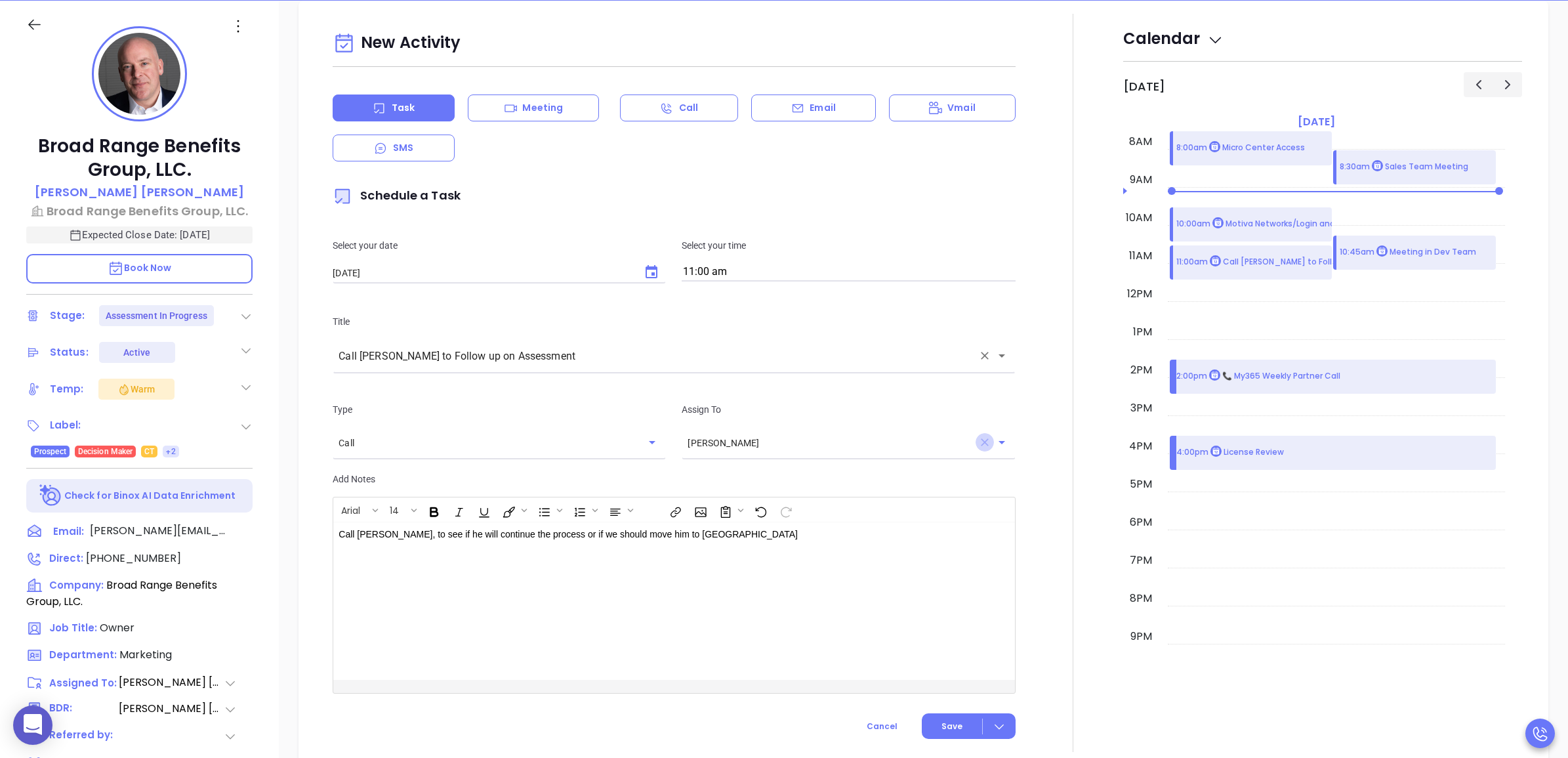
click at [981, 441] on icon "Clear" at bounding box center [984, 442] width 8 height 8
click at [994, 441] on icon "Open" at bounding box center [1001, 442] width 16 height 16
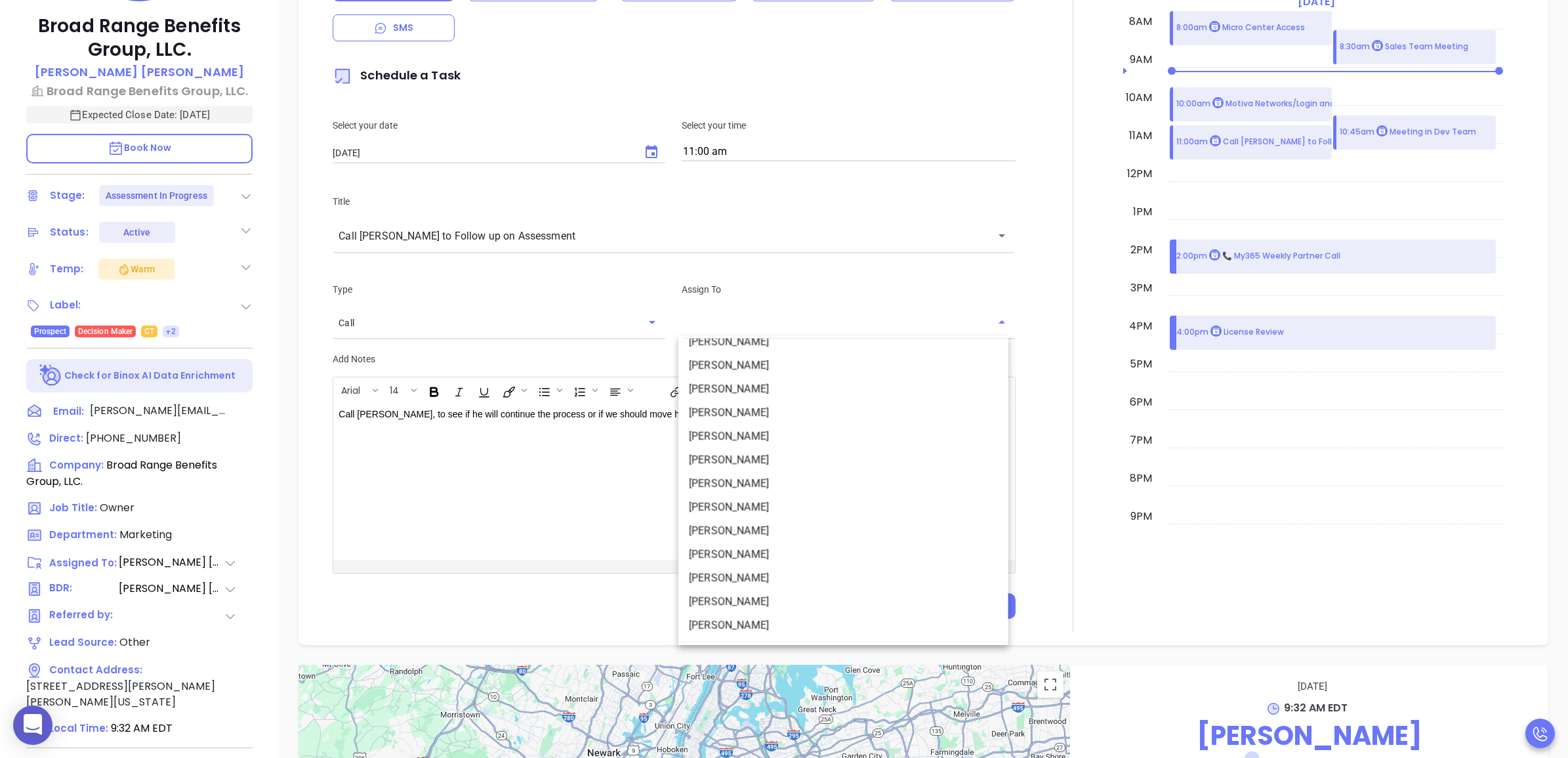
scroll to position [343, 0]
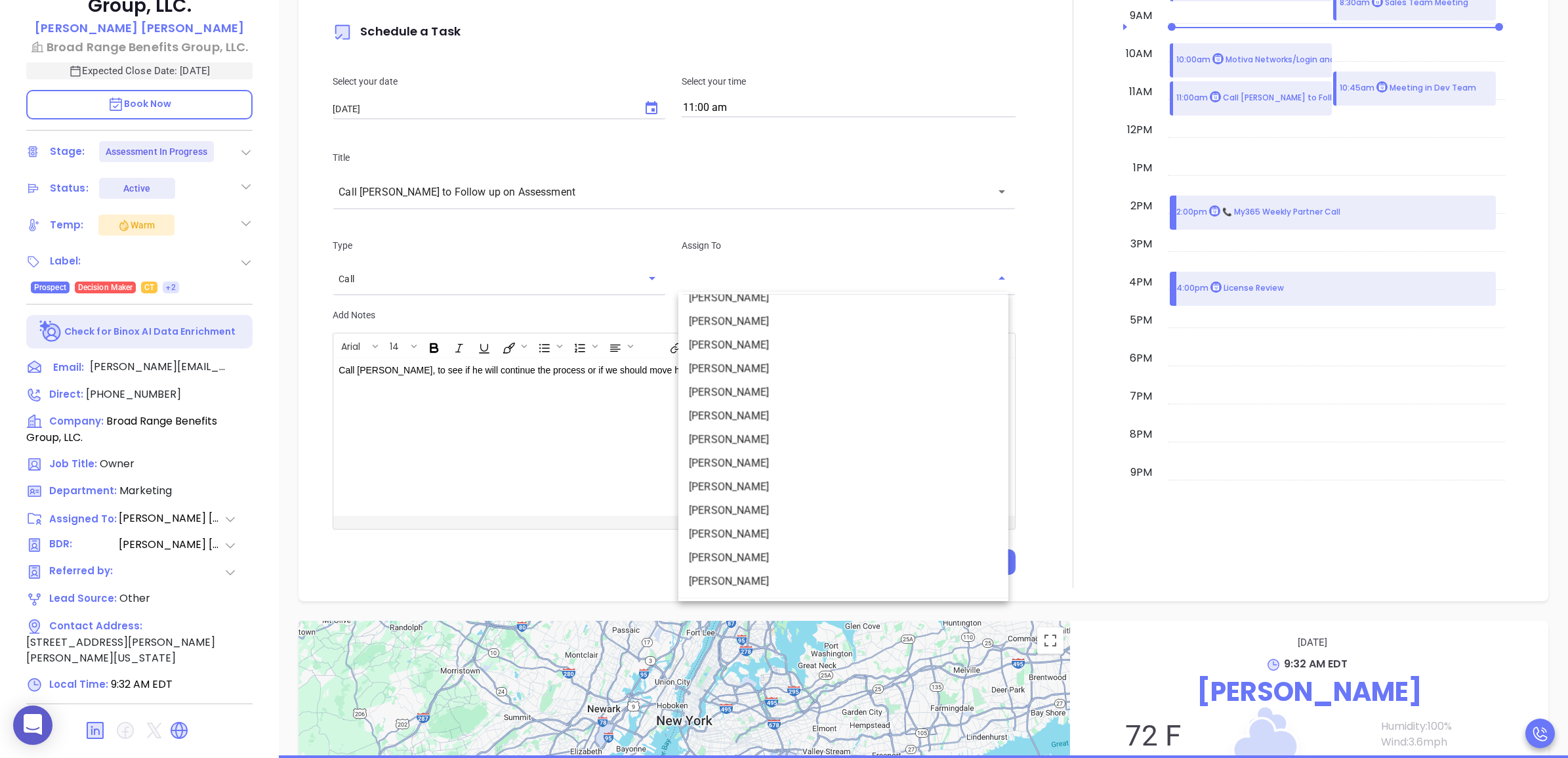
click at [790, 558] on li "[PERSON_NAME]" at bounding box center [844, 557] width 330 height 23
type input "[PERSON_NAME]"
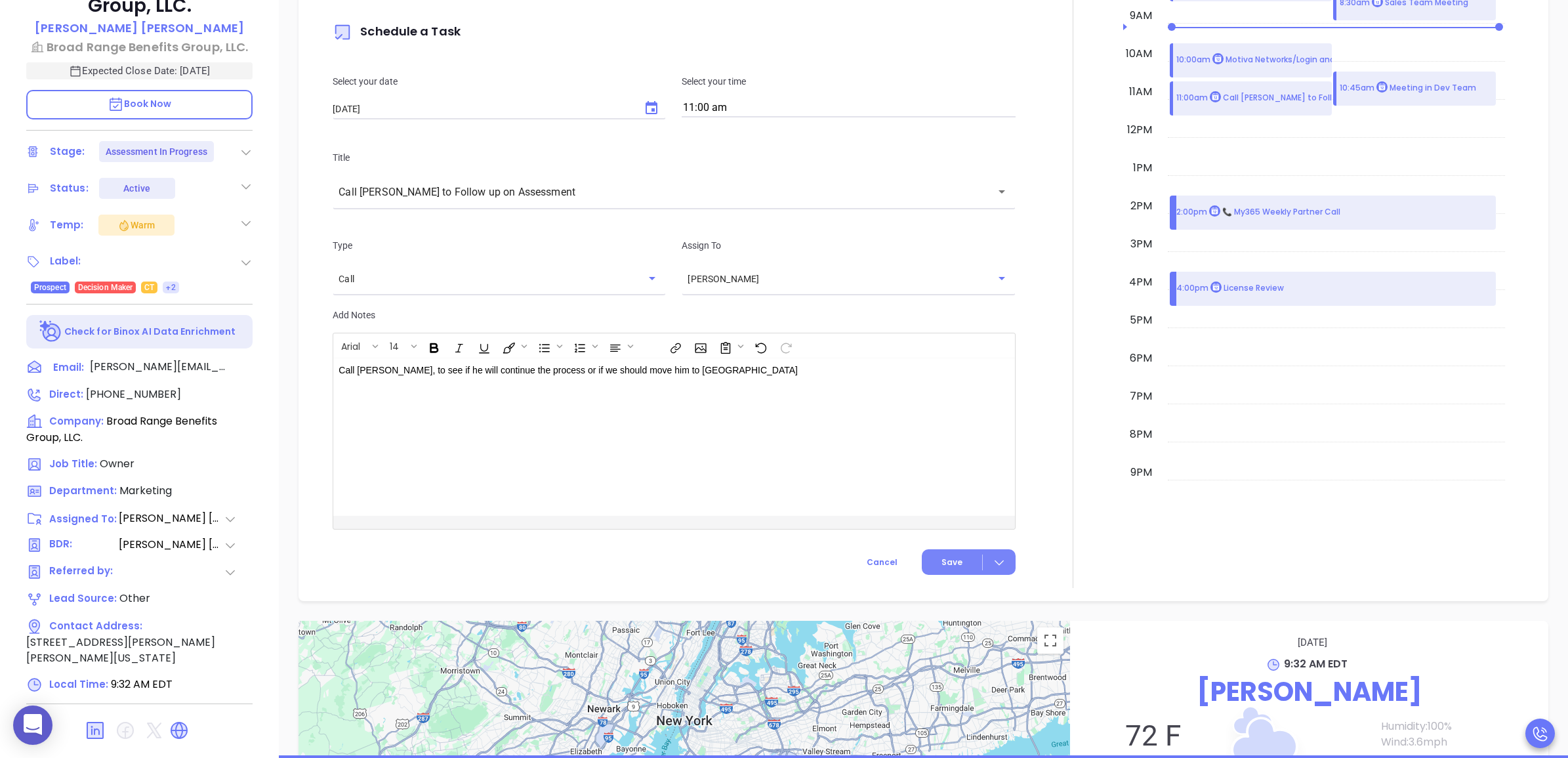
click at [985, 562] on div at bounding box center [999, 562] width 33 height 15
click at [970, 611] on span "Save & Add to Calendar" at bounding box center [939, 613] width 117 height 14
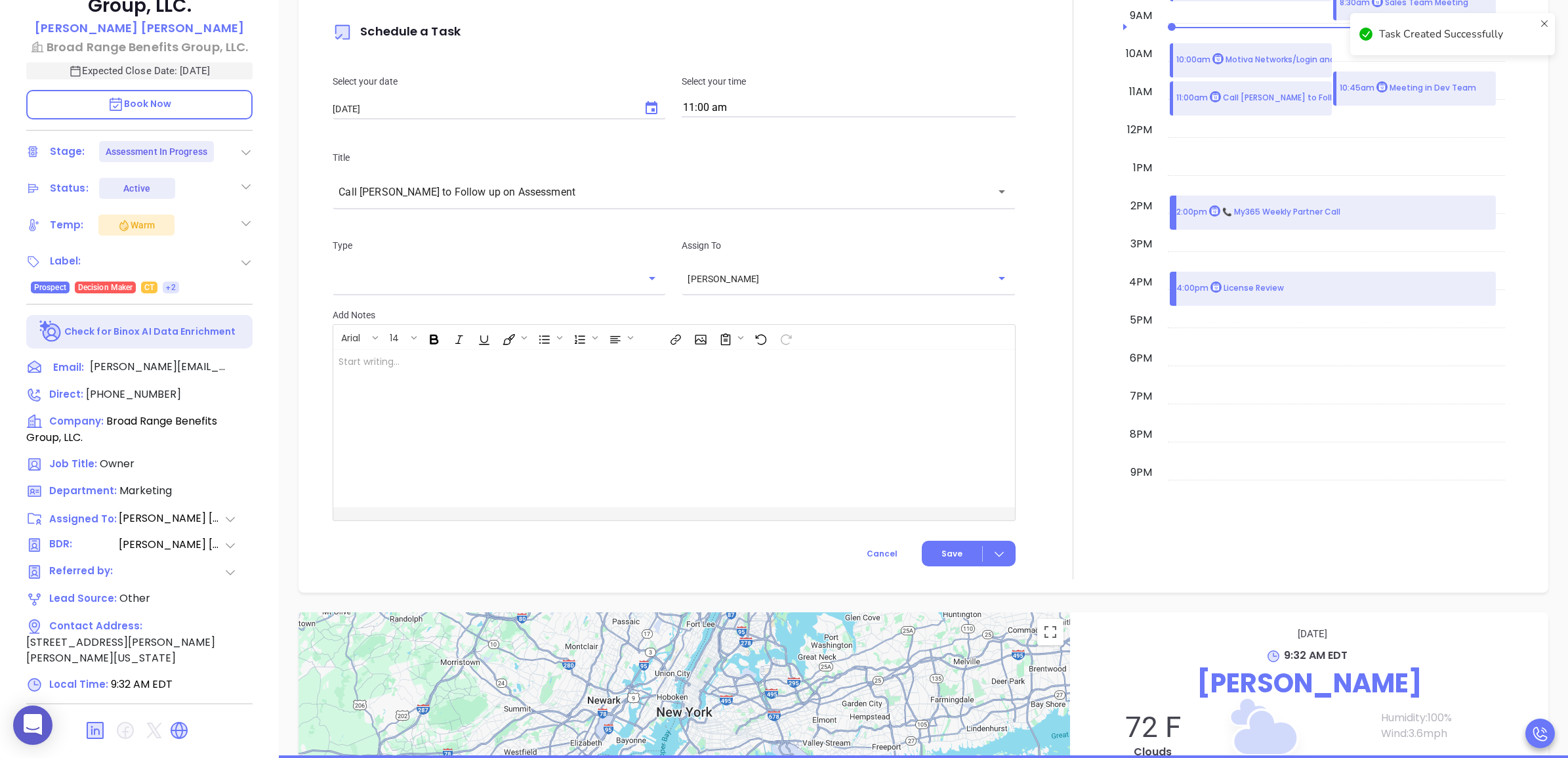
checkbox input "false"
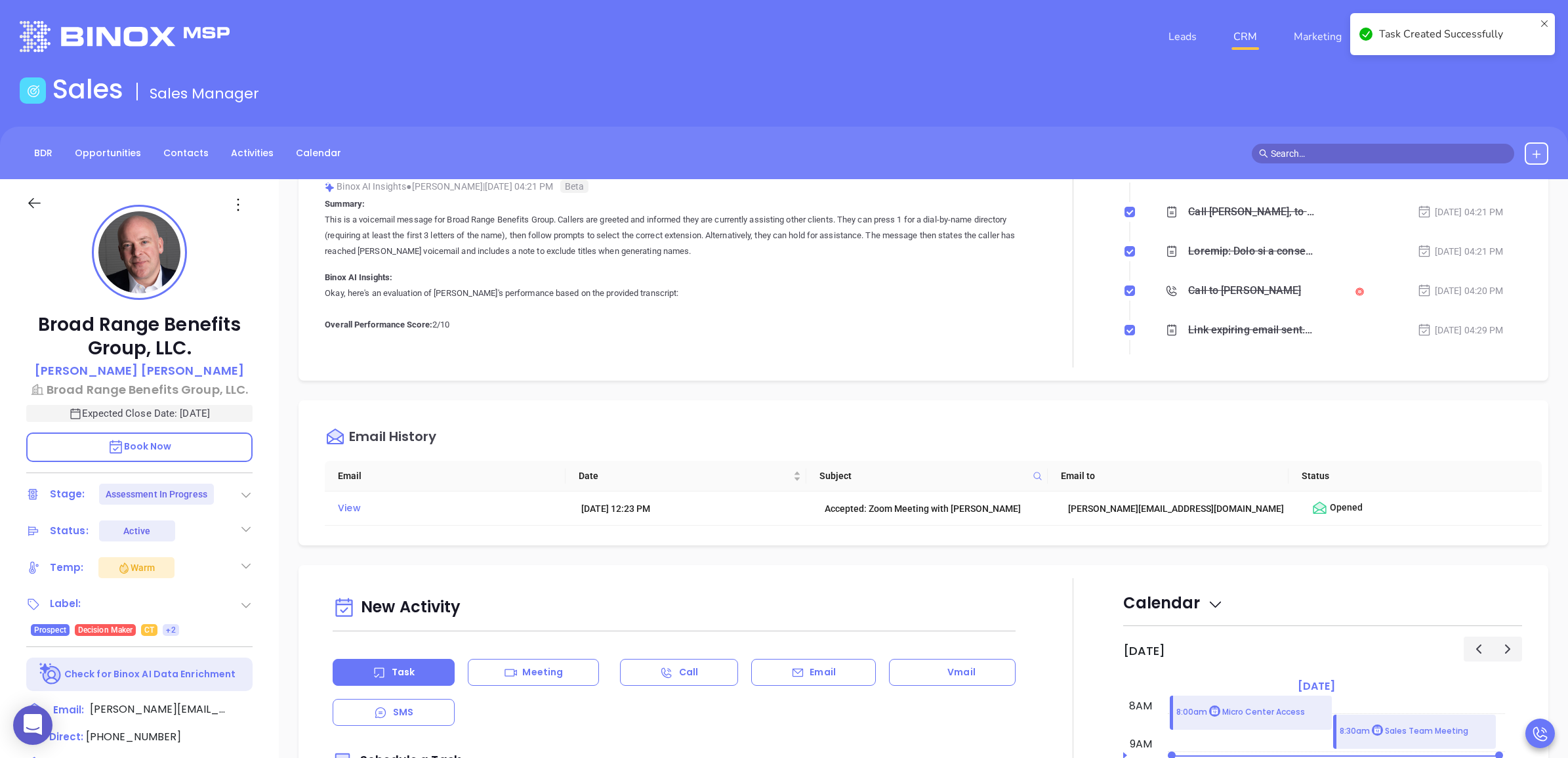
scroll to position [181, 0]
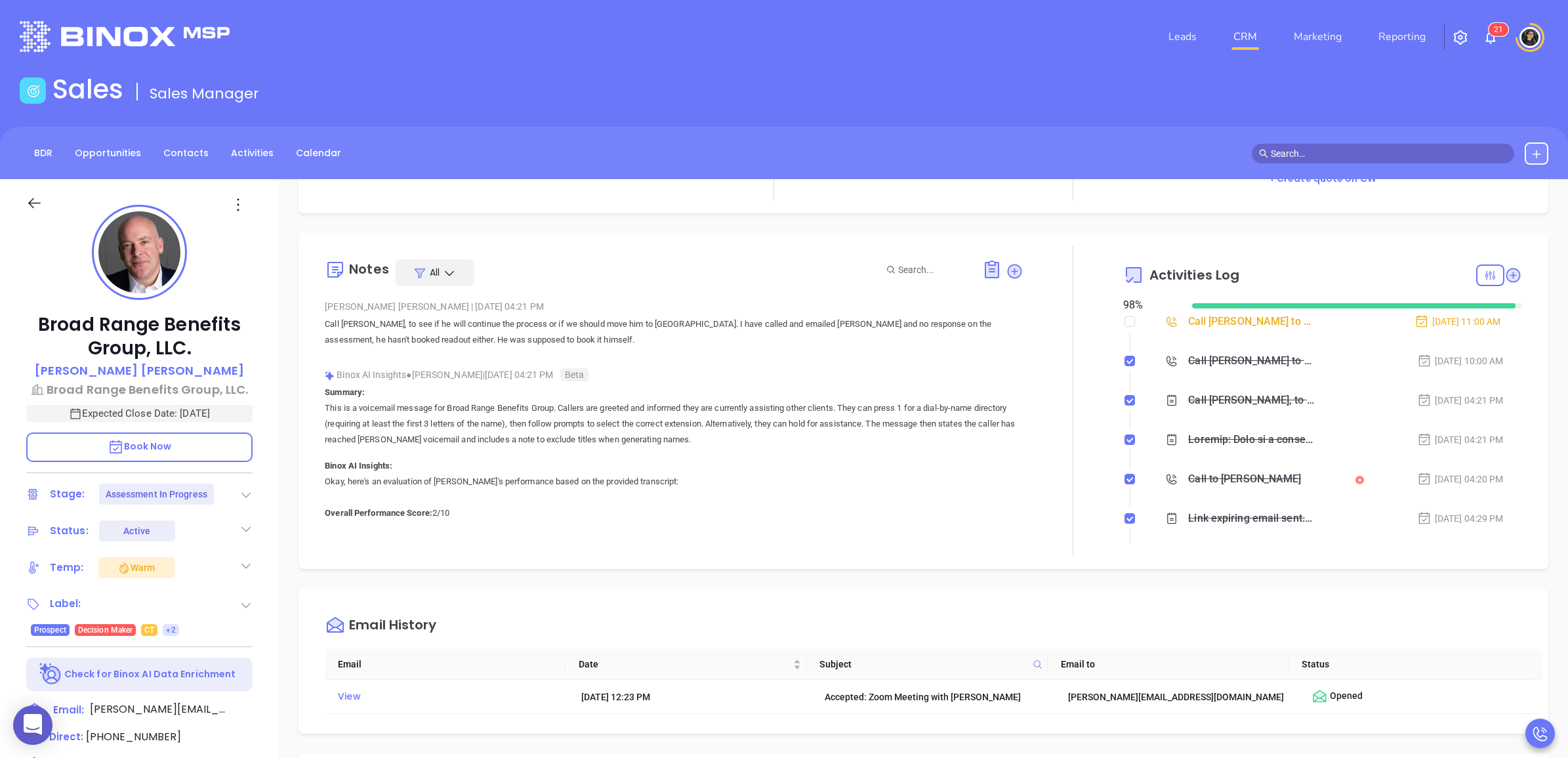
click at [1222, 325] on div "Call Alex to Follow up on Assessment - Alex Horton" at bounding box center [1252, 321] width 127 height 20
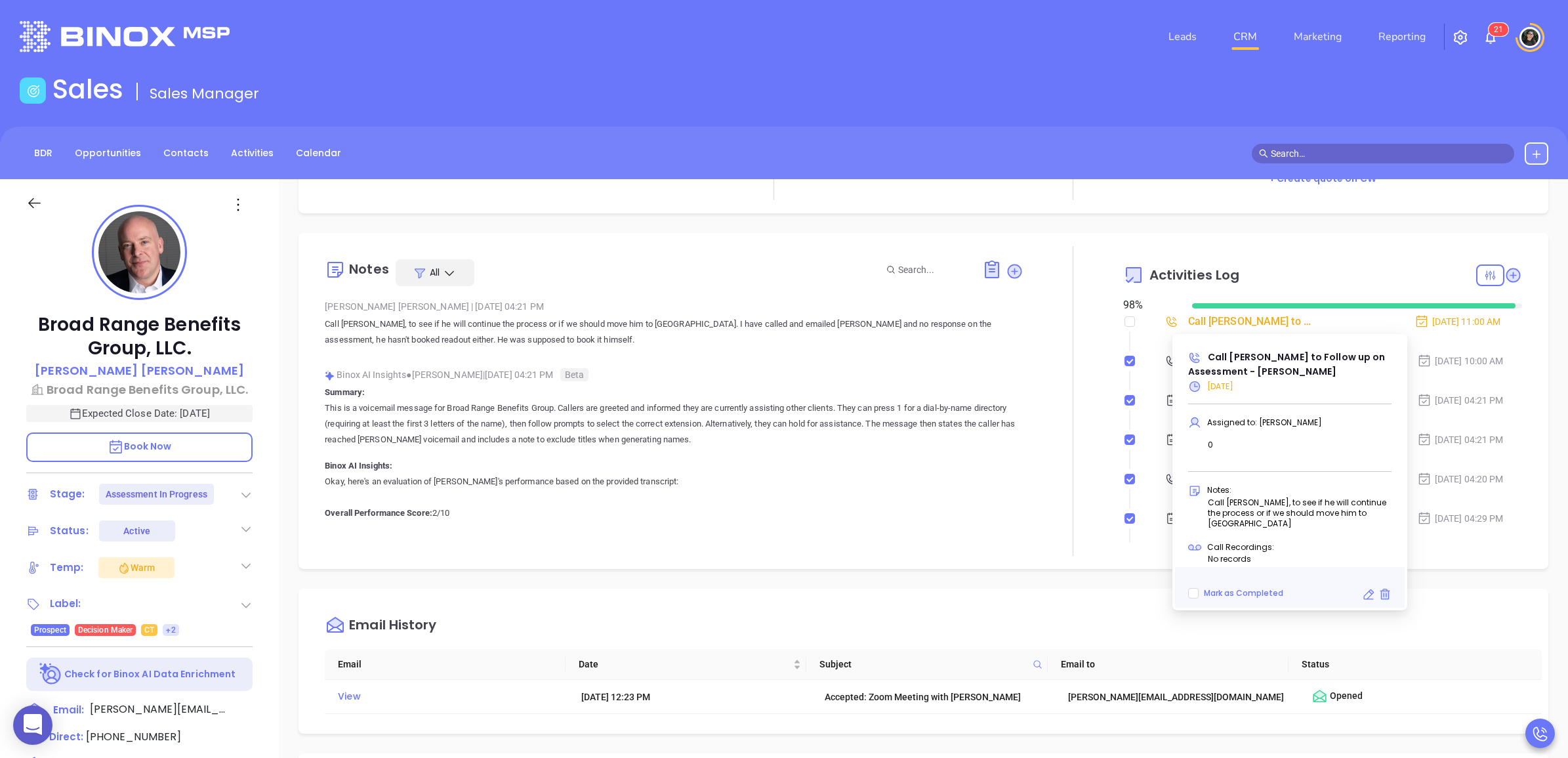
click at [1060, 138] on div "BDR Opportunities Contacts Activities Calendar" at bounding box center [784, 153] width 1568 height 53
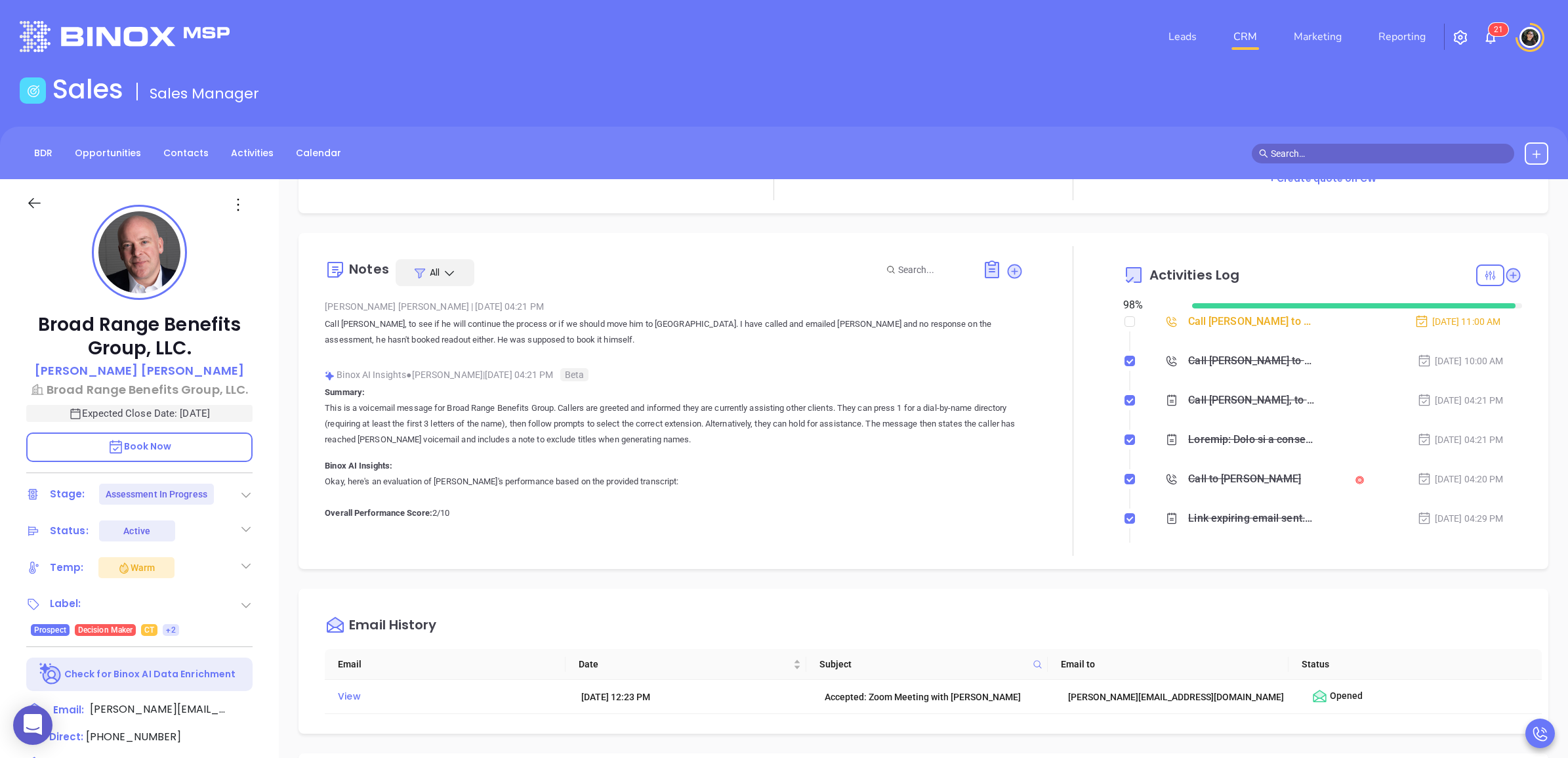
click at [1192, 306] on div at bounding box center [1353, 306] width 323 height 5
click at [1205, 328] on div "Call Alex to Follow up on Assessment - Alex Horton" at bounding box center [1252, 321] width 127 height 20
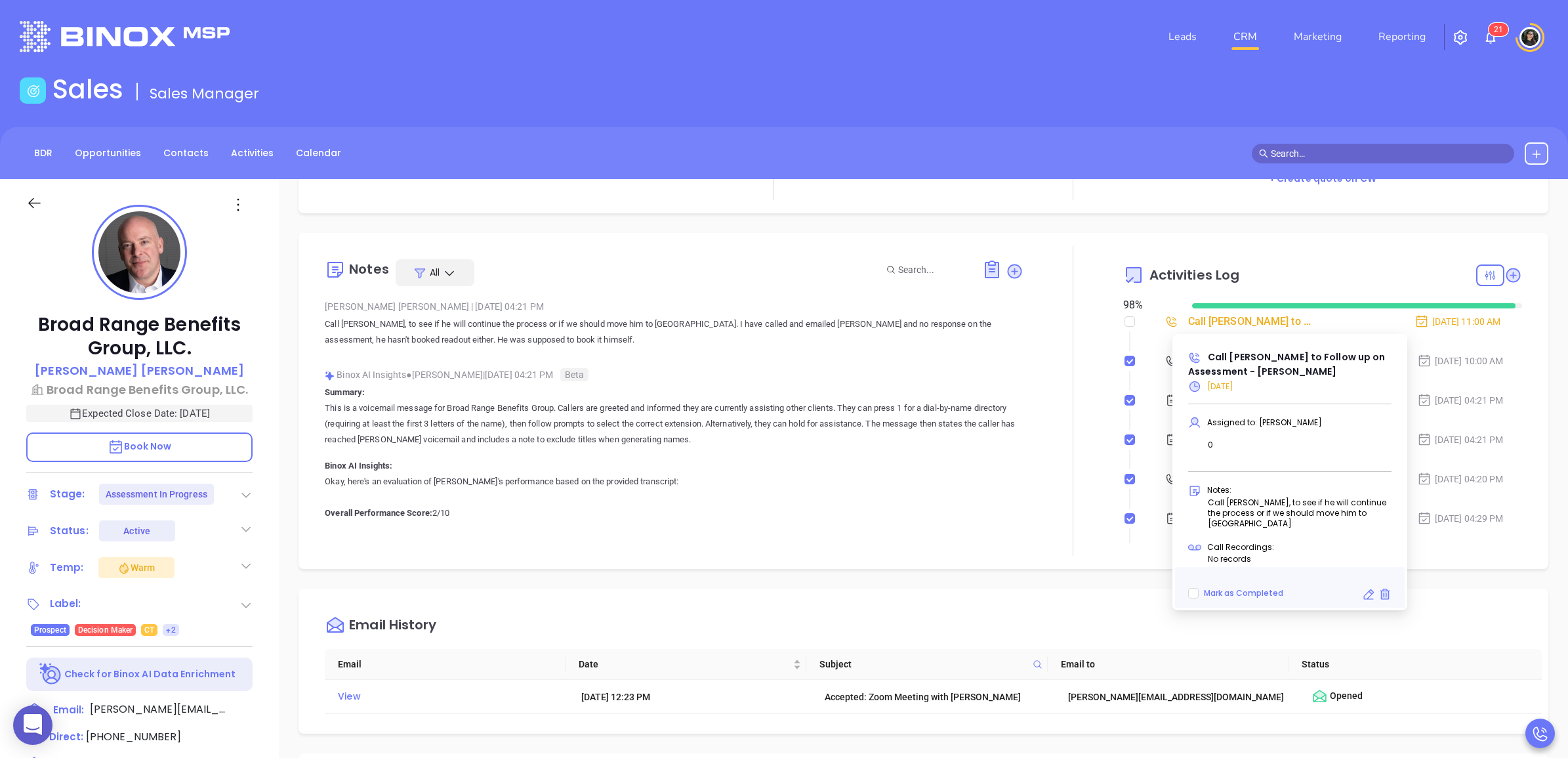
click at [1244, 213] on div "Description Revenue & Margin $ 0 Quote 0 Views You have not sent a quote yet + …" at bounding box center [923, 638] width 1289 height 918
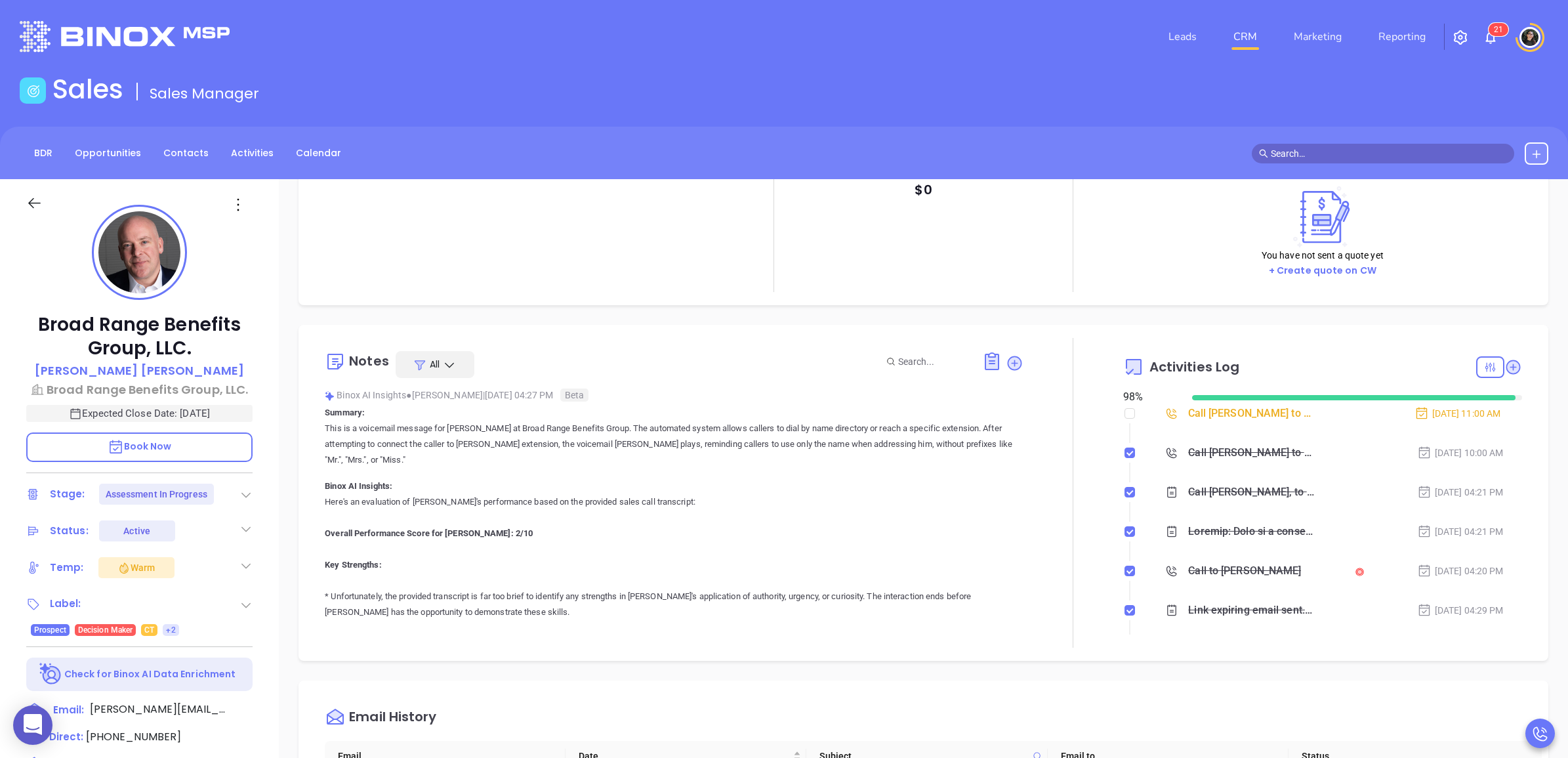
scroll to position [0, 0]
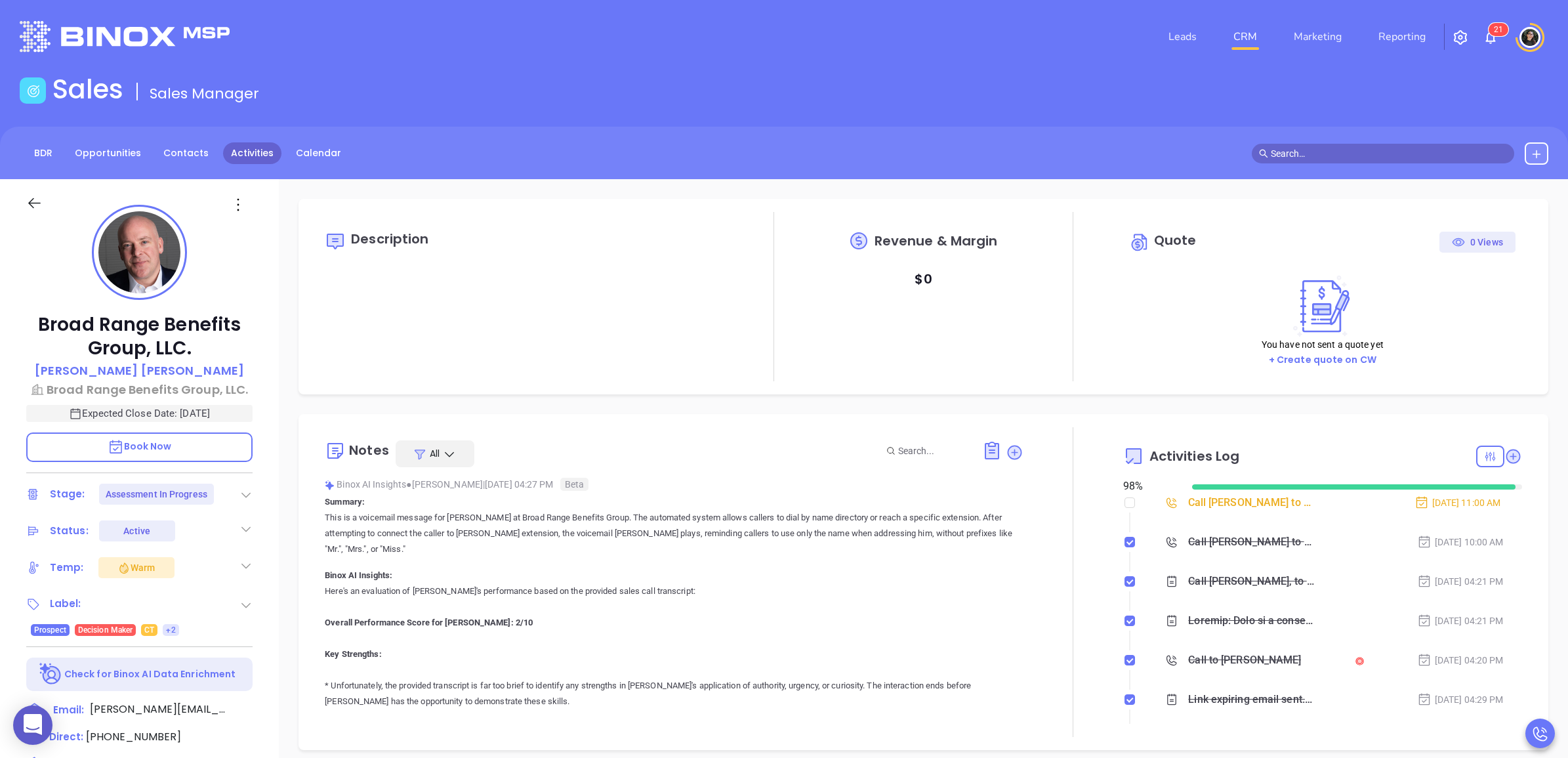
click at [223, 154] on link "Activities" at bounding box center [252, 154] width 58 height 22
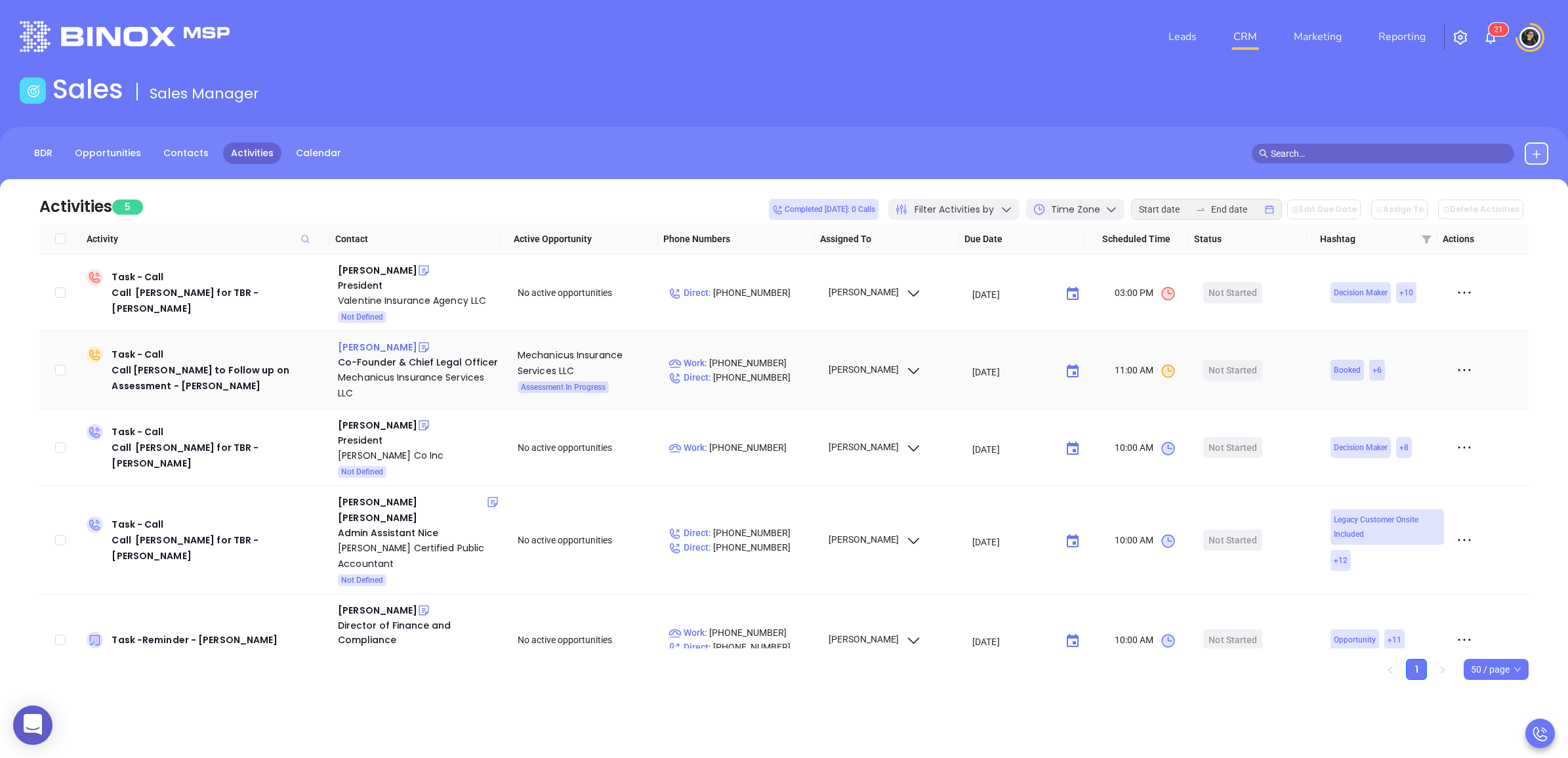
click at [382, 343] on div "David Schonbrun" at bounding box center [378, 347] width 79 height 16
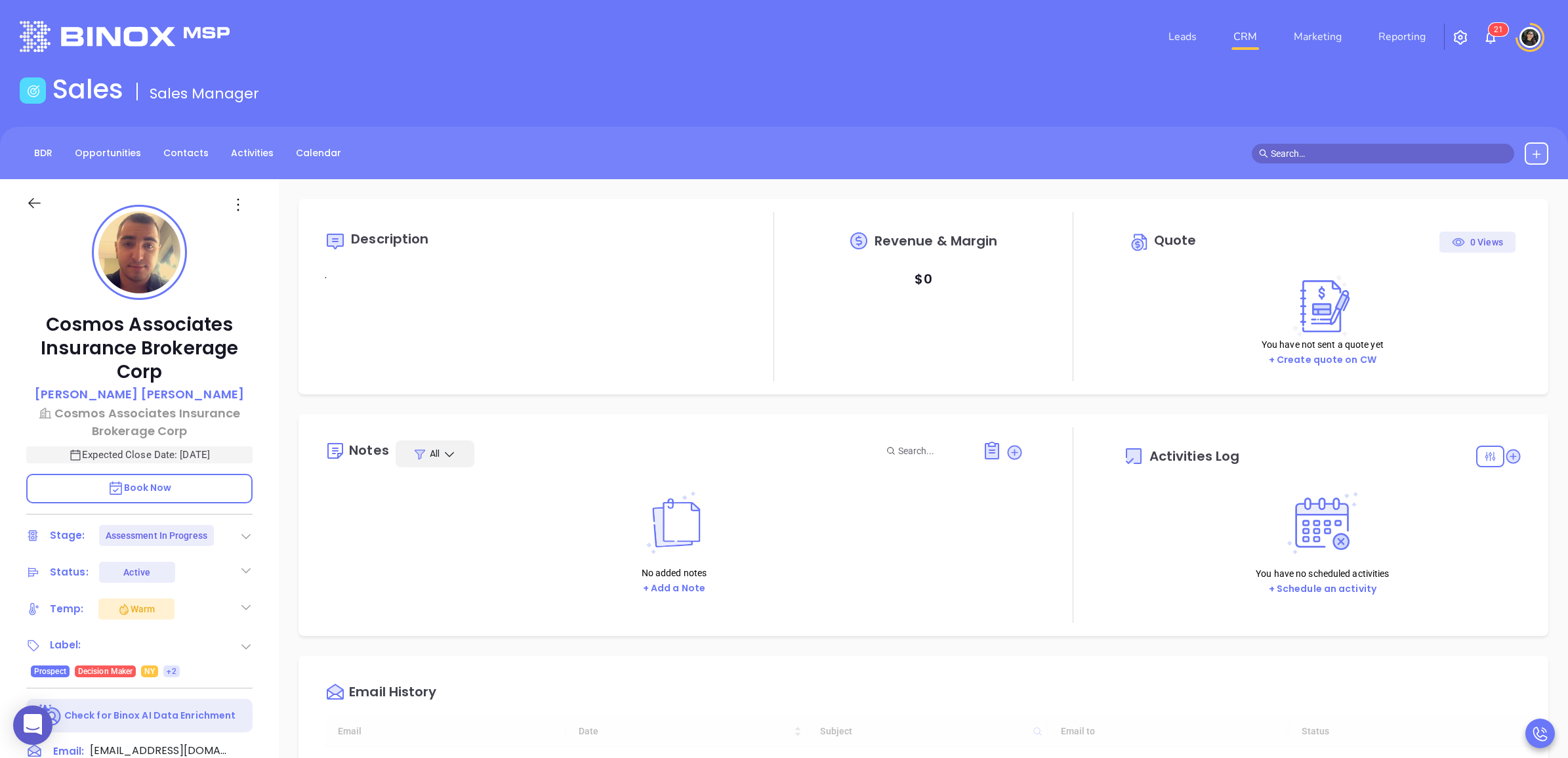
type input "[DATE]"
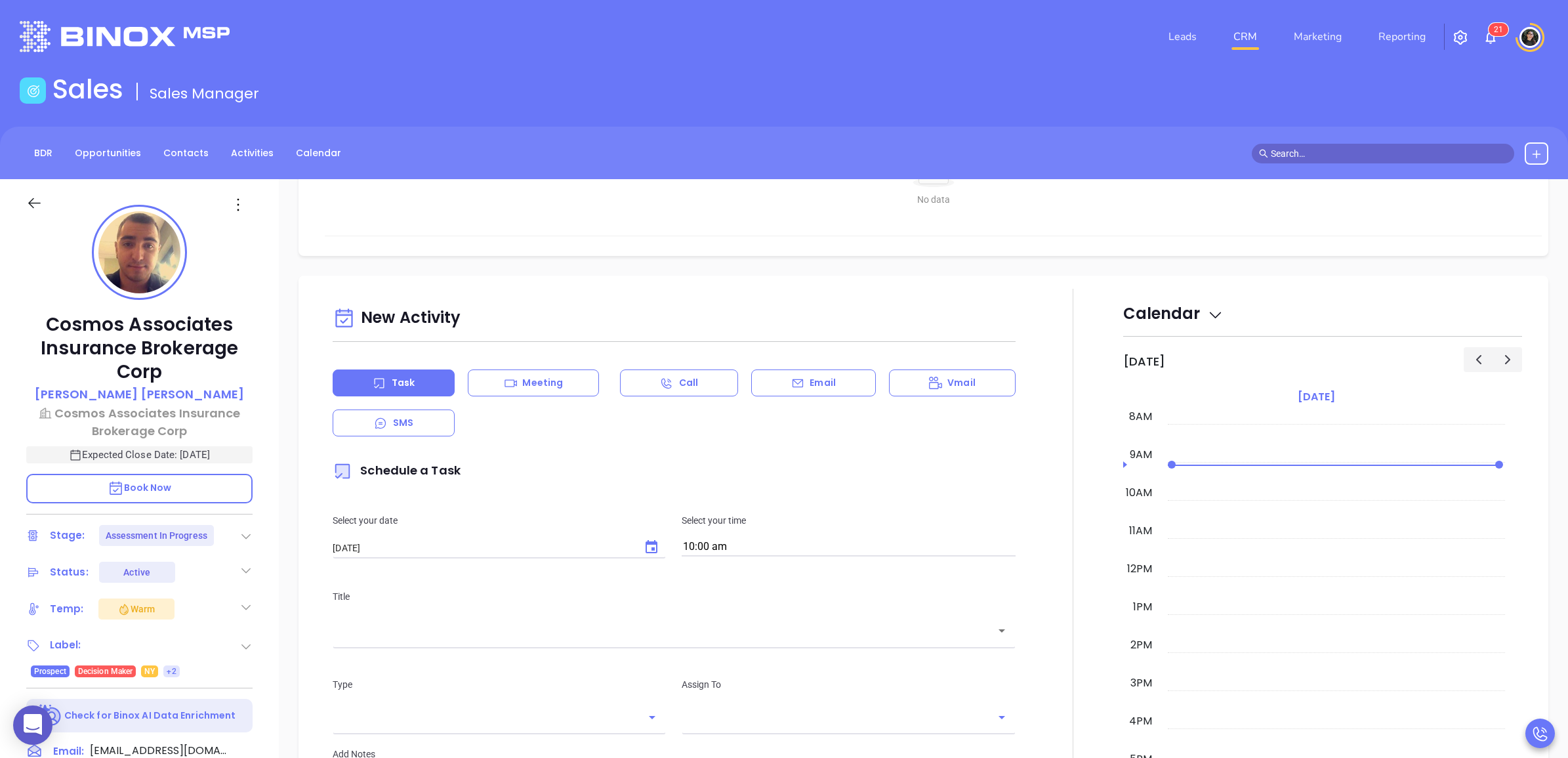
scroll to position [984, 0]
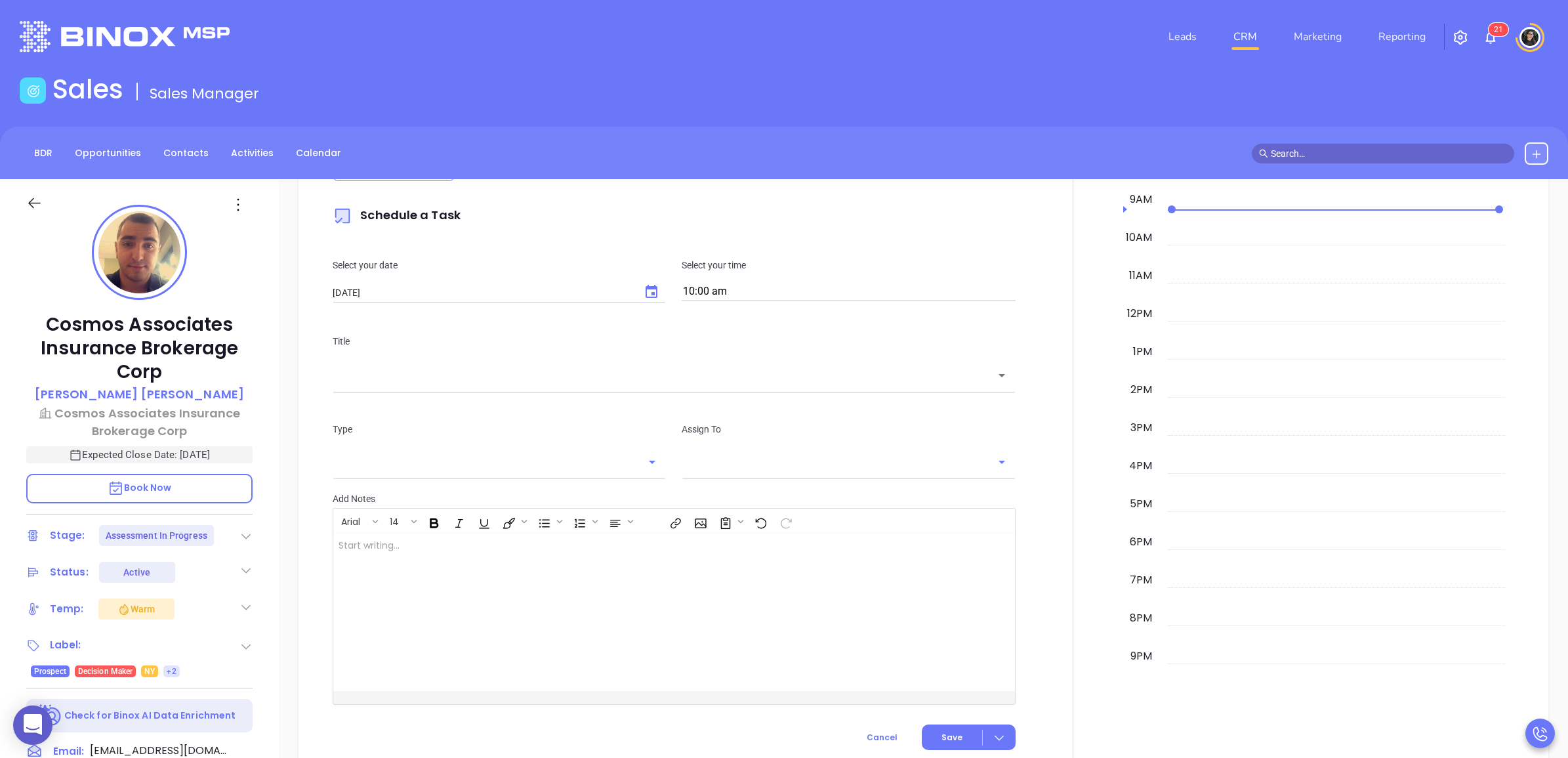
type input "[PERSON_NAME]"
click at [995, 737] on icon at bounding box center [999, 737] width 13 height 13
click at [1055, 566] on div at bounding box center [1073, 398] width 100 height 729
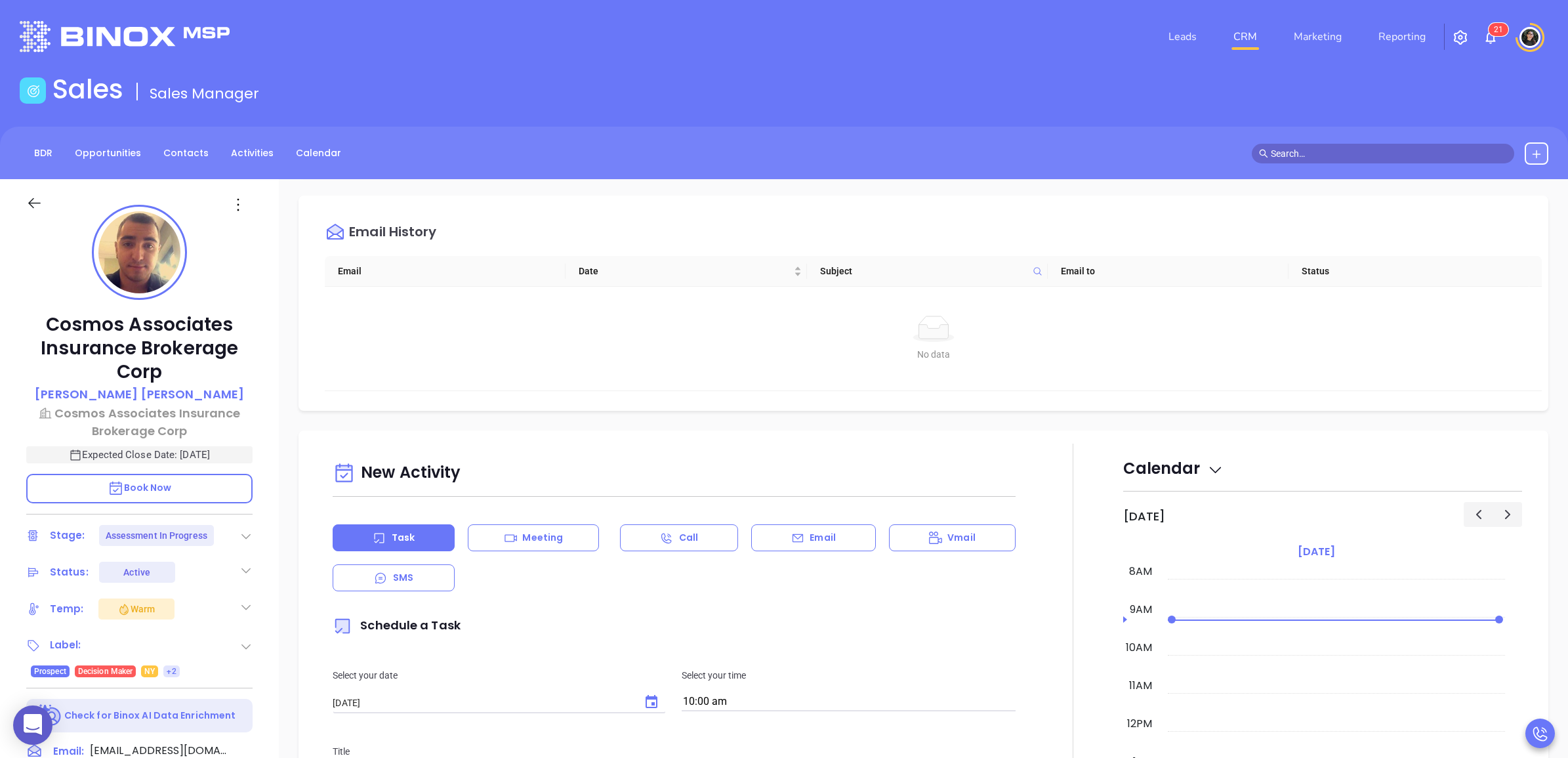
scroll to position [164, 0]
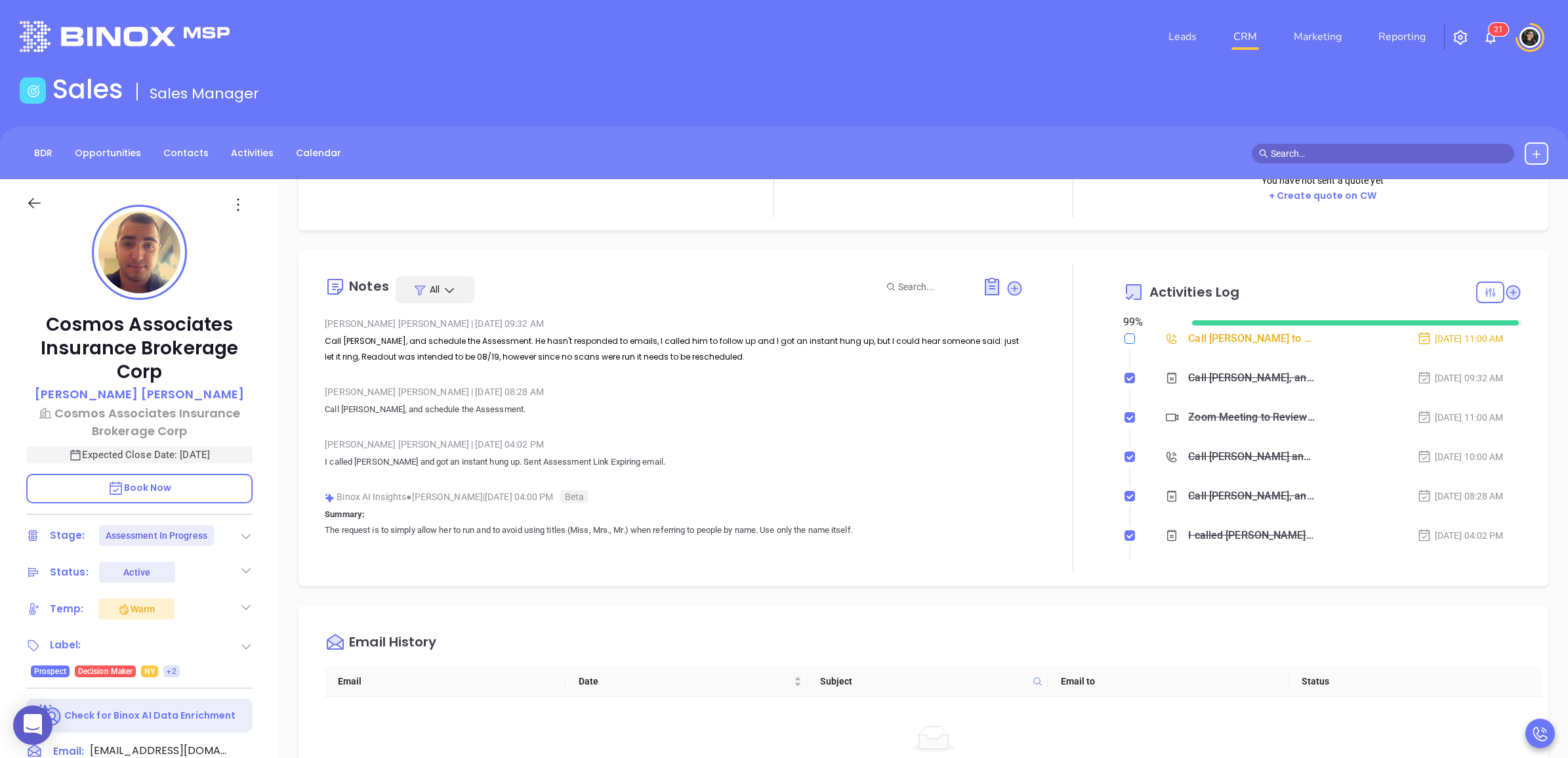
drag, startPoint x: 1113, startPoint y: 343, endPoint x: 1119, endPoint y: 333, distance: 11.7
click at [1113, 341] on div at bounding box center [1073, 418] width 100 height 310
click at [1125, 333] on input "checkbox" at bounding box center [1129, 338] width 10 height 10
checkbox input "true"
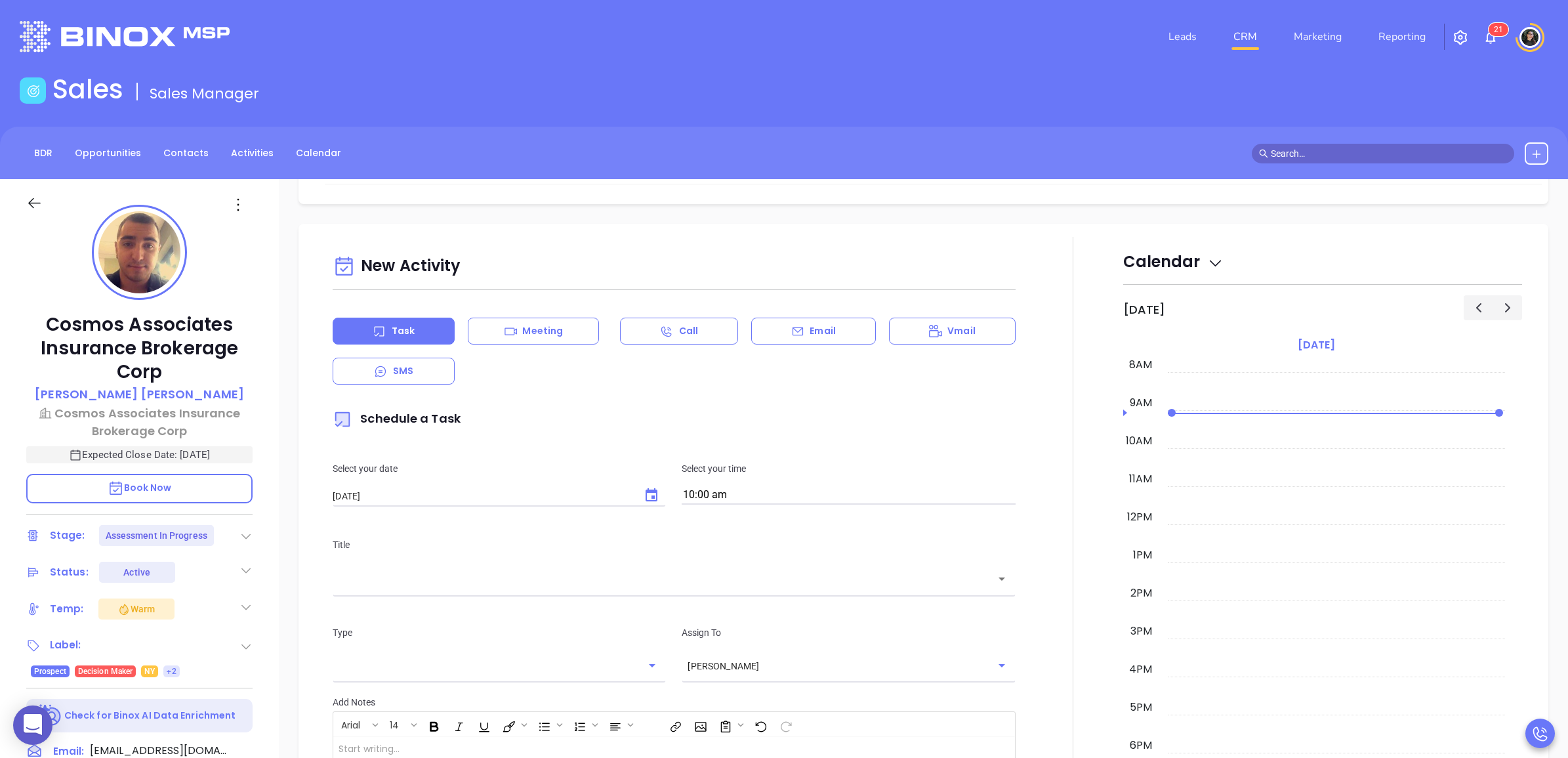
scroll to position [984, 0]
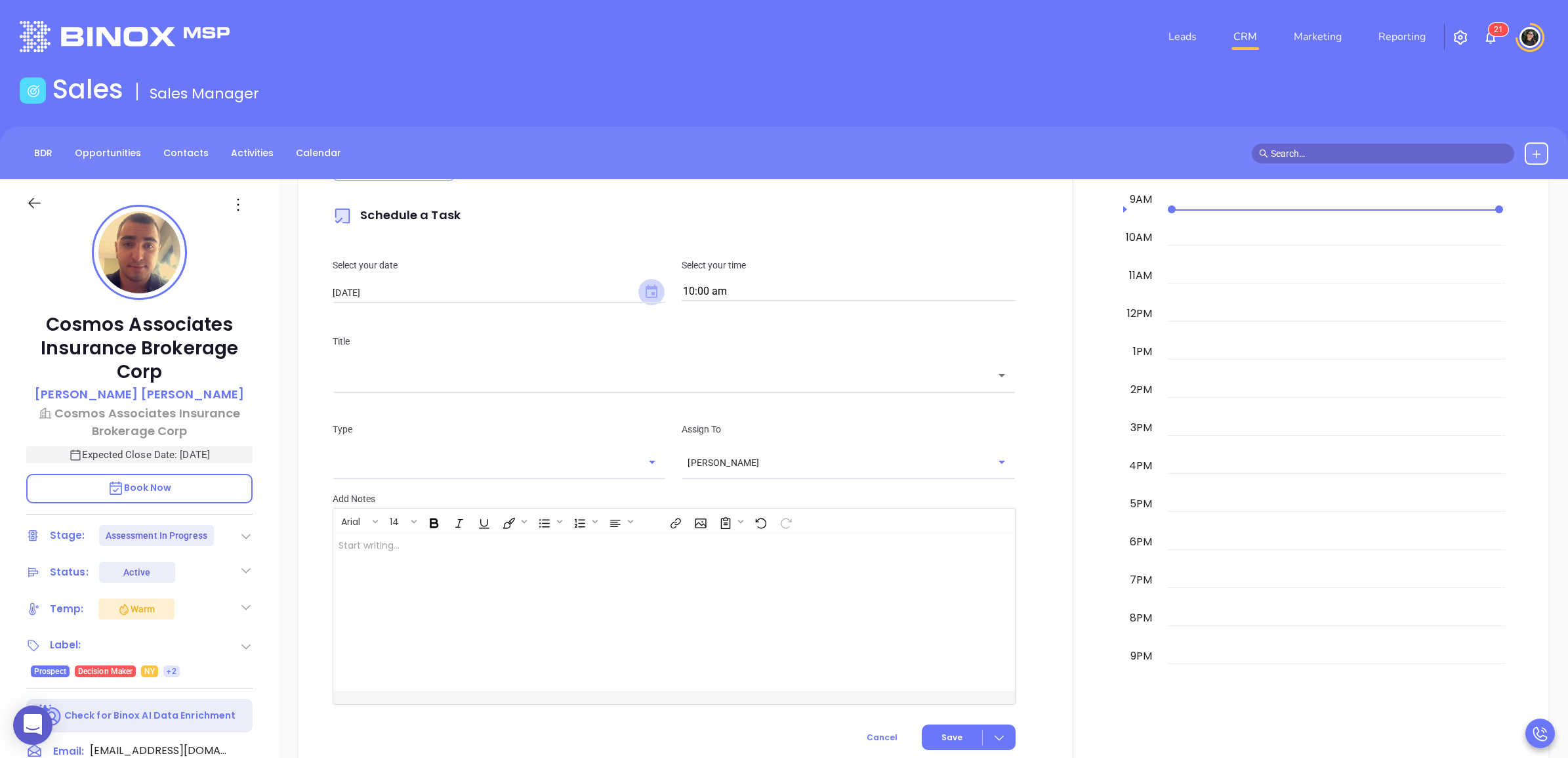
click at [654, 297] on icon "Choose date, selected date is Aug 23, 2025" at bounding box center [651, 291] width 12 height 13
click at [492, 446] on button "22" at bounding box center [491, 450] width 23 height 23
type input "[DATE]"
click at [787, 272] on p "Select your time" at bounding box center [848, 265] width 333 height 14
click at [787, 284] on input "10:00 am" at bounding box center [848, 292] width 333 height 19
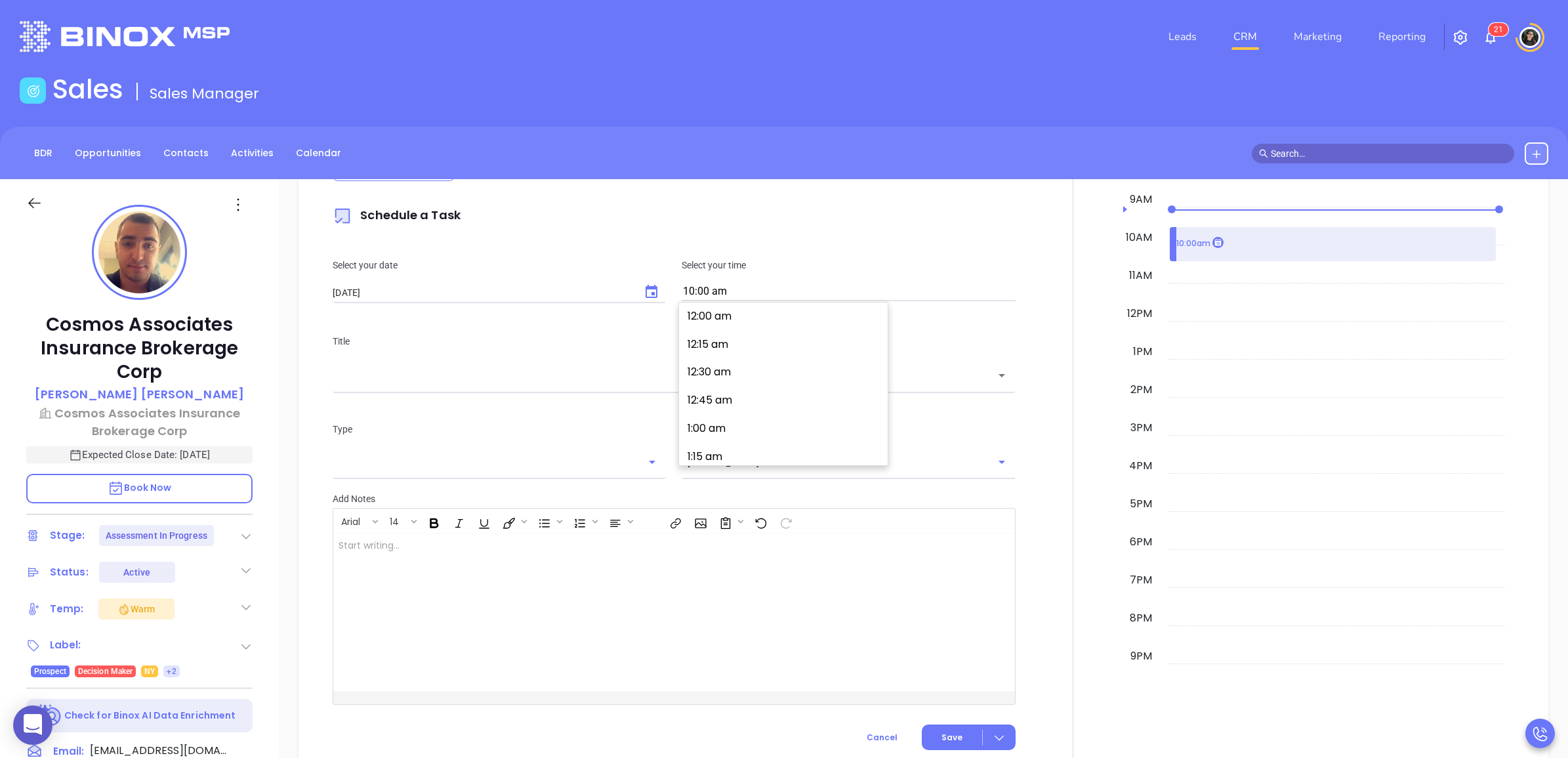
scroll to position [1100, 0]
click at [773, 447] on button "11:00 am" at bounding box center [785, 452] width 204 height 28
type input "11:00 am"
click at [571, 382] on input "text" at bounding box center [664, 376] width 651 height 15
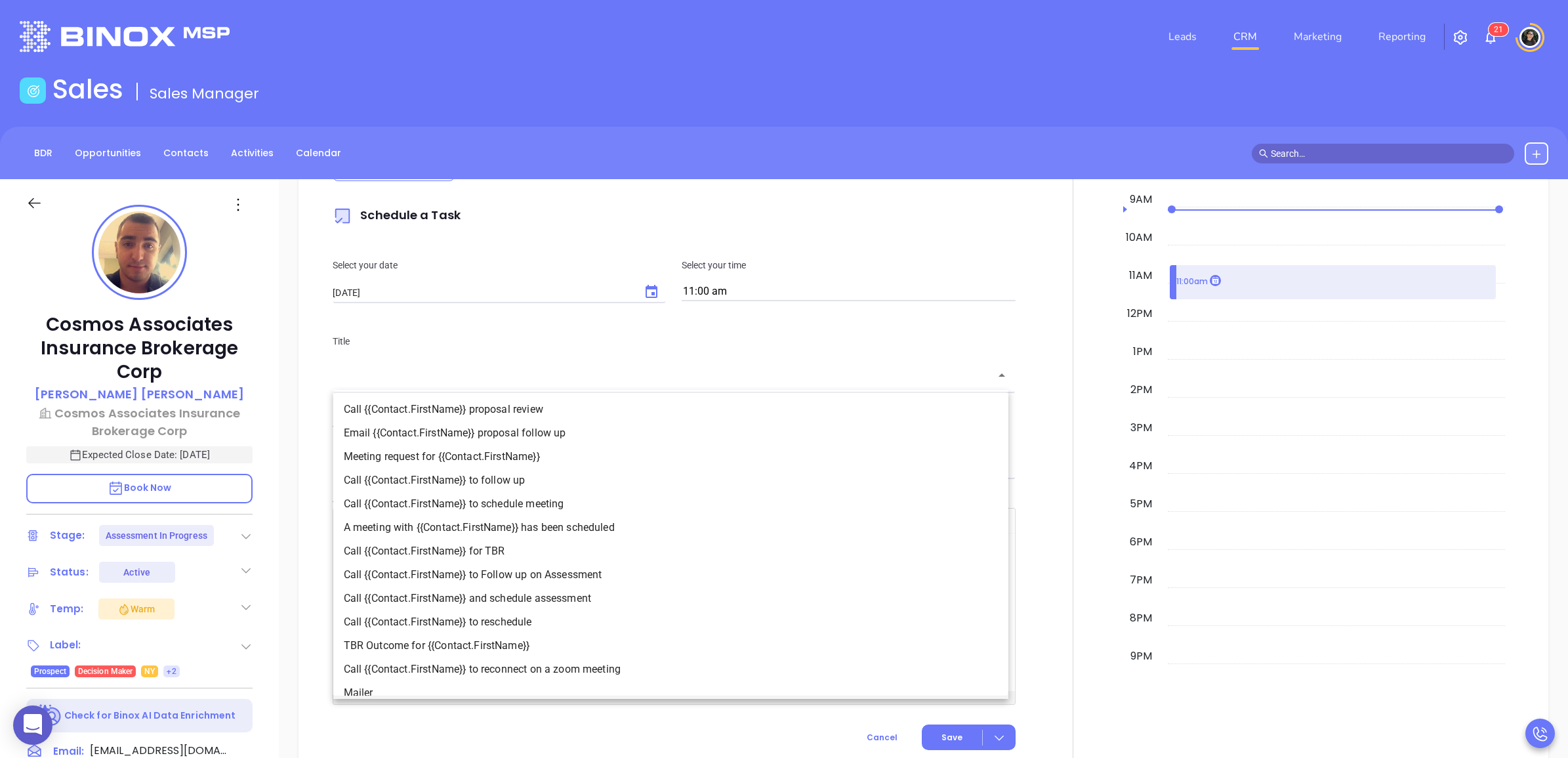
click at [564, 570] on li "Call {{Contact.FirstName}} to Follow up on Assessment" at bounding box center [670, 574] width 675 height 23
type input "Call [PERSON_NAME] to Follow up on Assessment"
type input "Call"
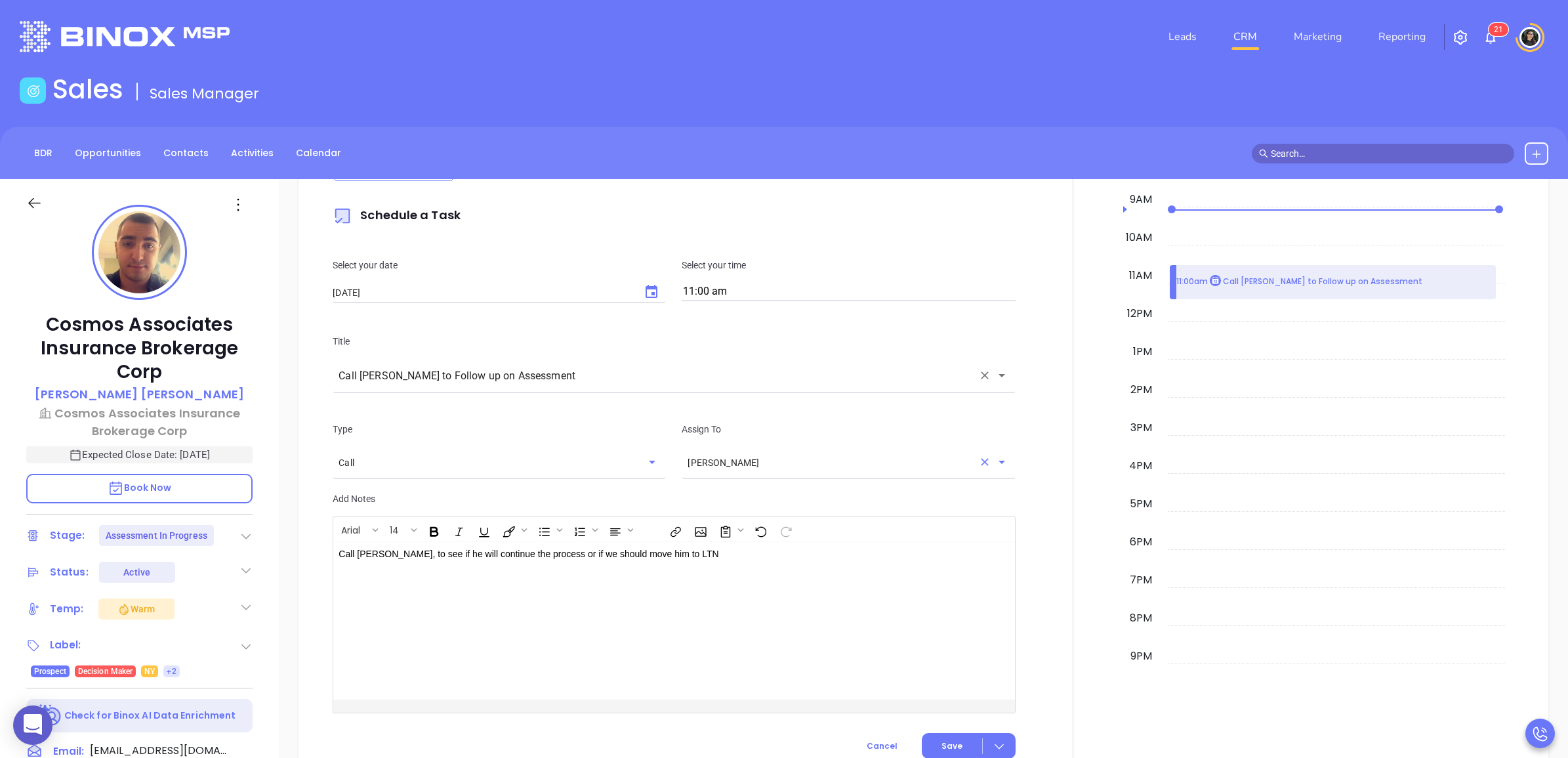
drag, startPoint x: 968, startPoint y: 461, endPoint x: 985, endPoint y: 459, distance: 17.1
click at [975, 461] on button "Clear" at bounding box center [984, 462] width 19 height 19
click at [994, 459] on icon "Open" at bounding box center [1001, 461] width 16 height 16
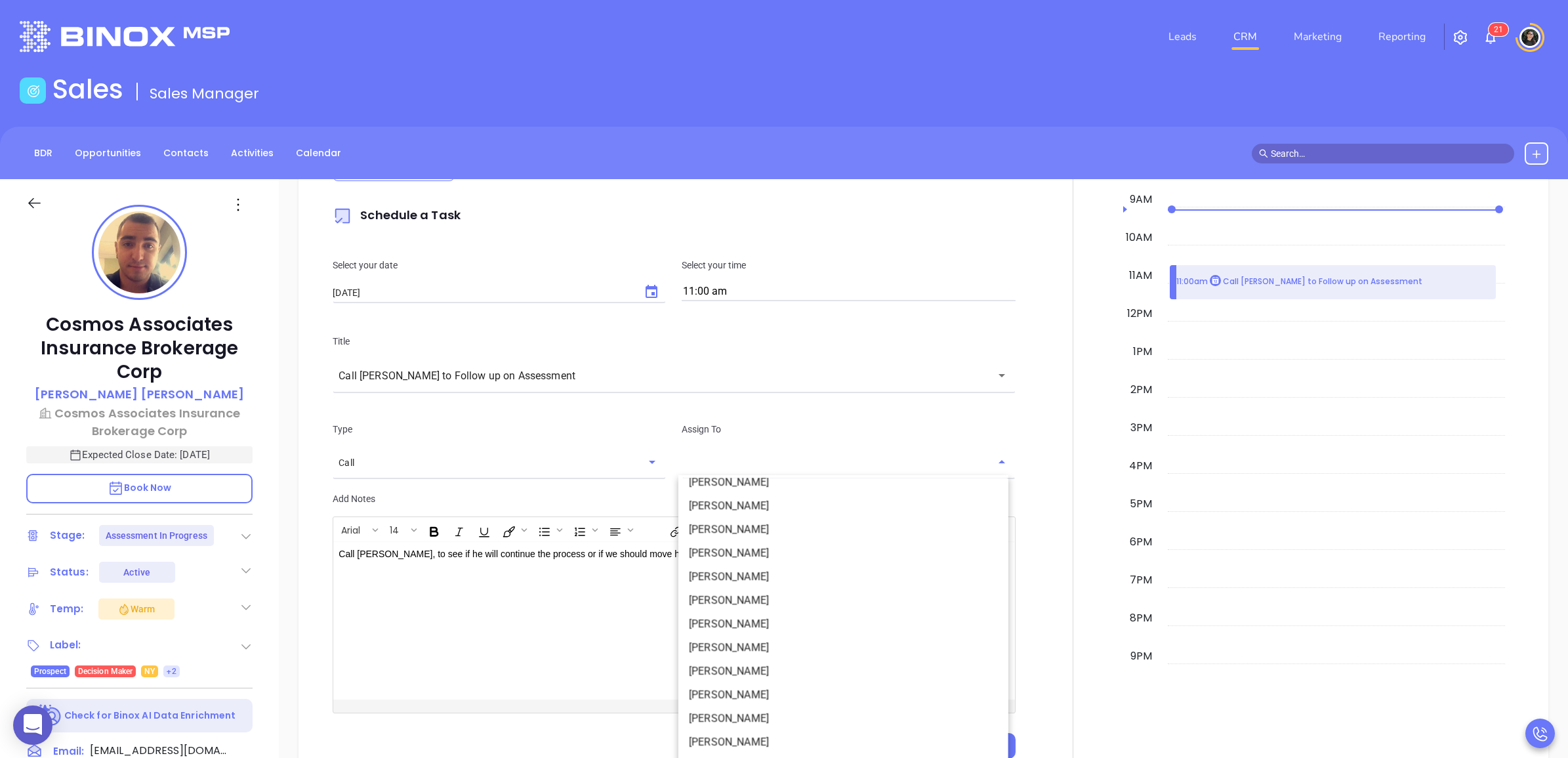
scroll to position [132, 0]
click at [753, 733] on li "[PERSON_NAME]" at bounding box center [844, 741] width 330 height 23
type input "[PERSON_NAME]"
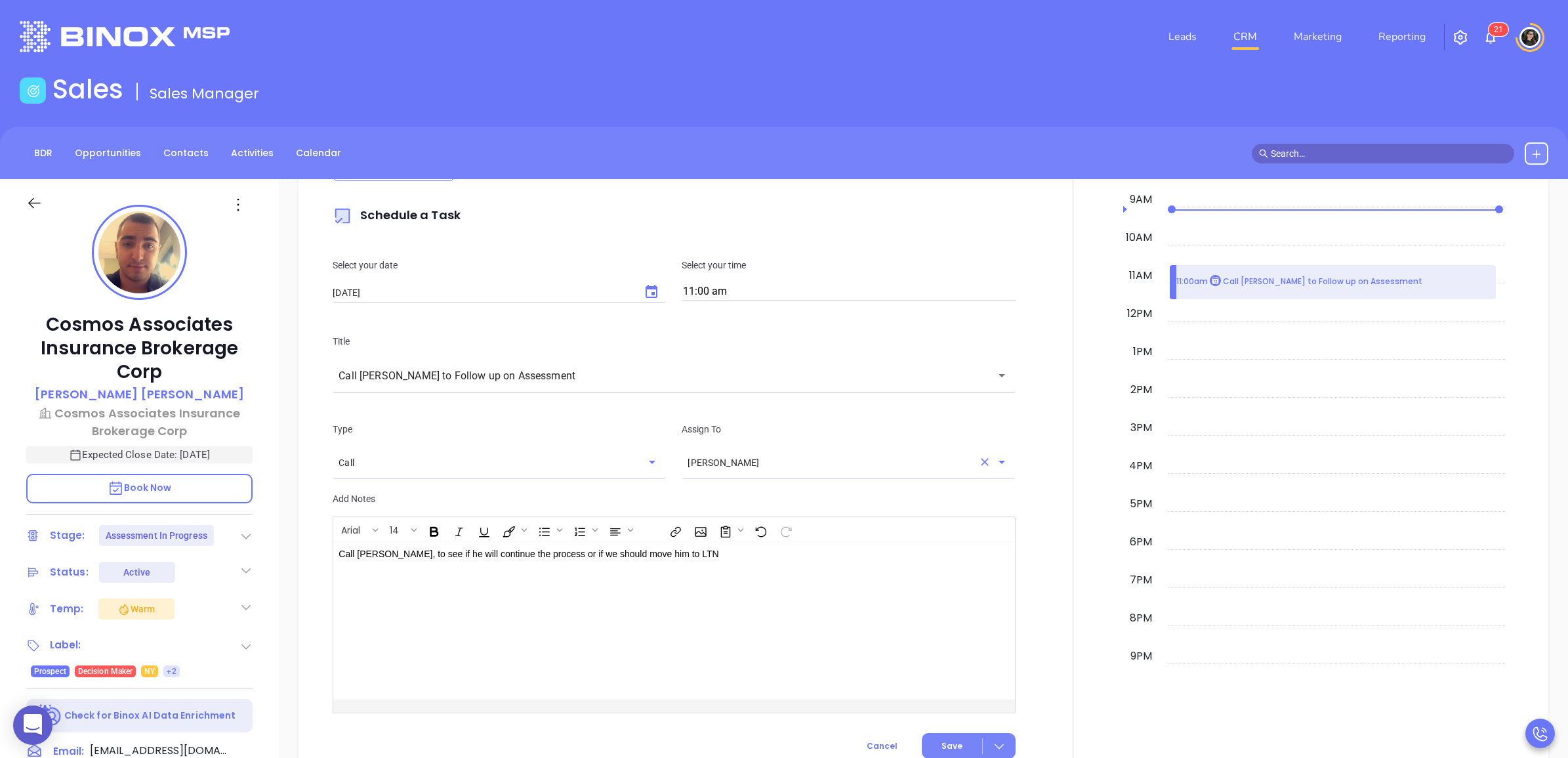
click at [992, 738] on div at bounding box center [999, 746] width 33 height 15
click at [969, 719] on span "Save & Add to Calendar" at bounding box center [939, 722] width 117 height 14
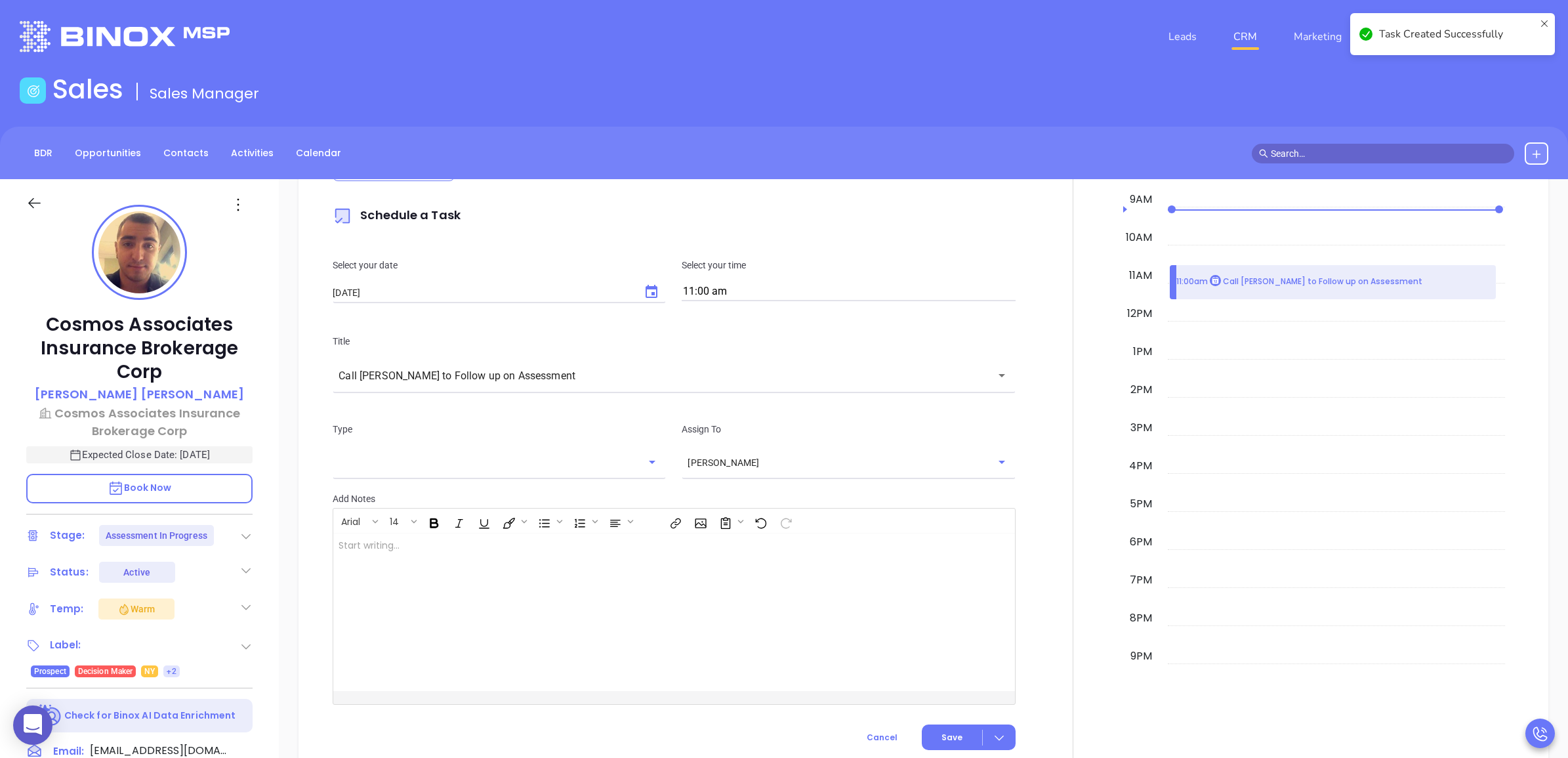
checkbox input "false"
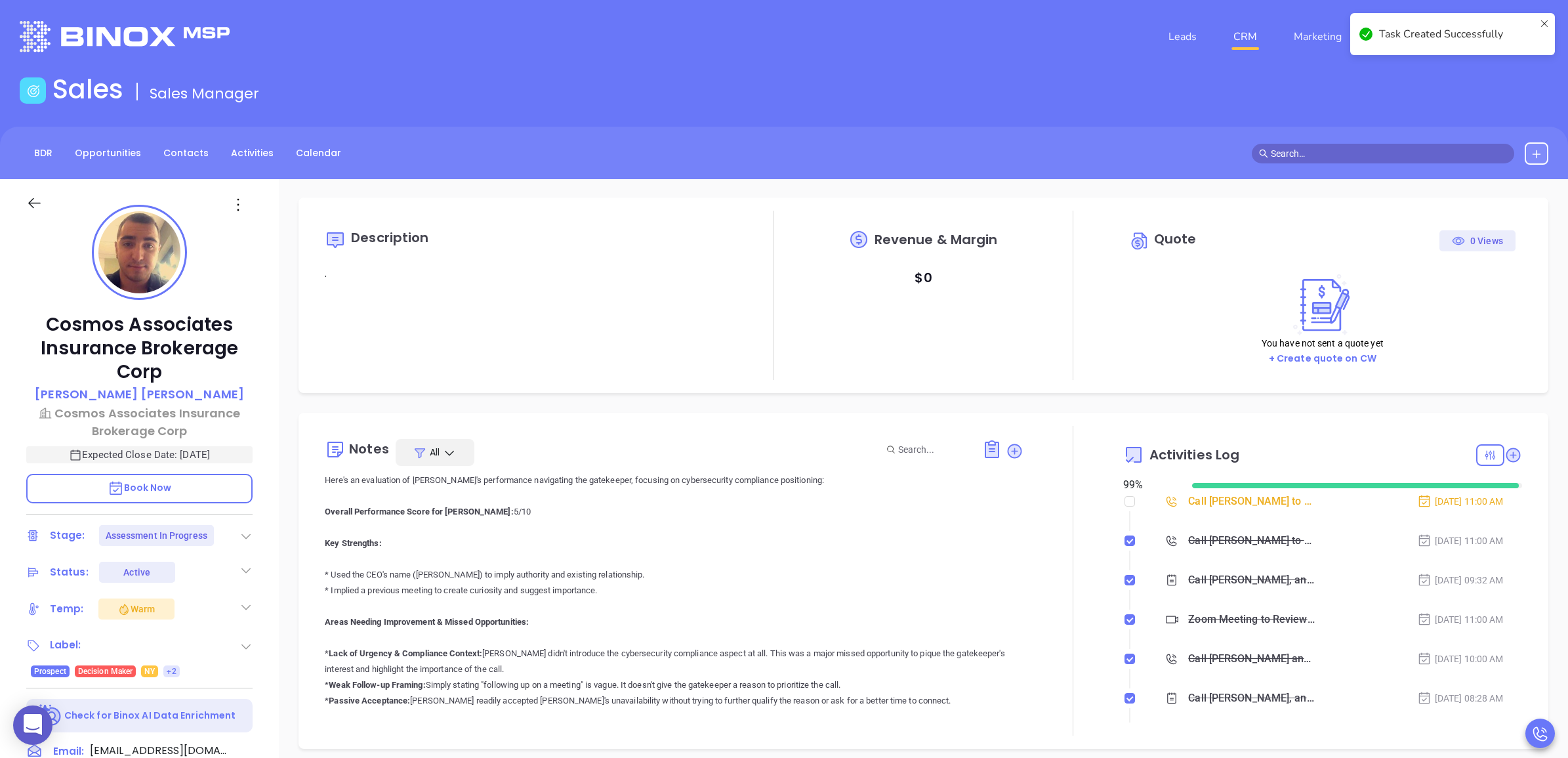
scroll to position [0, 0]
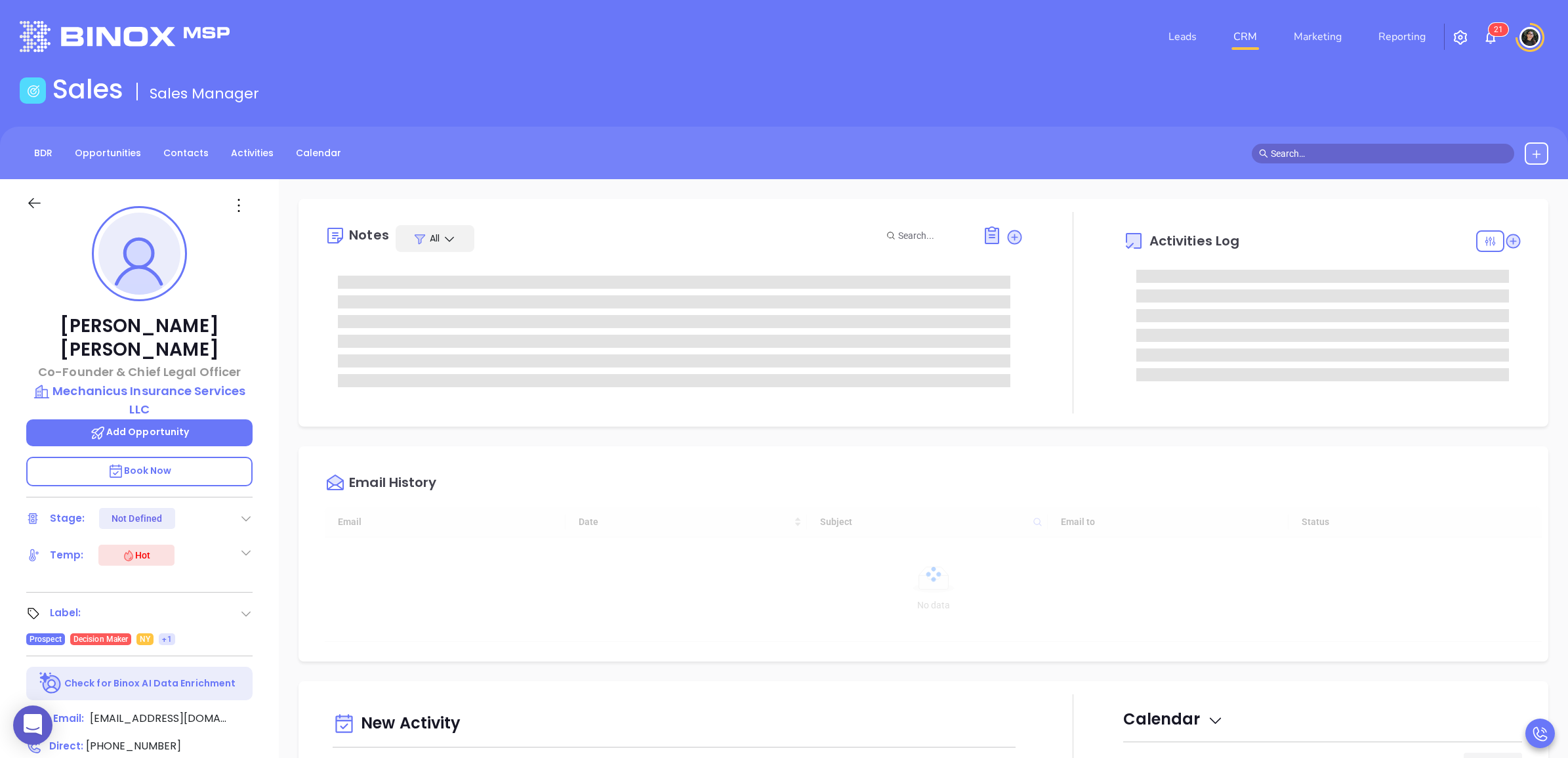
type input "[DATE]"
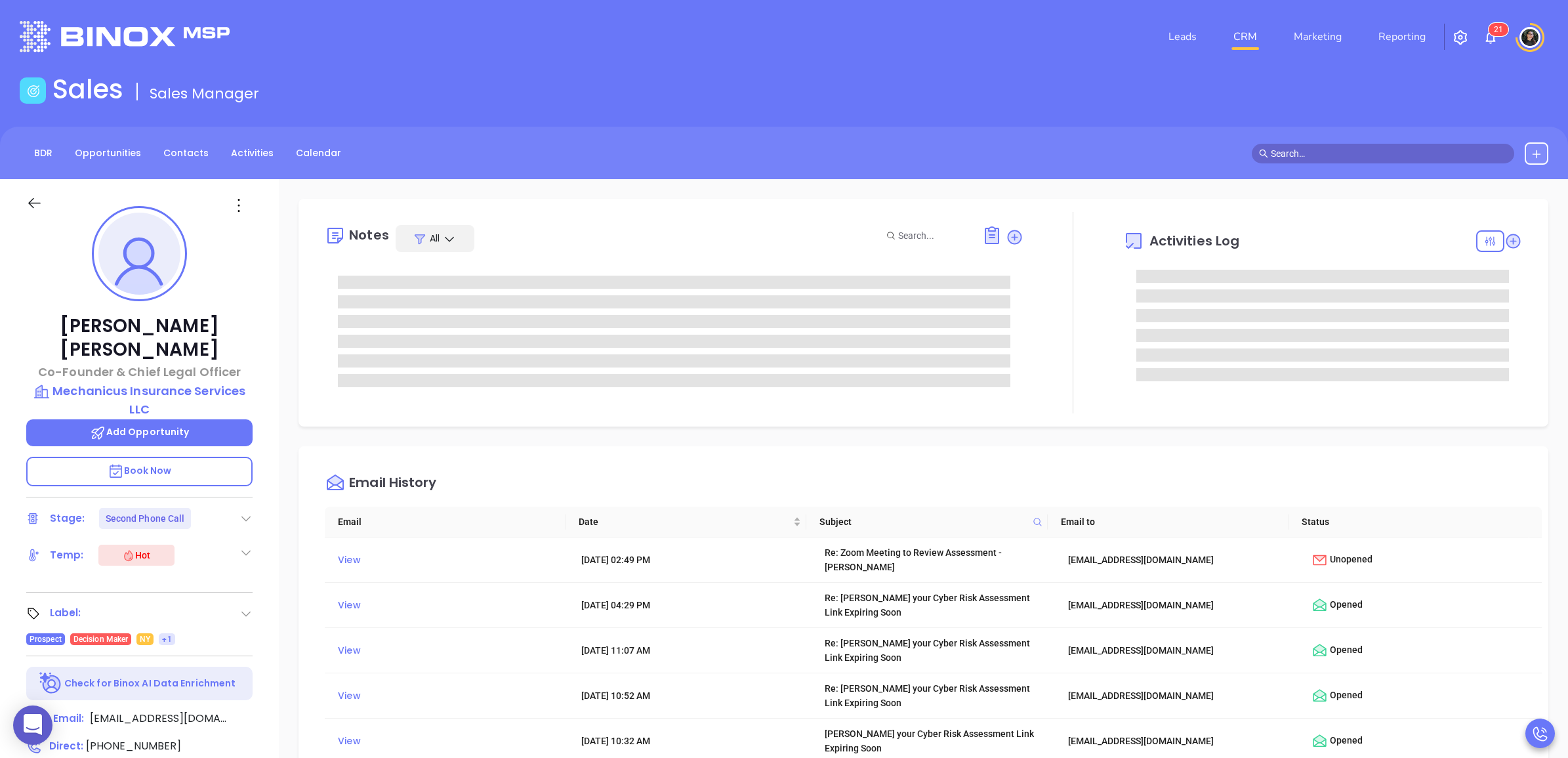
type input "[PERSON_NAME]"
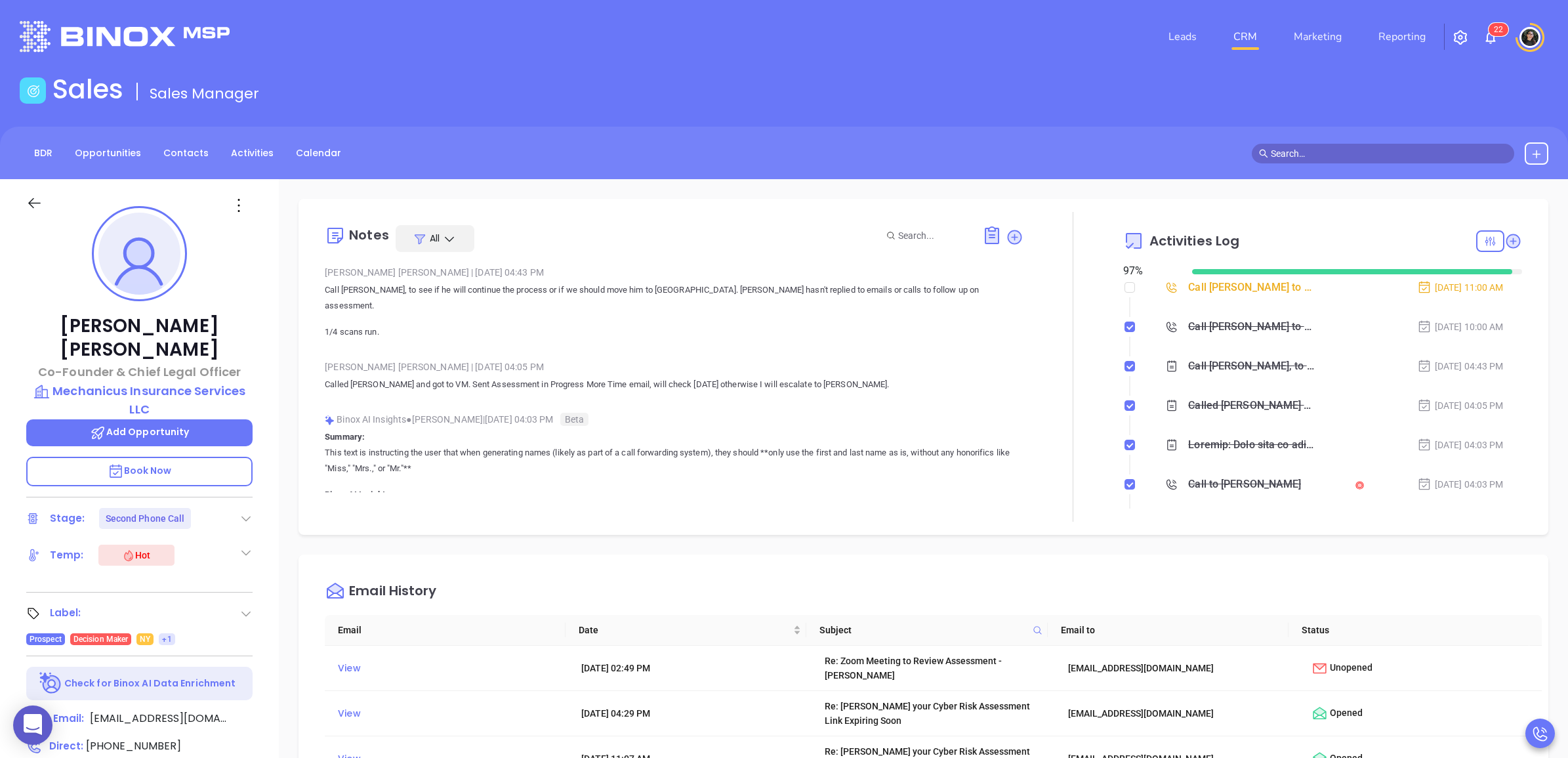
click at [1250, 293] on div "Call [PERSON_NAME] to Follow up on Assessment - [PERSON_NAME]" at bounding box center [1252, 287] width 127 height 20
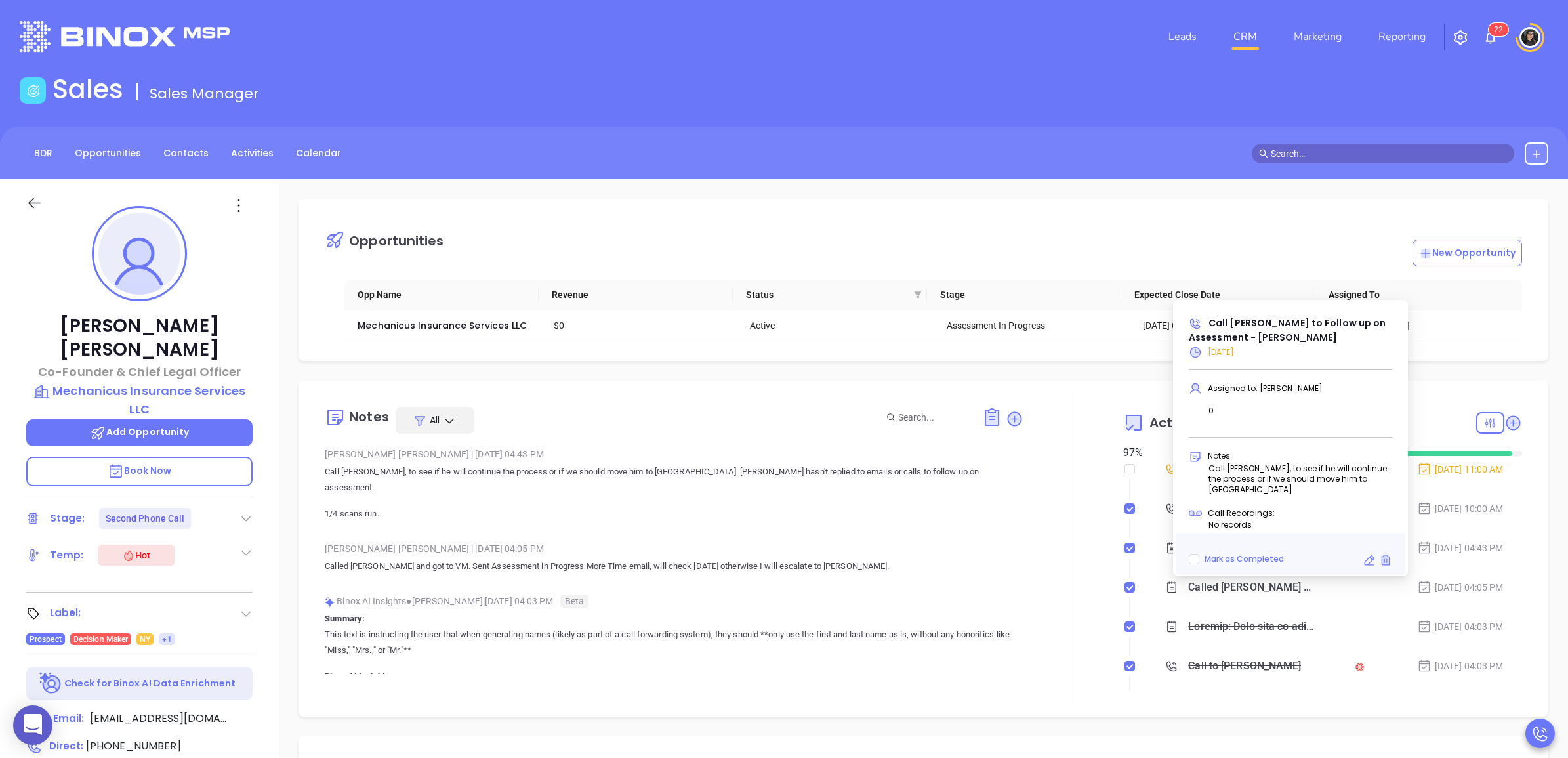
click at [1362, 554] on icon at bounding box center [1369, 560] width 13 height 13
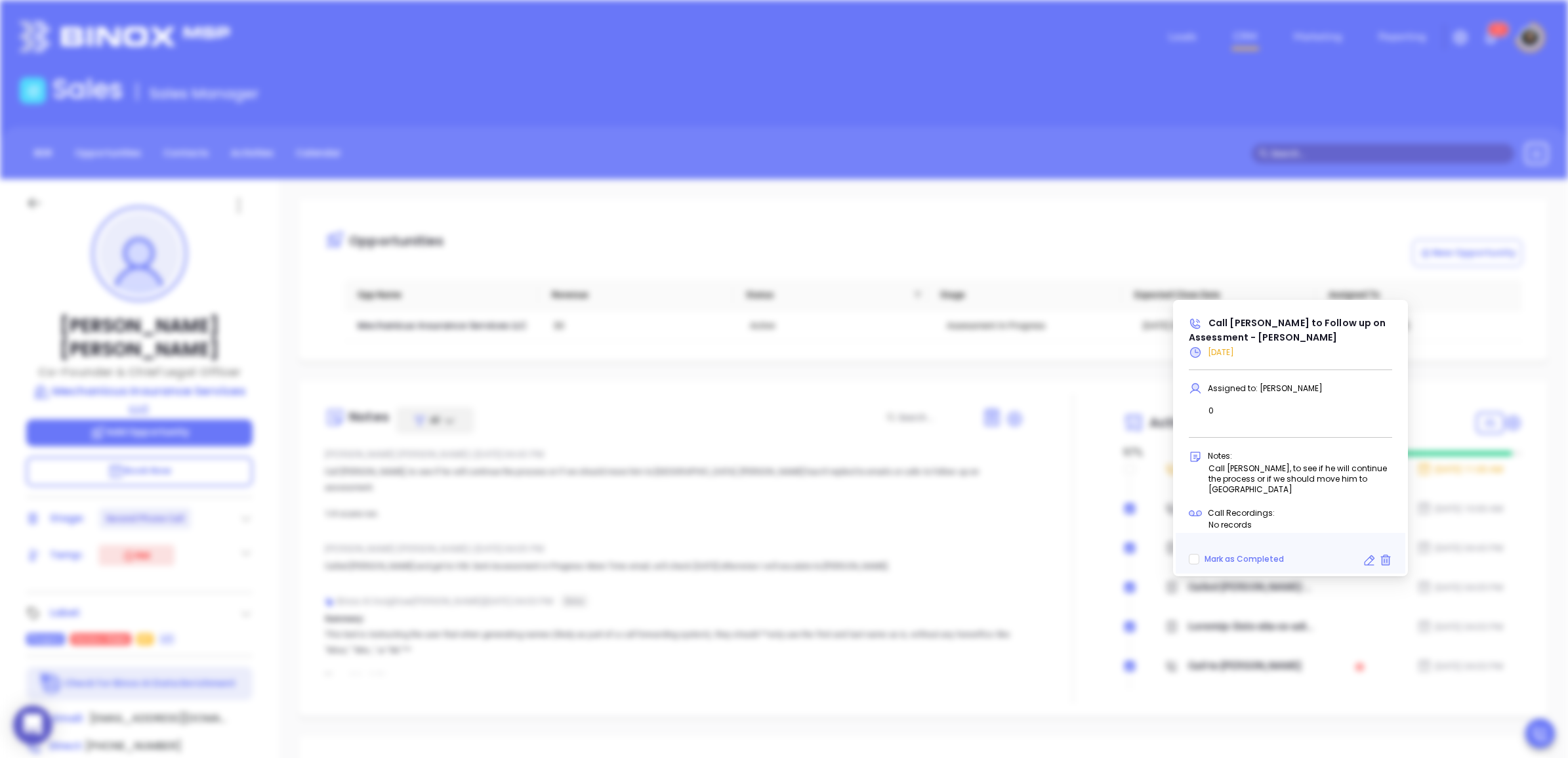
type input "[DATE]"
type input "Call David to Follow up on Assessment - David Schonbrun"
type input "Call"
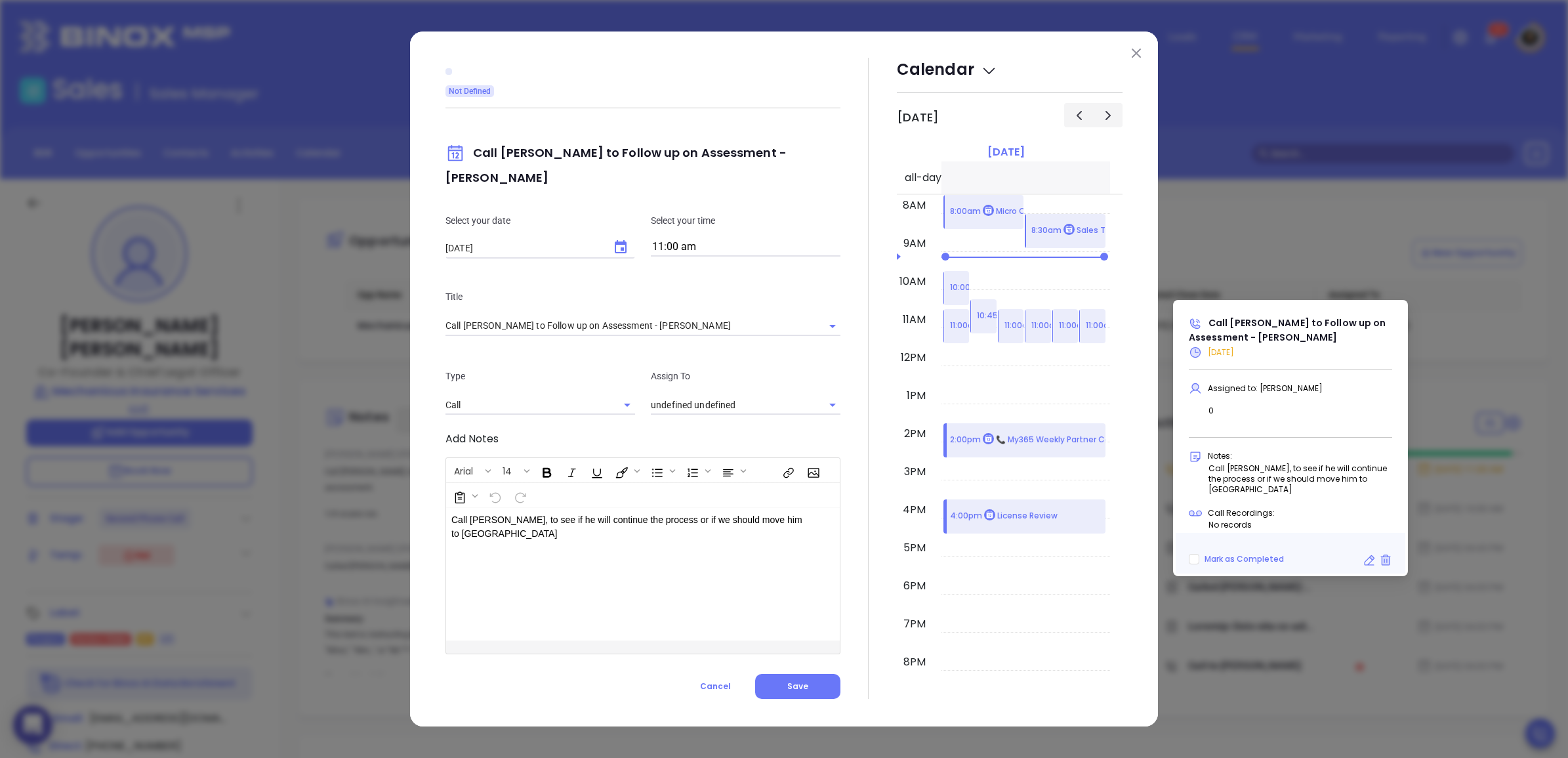
type input "[PERSON_NAME]"
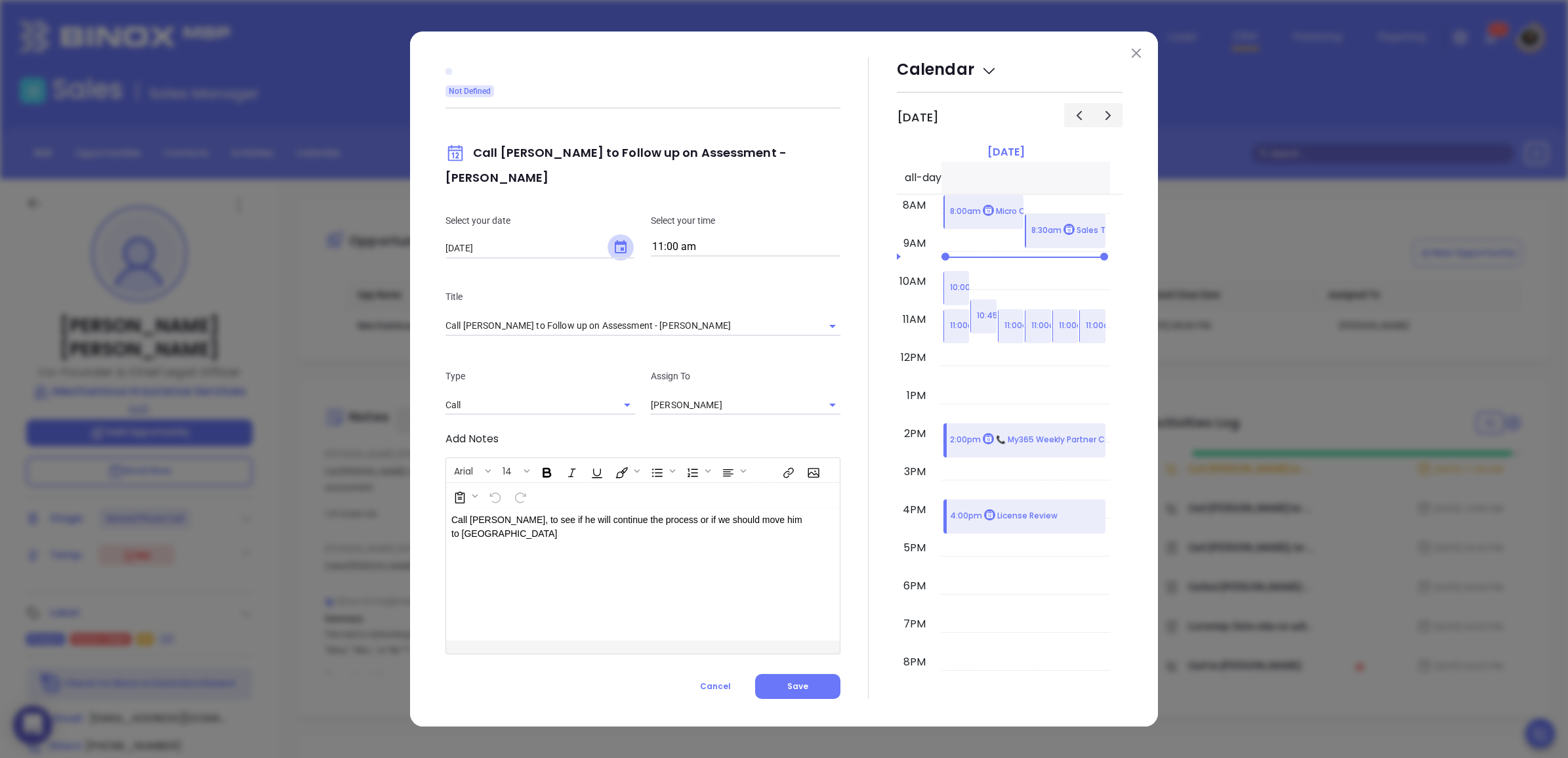
click at [615, 240] on button "Choose date, selected date is Aug 22, 2025" at bounding box center [620, 247] width 26 height 26
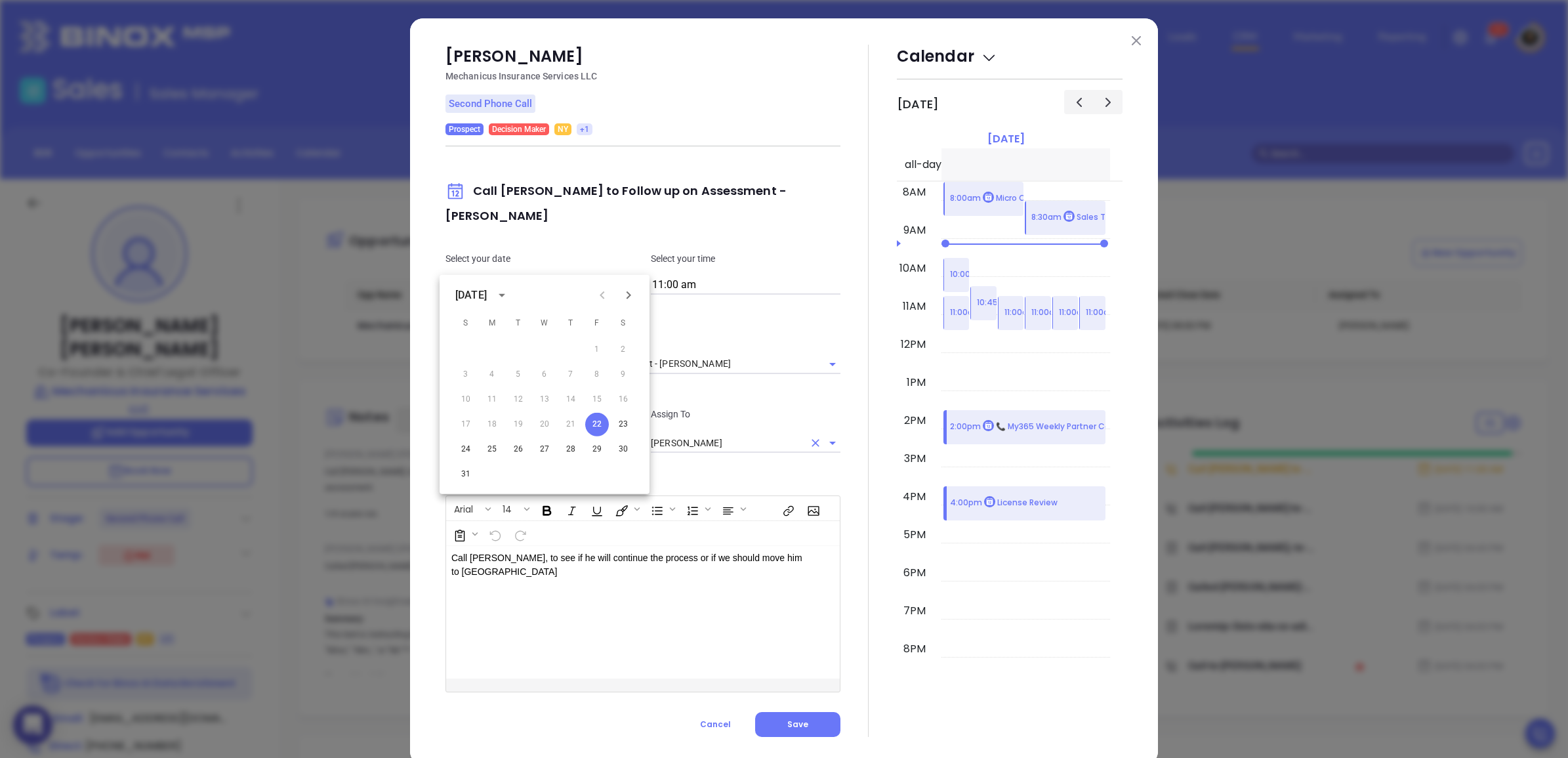
click at [811, 439] on icon "Clear" at bounding box center [815, 443] width 8 height 8
click at [824, 435] on icon "Open" at bounding box center [832, 443] width 16 height 16
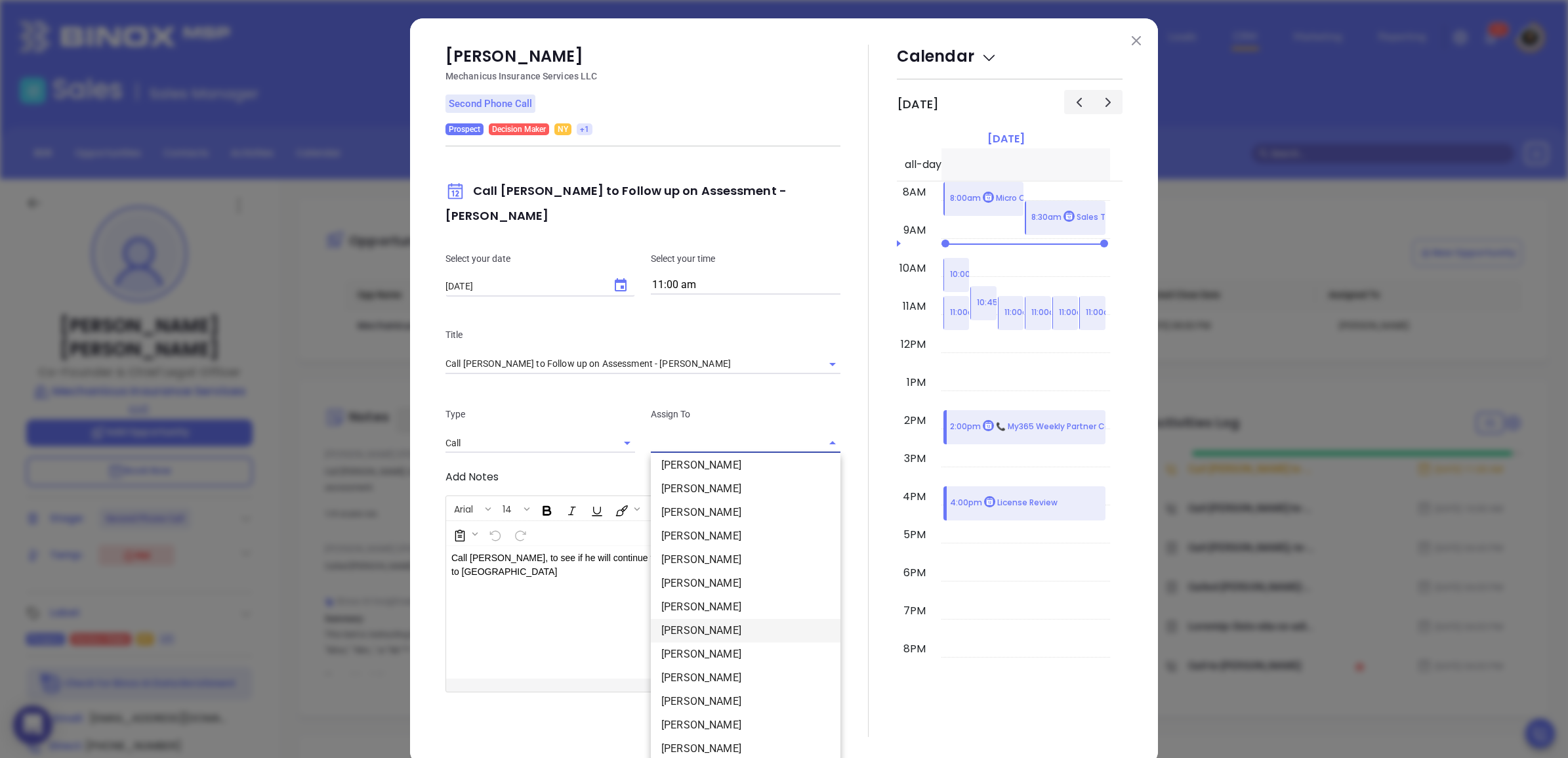
scroll to position [132, 0]
click at [711, 707] on li "[PERSON_NAME]" at bounding box center [746, 718] width 190 height 23
type input "[PERSON_NAME]"
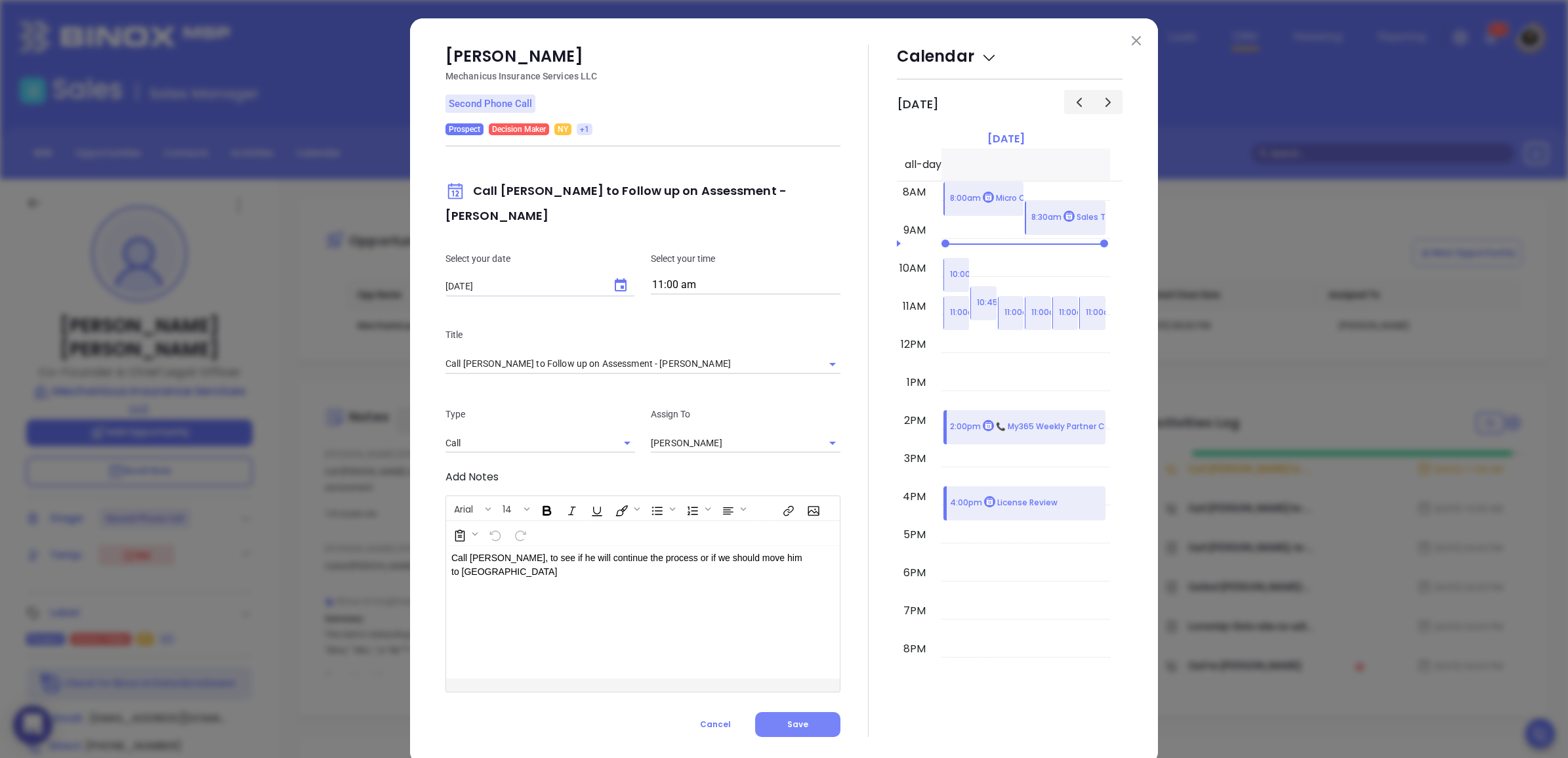
click at [794, 718] on span "Save" at bounding box center [798, 724] width 21 height 11
